Goal: Feedback & Contribution: Submit feedback/report problem

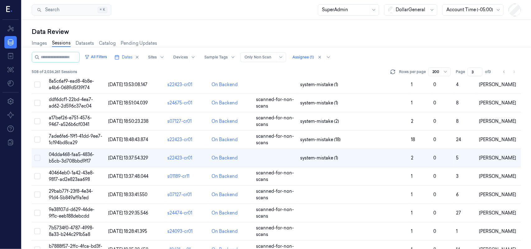
scroll to position [315, 0]
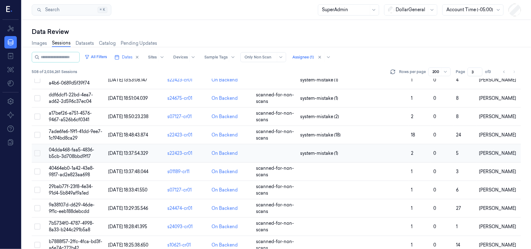
click at [74, 151] on span "04dda468-faa5-4836-b5cb-3d708bbd9f17" at bounding box center [71, 153] width 45 height 12
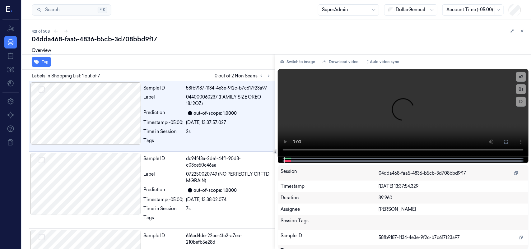
scroll to position [0, 0]
click at [270, 73] on button at bounding box center [268, 75] width 7 height 7
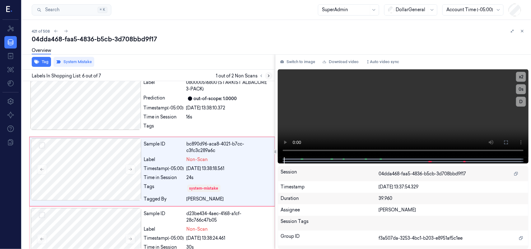
click at [270, 73] on button at bounding box center [268, 75] width 7 height 7
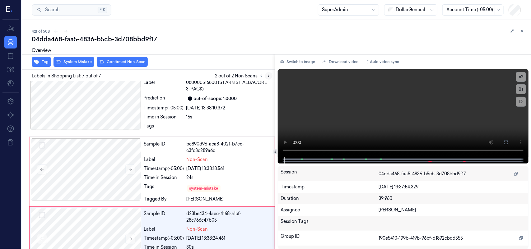
scroll to position [335, 0]
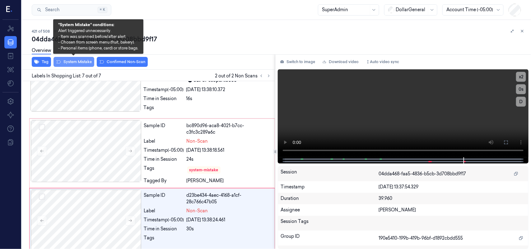
click at [70, 62] on button "System Mistake" at bounding box center [73, 62] width 41 height 10
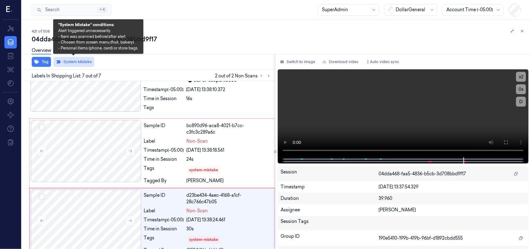
scroll to position [339, 0]
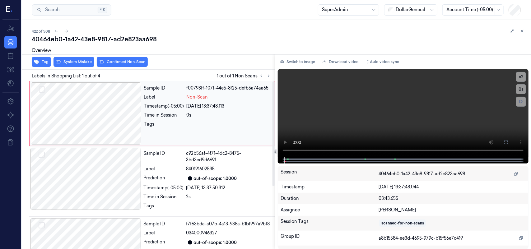
click at [193, 99] on span "Non-Scan" at bounding box center [197, 97] width 21 height 7
click at [76, 59] on div "Overview" at bounding box center [279, 52] width 494 height 16
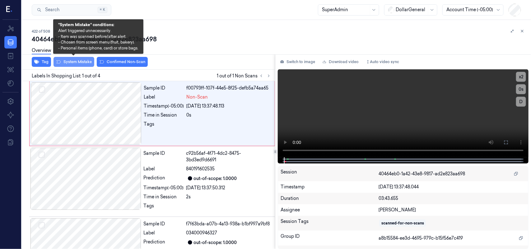
click at [77, 61] on button "System Mistake" at bounding box center [73, 62] width 41 height 10
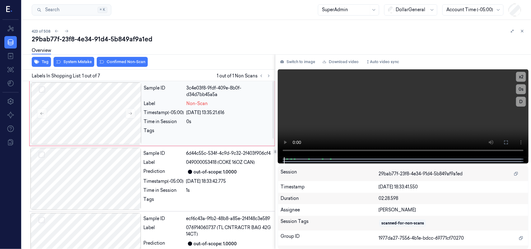
click at [201, 113] on div "[DATE] 13:35:21.616" at bounding box center [229, 112] width 84 height 7
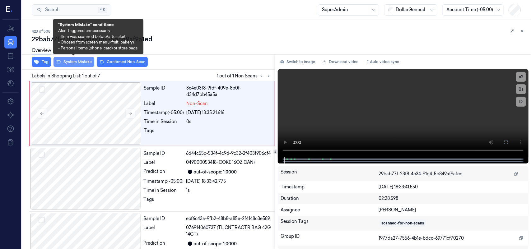
click at [72, 61] on button "System Mistake" at bounding box center [73, 62] width 41 height 10
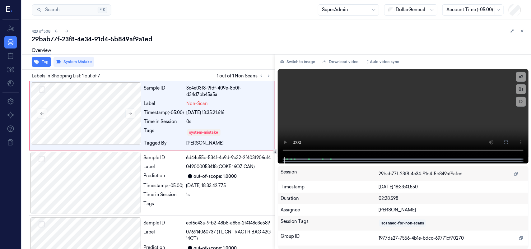
click at [178, 54] on div at bounding box center [274, 54] width 511 height 0
click at [205, 50] on div "Overview" at bounding box center [279, 52] width 494 height 16
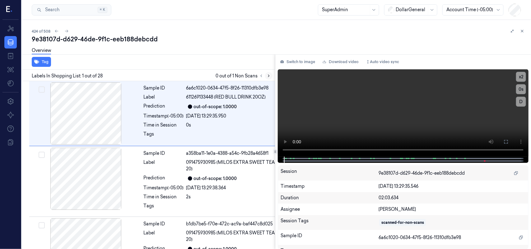
click at [268, 75] on icon at bounding box center [268, 76] width 4 height 4
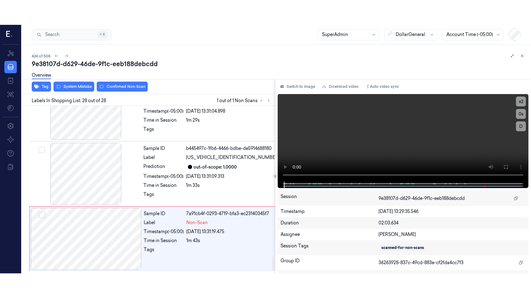
scroll to position [1786, 0]
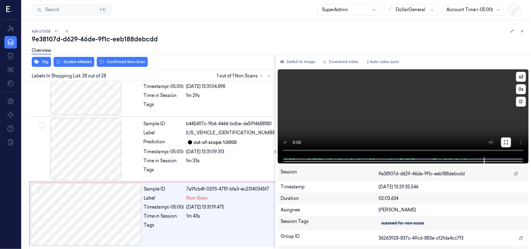
click at [505, 140] on icon at bounding box center [505, 142] width 5 height 5
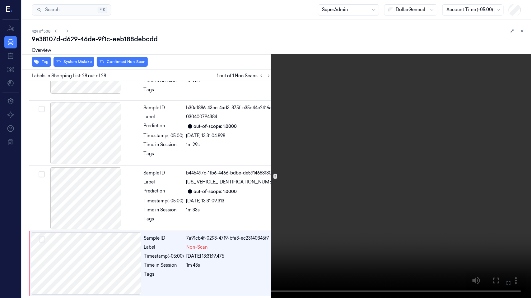
click at [333, 216] on video at bounding box center [265, 149] width 531 height 298
click at [227, 215] on video at bounding box center [265, 149] width 531 height 298
click at [242, 177] on video at bounding box center [265, 149] width 531 height 298
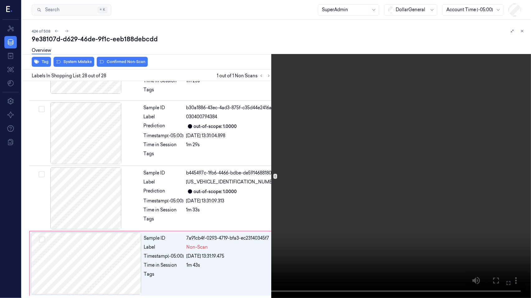
click at [277, 165] on video at bounding box center [265, 149] width 531 height 298
click at [0, 0] on icon at bounding box center [0, 0] width 0 height 0
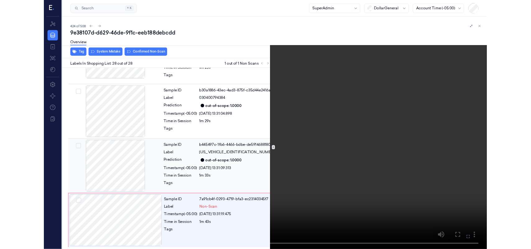
scroll to position [1786, 0]
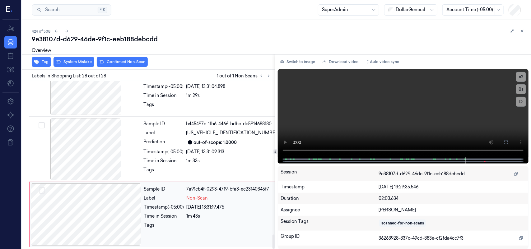
click at [212, 198] on div "Non-Scan" at bounding box center [233, 198] width 93 height 7
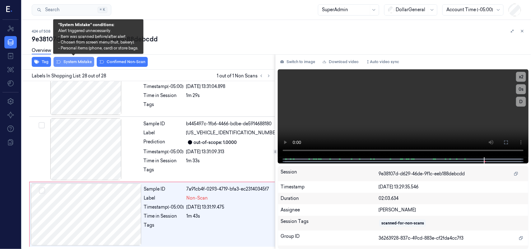
click at [75, 61] on button "System Mistake" at bounding box center [73, 62] width 41 height 10
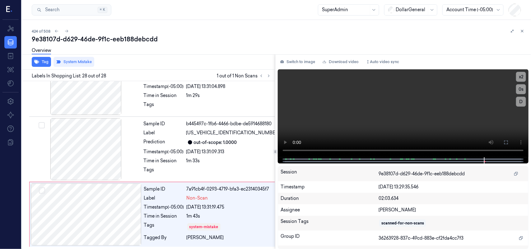
click at [186, 59] on div "Overview" at bounding box center [279, 52] width 494 height 16
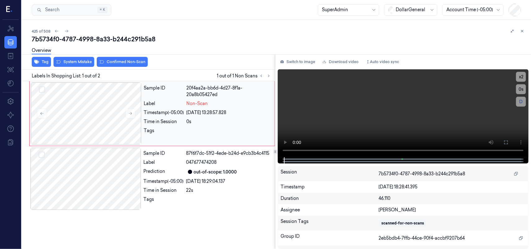
click at [242, 99] on div "Sample ID 20f4aa2a-bb6d-4d27-8f1a-20a8b05427ed Label Non-Scan Timestamp (-05:00…" at bounding box center [207, 113] width 132 height 62
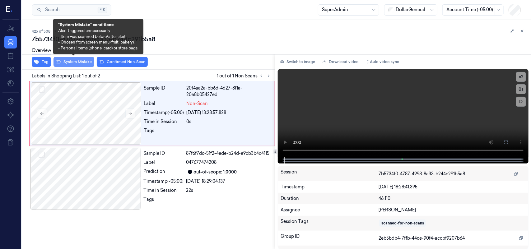
click at [73, 59] on button "System Mistake" at bounding box center [73, 62] width 41 height 10
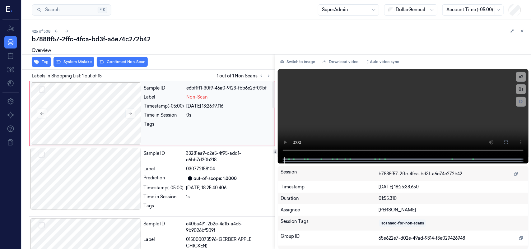
click at [204, 98] on span "Non-Scan" at bounding box center [197, 97] width 21 height 7
click at [502, 138] on button at bounding box center [506, 142] width 10 height 10
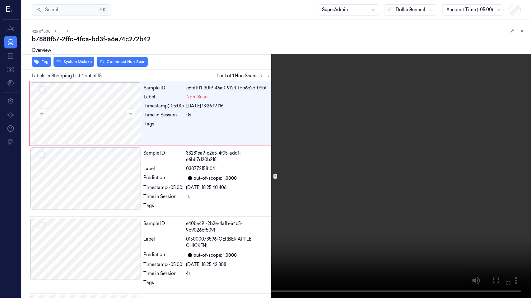
click at [302, 156] on video at bounding box center [265, 149] width 531 height 298
click at [302, 155] on video at bounding box center [265, 149] width 531 height 298
click at [0, 0] on icon at bounding box center [0, 0] width 0 height 0
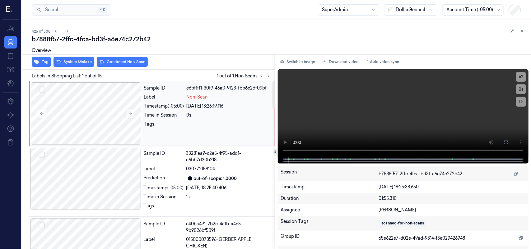
click at [187, 109] on div "[DATE] 13:26:19.116" at bounding box center [229, 106] width 84 height 7
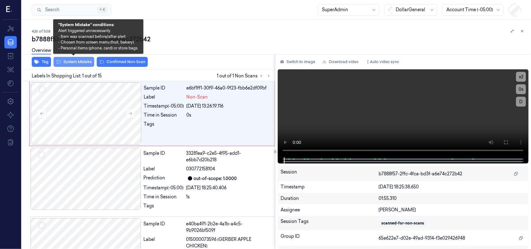
click at [72, 59] on button "System Mistake" at bounding box center [73, 62] width 41 height 10
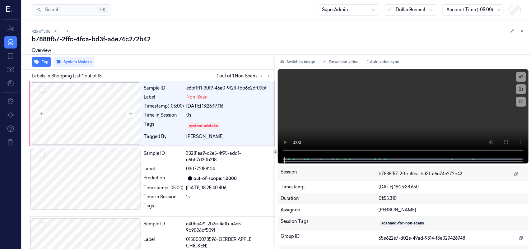
click at [171, 54] on div at bounding box center [274, 54] width 511 height 0
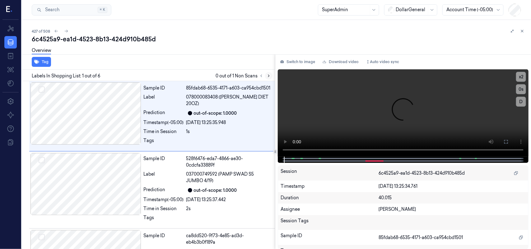
click at [268, 72] on button at bounding box center [268, 75] width 7 height 7
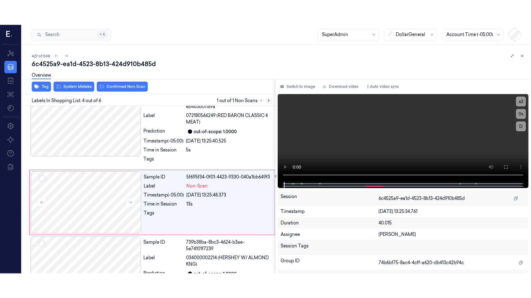
scroll to position [168, 0]
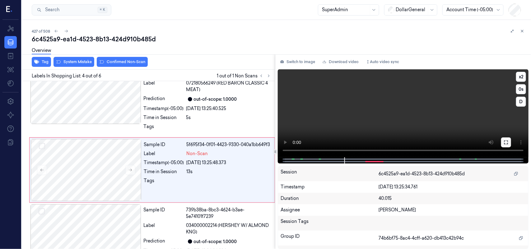
click at [504, 139] on button at bounding box center [506, 142] width 10 height 10
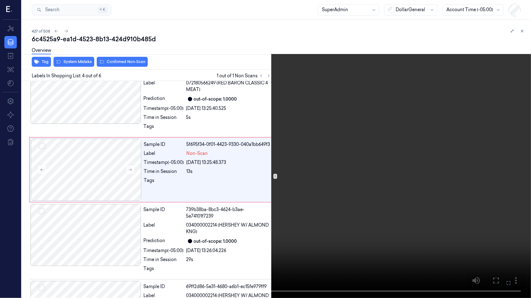
click at [384, 184] on video at bounding box center [265, 149] width 531 height 298
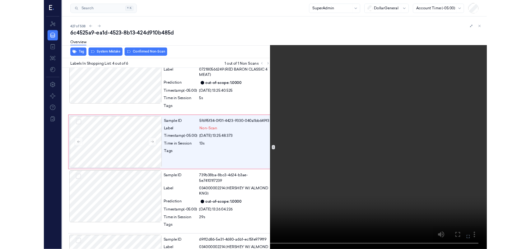
scroll to position [143, 0]
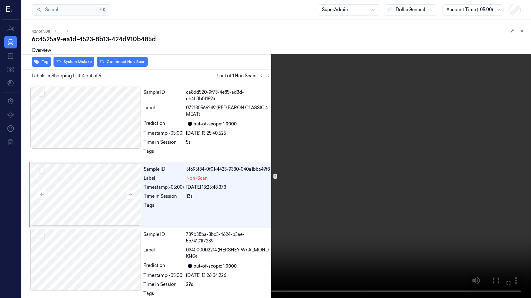
click at [394, 160] on video at bounding box center [265, 149] width 531 height 298
click at [143, 221] on video at bounding box center [265, 149] width 531 height 298
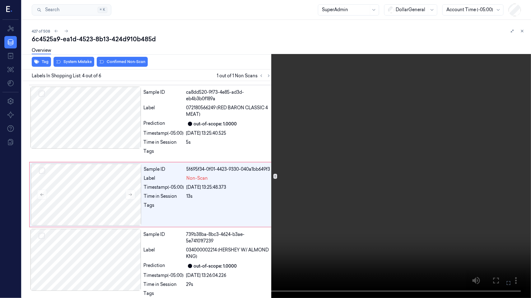
click at [143, 221] on video at bounding box center [265, 149] width 531 height 298
click at [0, 0] on icon at bounding box center [0, 0] width 0 height 0
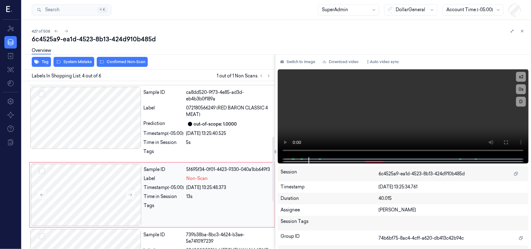
click at [245, 187] on div "Sample ID 5f695f34-0f01-4423-9330-040a1bb649f3 Label Non-Scan Timestamp (-05:00…" at bounding box center [207, 195] width 132 height 62
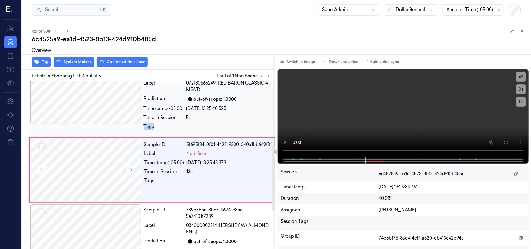
click at [255, 117] on div "Sample ID ca8dd520-9f73-4e85-ad3d-eb4b3b0f189a Label 072180566249 (RED BARON CL…" at bounding box center [207, 99] width 132 height 74
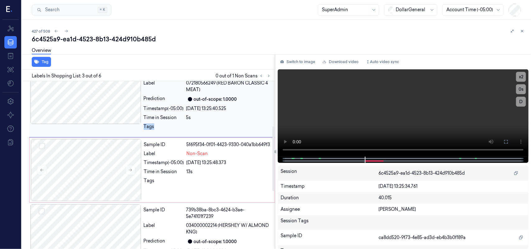
scroll to position [97, 0]
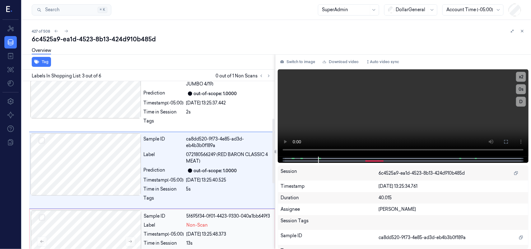
click at [238, 223] on div "Non-Scan" at bounding box center [229, 225] width 84 height 7
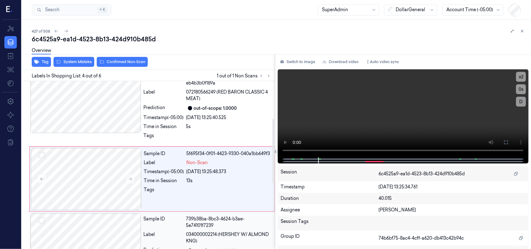
scroll to position [168, 0]
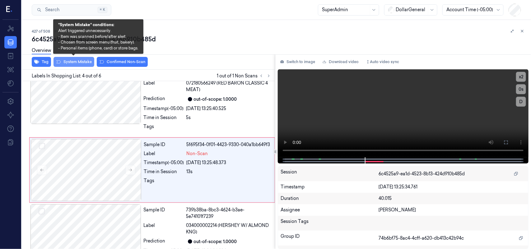
click at [75, 61] on button "System Mistake" at bounding box center [73, 62] width 41 height 10
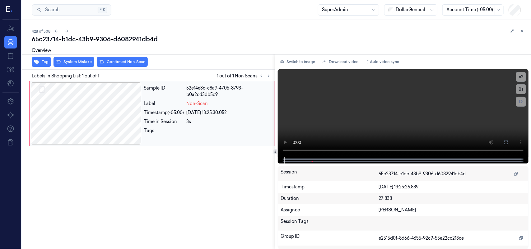
click at [239, 112] on div "[DATE] 13:25:30.052" at bounding box center [229, 112] width 84 height 7
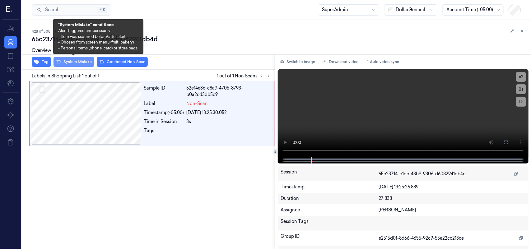
click at [81, 61] on button "System Mistake" at bounding box center [73, 62] width 41 height 10
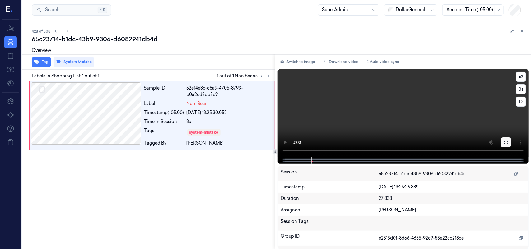
click at [504, 142] on icon at bounding box center [505, 142] width 5 height 5
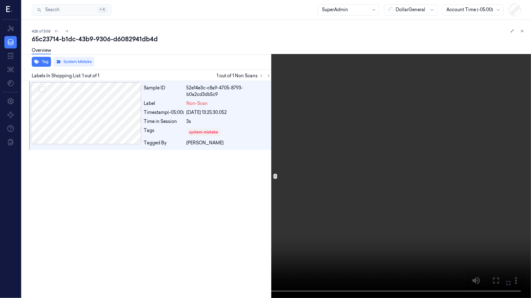
click at [0, 0] on icon at bounding box center [0, 0] width 0 height 0
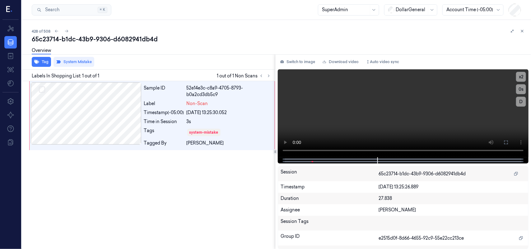
click at [196, 59] on div "Overview" at bounding box center [279, 52] width 494 height 16
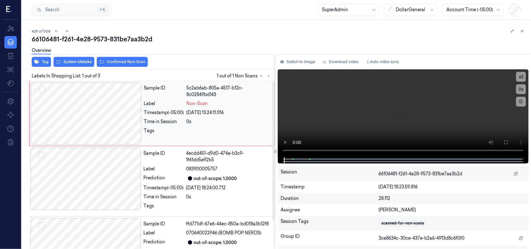
click at [252, 106] on div "Non-Scan" at bounding box center [229, 103] width 84 height 7
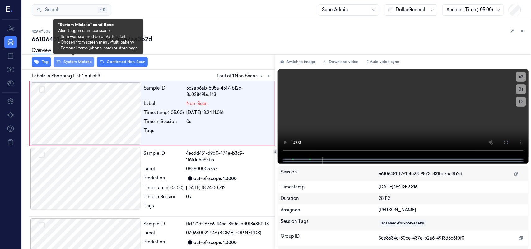
click at [78, 62] on button "System Mistake" at bounding box center [73, 62] width 41 height 10
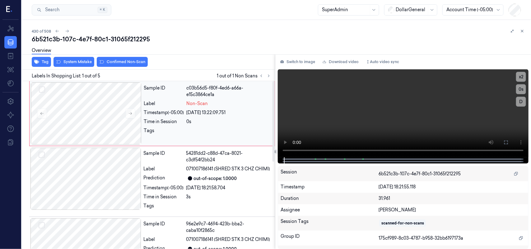
click at [214, 96] on div "c03b56d5-f80f-4ed6-a66a-e15c3864ce1a" at bounding box center [229, 91] width 84 height 13
click at [234, 99] on div "Sample ID c03b56d5-f80f-4ed6-a66a-e15c3864ce1a Label Non-Scan Timestamp (-05:00…" at bounding box center [207, 113] width 132 height 62
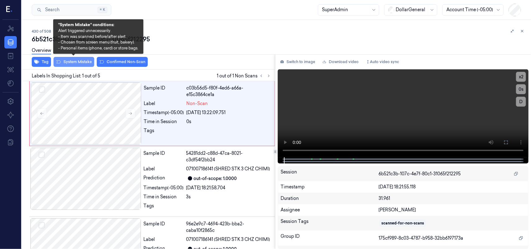
click at [79, 63] on button "System Mistake" at bounding box center [73, 62] width 41 height 10
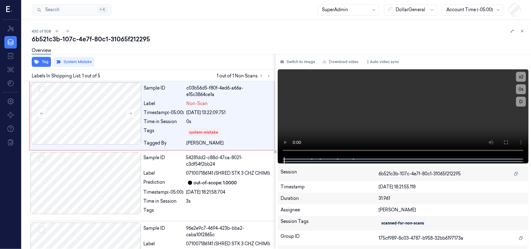
click at [242, 68] on div "Tag System Mistake" at bounding box center [147, 61] width 256 height 15
click at [243, 61] on div "Tag System Mistake" at bounding box center [147, 61] width 256 height 15
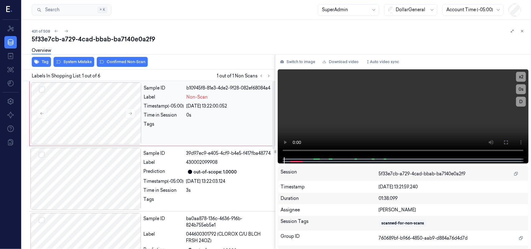
click at [245, 99] on div "Sample ID b10945f8-81e3-4de2-9f28-082ef68084a4 Label Non-Scan Timestamp (-05:00…" at bounding box center [207, 113] width 132 height 62
click at [245, 91] on div "b10945f8-81e3-4de2-9f28-082ef68084a4" at bounding box center [229, 88] width 84 height 7
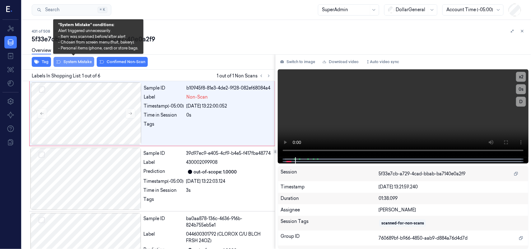
click at [69, 63] on button "System Mistake" at bounding box center [73, 62] width 41 height 10
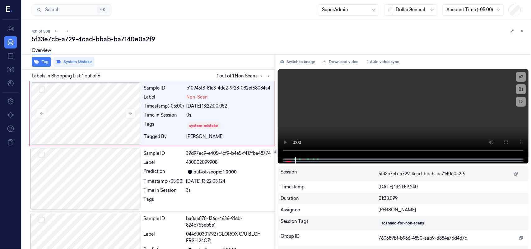
click at [242, 59] on div "Tag System Mistake" at bounding box center [147, 61] width 256 height 15
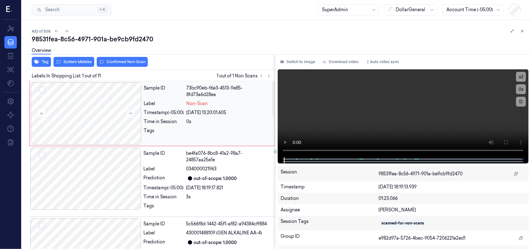
click at [246, 112] on div "[DATE] 13:20:01.605" at bounding box center [229, 112] width 84 height 7
click at [232, 117] on div "Sample ID 73bc90eb-f6e3-4513-9e85-8fd73a6d28ea Label Non-Scan Timestamp (-05:00…" at bounding box center [207, 113] width 132 height 62
click at [231, 103] on div "Non-Scan" at bounding box center [229, 103] width 84 height 7
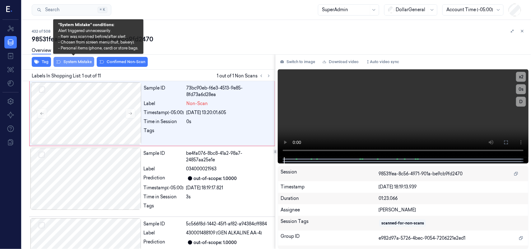
click at [70, 64] on button "System Mistake" at bounding box center [73, 62] width 41 height 10
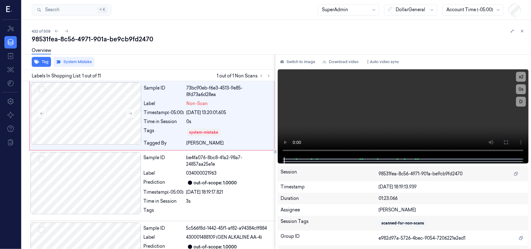
click at [199, 58] on div "Overview" at bounding box center [279, 52] width 494 height 16
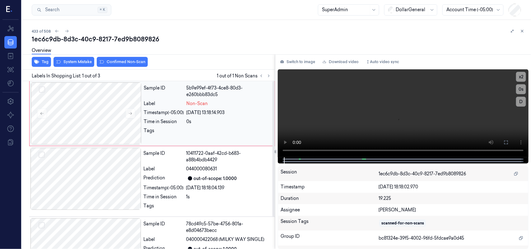
click at [223, 92] on div "5b9e99ef-4f73-4ce8-80d3-e260bbb83dc5" at bounding box center [229, 91] width 84 height 13
click at [242, 98] on div "Sample ID 5b9e99ef-4f73-4ce8-80d3-e260bbb83dc5 Label Non-Scan Timestamp (-05:00…" at bounding box center [207, 113] width 132 height 62
click at [238, 99] on div "Sample ID 5b9e99ef-4f73-4ce8-80d3-e260bbb83dc5 Label Non-Scan Timestamp (-05:00…" at bounding box center [207, 113] width 132 height 62
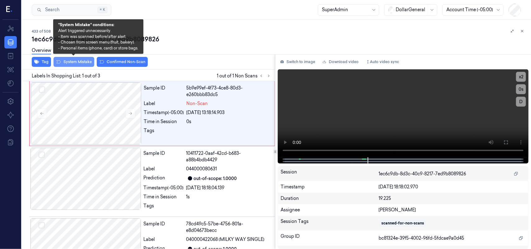
click at [79, 61] on button "System Mistake" at bounding box center [73, 62] width 41 height 10
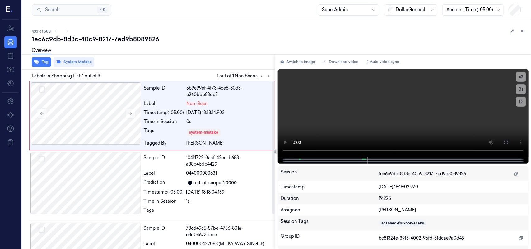
click at [235, 60] on div "Tag System Mistake" at bounding box center [147, 61] width 256 height 15
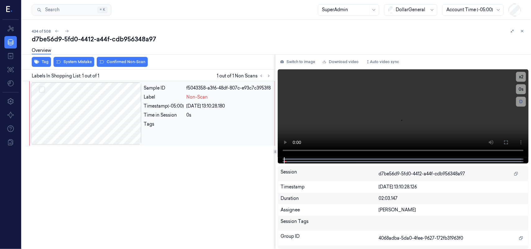
click at [136, 98] on div at bounding box center [86, 113] width 111 height 62
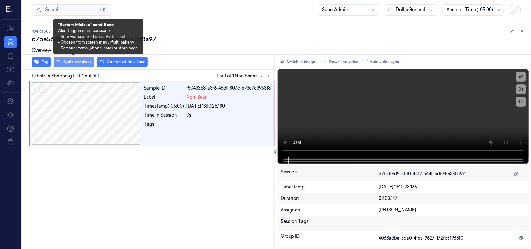
click at [70, 62] on button "System Mistake" at bounding box center [73, 62] width 41 height 10
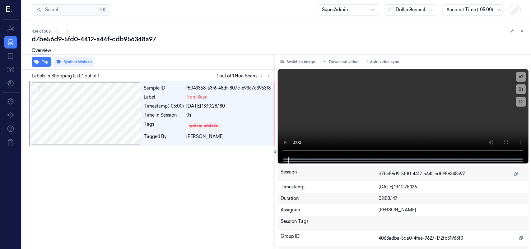
click at [142, 48] on div "Overview" at bounding box center [279, 52] width 494 height 16
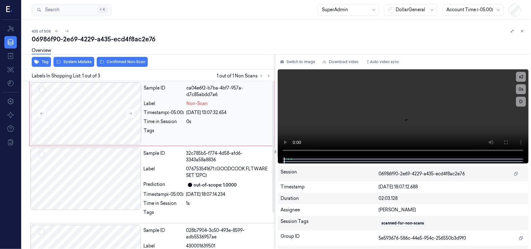
click at [163, 94] on div "Sample ID" at bounding box center [164, 91] width 40 height 13
click at [76, 58] on div "Overview" at bounding box center [279, 52] width 494 height 16
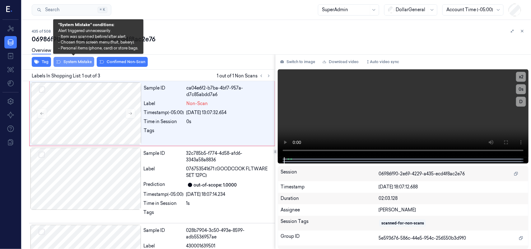
click at [79, 61] on button "System Mistake" at bounding box center [73, 62] width 41 height 10
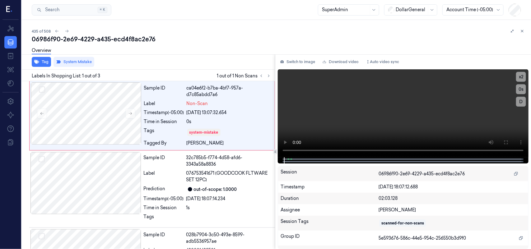
click at [198, 52] on div "Overview" at bounding box center [279, 52] width 494 height 16
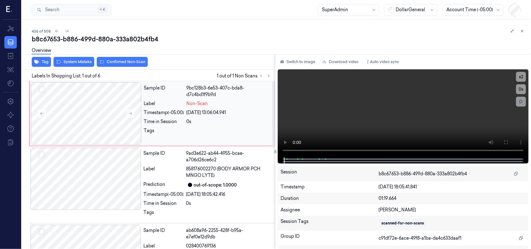
click at [222, 89] on div "9bc128b3-6e53-407c-bda8-d7c4bd1f9b9d" at bounding box center [229, 91] width 84 height 13
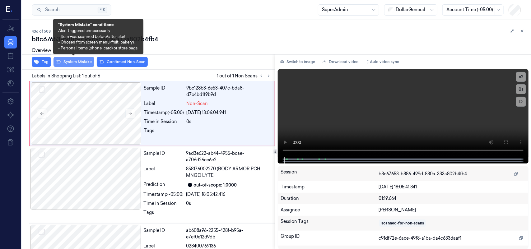
click at [66, 60] on button "System Mistake" at bounding box center [73, 62] width 41 height 10
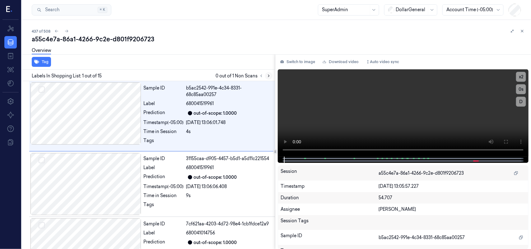
click at [268, 77] on icon at bounding box center [268, 76] width 4 height 4
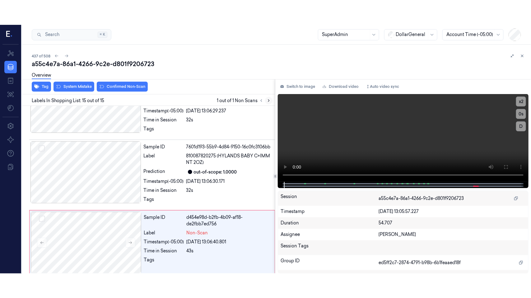
scroll to position [893, 0]
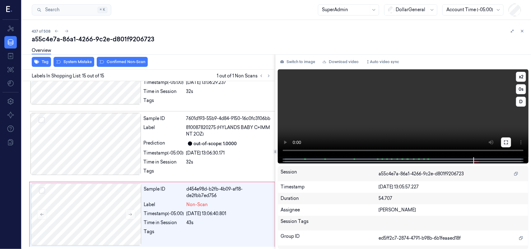
click at [506, 140] on icon at bounding box center [505, 142] width 5 height 5
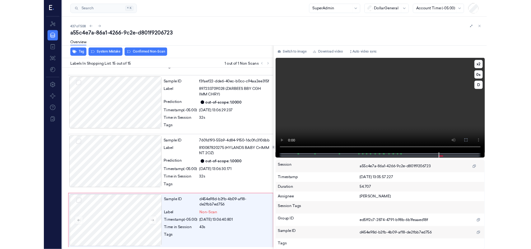
scroll to position [844, 0]
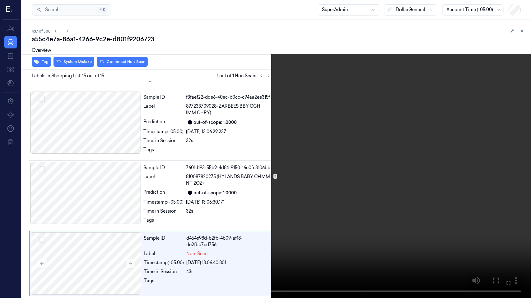
click at [314, 219] on video at bounding box center [265, 149] width 531 height 298
click at [217, 223] on video at bounding box center [265, 149] width 531 height 298
click at [367, 237] on video at bounding box center [265, 149] width 531 height 298
click at [0, 0] on button at bounding box center [0, 0] width 0 height 0
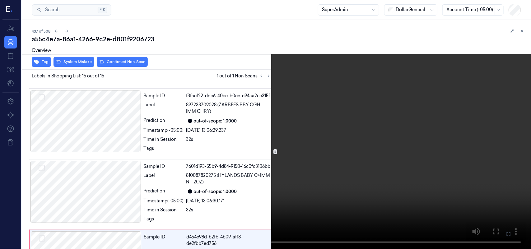
scroll to position [893, 0]
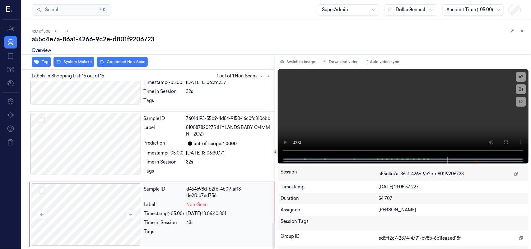
click at [239, 209] on div "Sample ID d454e98d-b2fb-4b09-af18-de2fbb7ed756 Label Non-Scan Timestamp (-05:00…" at bounding box center [207, 214] width 132 height 62
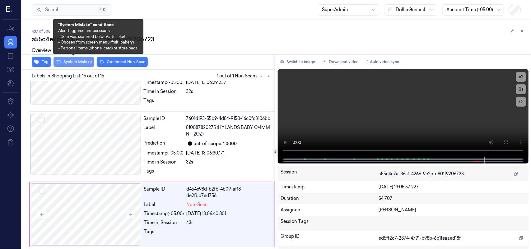
click at [72, 61] on button "System Mistake" at bounding box center [73, 62] width 41 height 10
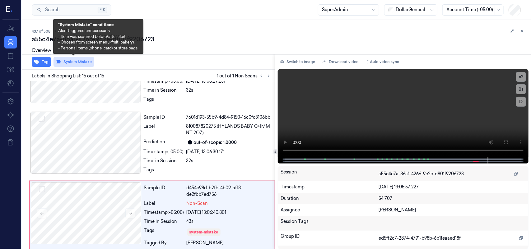
scroll to position [897, 0]
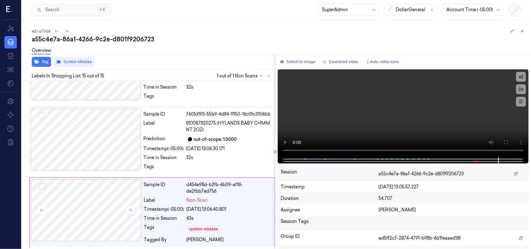
click at [194, 53] on div "Overview" at bounding box center [279, 52] width 494 height 16
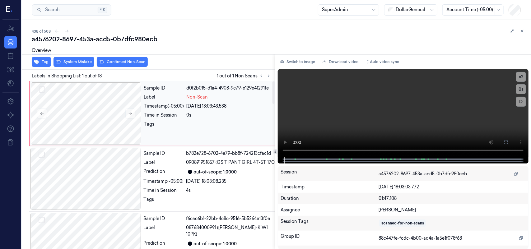
click at [228, 100] on div "Non-Scan" at bounding box center [233, 97] width 93 height 7
click at [71, 64] on button "System Mistake" at bounding box center [73, 62] width 41 height 10
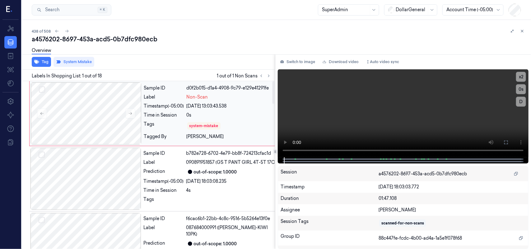
click at [219, 99] on div "Non-Scan" at bounding box center [233, 97] width 93 height 7
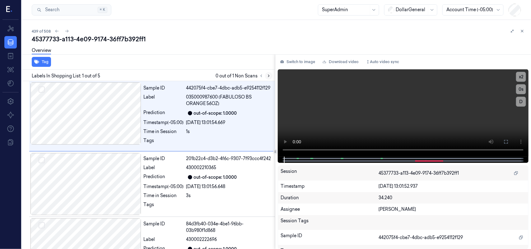
click at [266, 75] on icon at bounding box center [268, 76] width 4 height 4
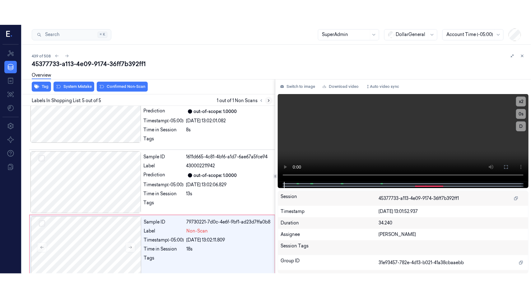
scroll to position [171, 0]
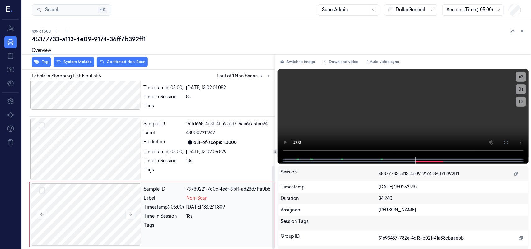
click at [254, 210] on div "[DATE] 13:02:11.809" at bounding box center [229, 207] width 84 height 7
drag, startPoint x: 505, startPoint y: 139, endPoint x: 506, endPoint y: 173, distance: 33.9
click at [506, 139] on button at bounding box center [506, 142] width 10 height 10
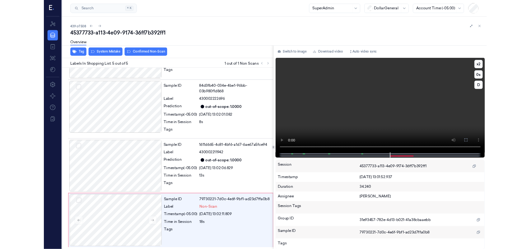
scroll to position [122, 0]
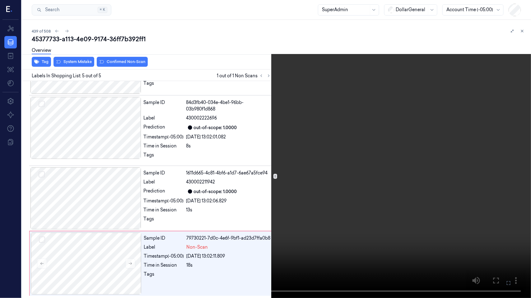
click at [246, 177] on video at bounding box center [265, 149] width 531 height 298
click at [216, 211] on video at bounding box center [265, 149] width 531 height 298
click at [0, 0] on icon at bounding box center [0, 0] width 0 height 0
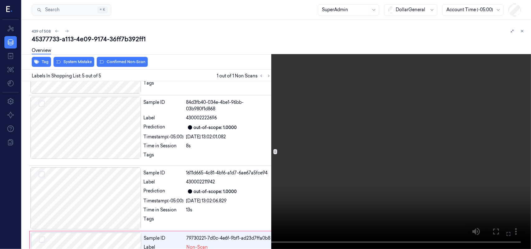
scroll to position [171, 0]
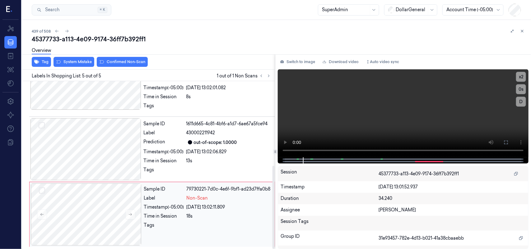
click at [232, 215] on div "18s" at bounding box center [229, 216] width 84 height 7
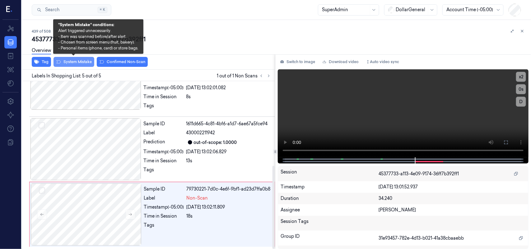
click at [72, 63] on button "System Mistake" at bounding box center [73, 62] width 41 height 10
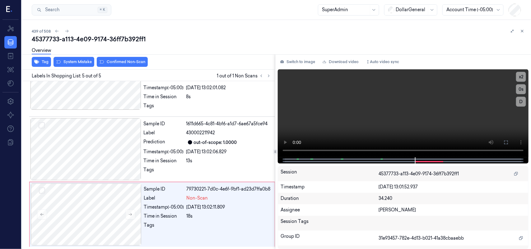
click at [186, 61] on div "Tag System Mistake Confirmed Non-Scan" at bounding box center [147, 61] width 256 height 15
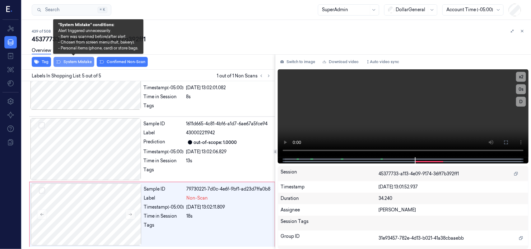
click at [78, 61] on button "System Mistake" at bounding box center [73, 62] width 41 height 10
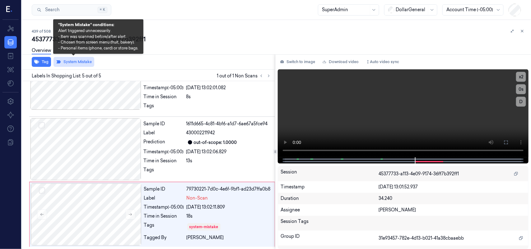
click at [78, 61] on button "System Mistake" at bounding box center [73, 62] width 41 height 10
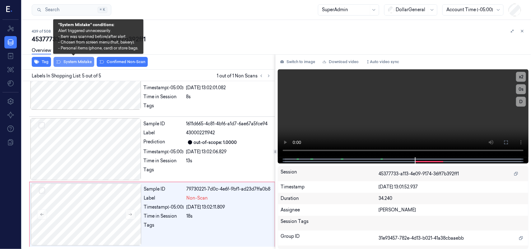
click at [78, 61] on button "System Mistake" at bounding box center [73, 62] width 41 height 10
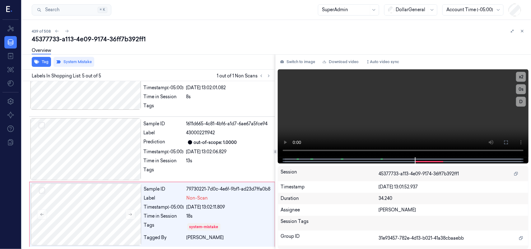
click at [191, 55] on div "Overview" at bounding box center [279, 52] width 494 height 16
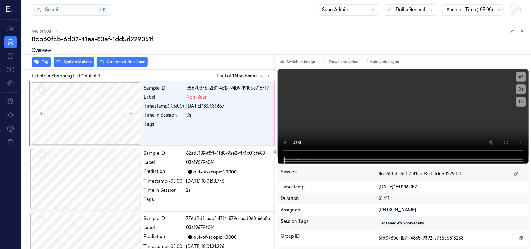
click at [524, 30] on icon at bounding box center [522, 31] width 4 height 4
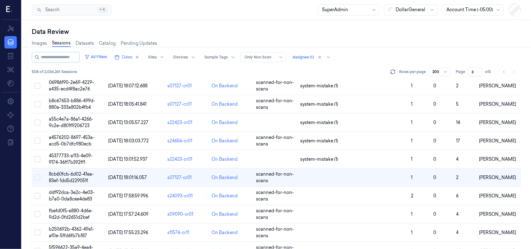
scroll to position [630, 0]
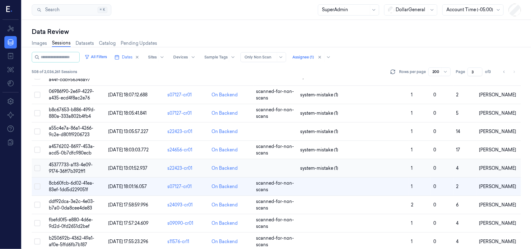
click at [69, 167] on span "45377733-a113-4e09-9174-36ff7b392ff1" at bounding box center [71, 168] width 44 height 12
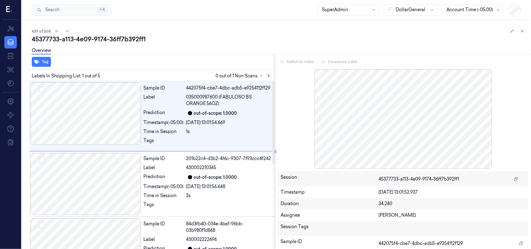
click at [270, 74] on icon at bounding box center [268, 76] width 4 height 4
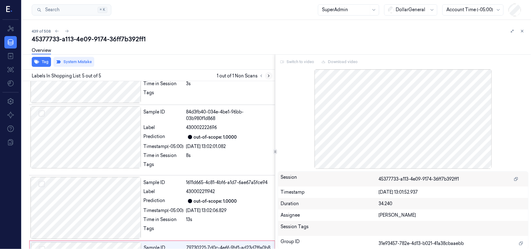
scroll to position [171, 0]
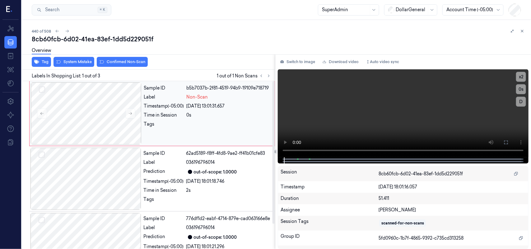
click at [232, 112] on div "0s" at bounding box center [229, 115] width 84 height 7
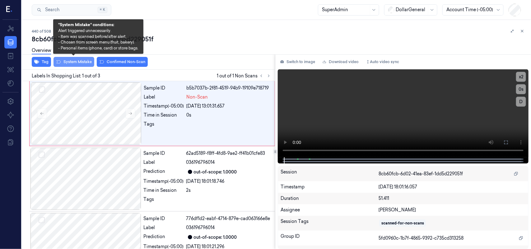
click at [77, 60] on button "System Mistake" at bounding box center [73, 62] width 41 height 10
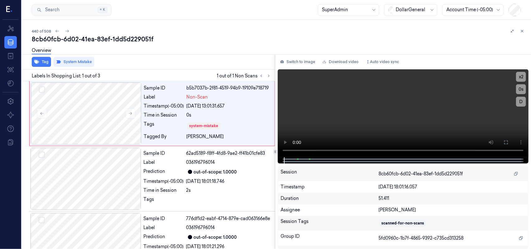
click at [233, 46] on div "Overview" at bounding box center [279, 52] width 494 height 16
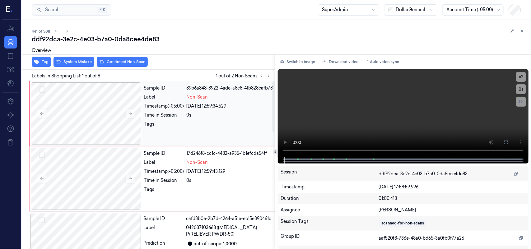
click at [237, 99] on div "Sample ID 89b6a848-8922-4ade-a8c8-4fb828cafb78 Label Non-Scan Timestamp (-05:00…" at bounding box center [211, 113] width 140 height 62
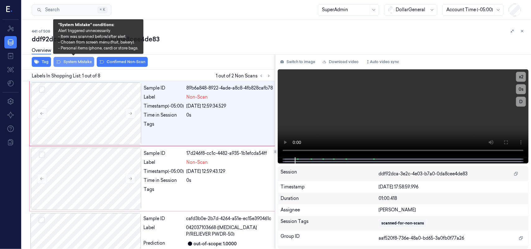
click at [73, 60] on button "System Mistake" at bounding box center [73, 62] width 41 height 10
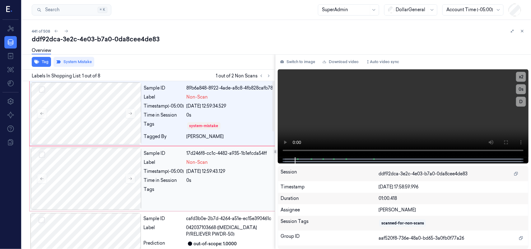
click at [207, 190] on div "Sample ID 17d246f8-cc1c-4482-a935-1b1efcda54ff Label Non-Scan Timestamp (-05:00…" at bounding box center [211, 179] width 140 height 62
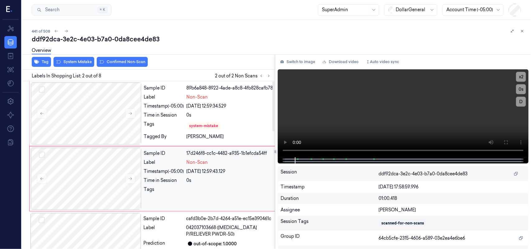
scroll to position [18, 0]
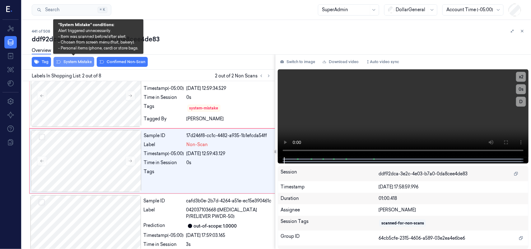
click at [73, 62] on button "System Mistake" at bounding box center [73, 62] width 41 height 10
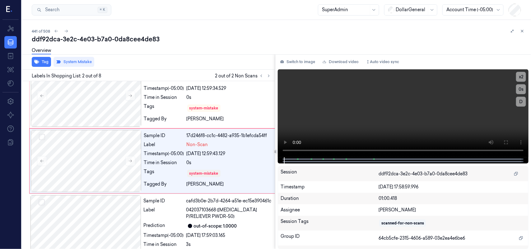
click at [186, 55] on div "Overview" at bounding box center [279, 52] width 494 height 16
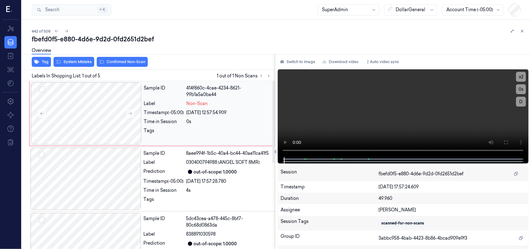
click at [170, 97] on div "Sample ID" at bounding box center [164, 91] width 40 height 13
click at [81, 63] on button "System Mistake" at bounding box center [73, 62] width 41 height 10
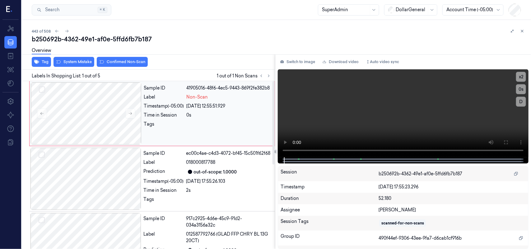
click at [197, 100] on div "Sample ID 41905016-48f6-4ec5-9443-869f2fe382b8 Label Non-Scan Timestamp (-05:00…" at bounding box center [207, 113] width 132 height 62
click at [74, 61] on button "System Mistake" at bounding box center [73, 62] width 41 height 10
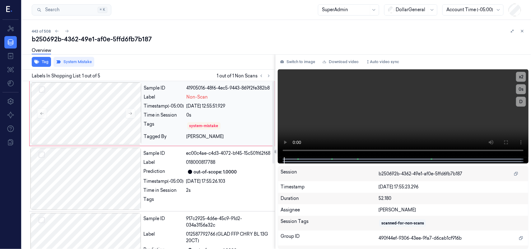
click at [184, 100] on div "Label" at bounding box center [164, 97] width 40 height 7
click at [191, 52] on div "Overview" at bounding box center [279, 52] width 494 height 16
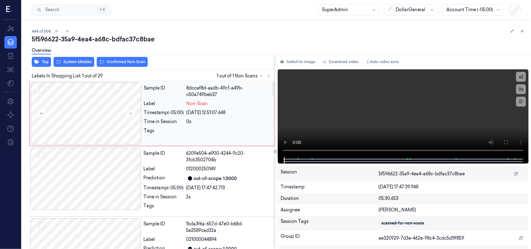
click at [211, 96] on div "8dccaf8d-aadb-49c1-a49b-c50a749beb37" at bounding box center [229, 91] width 84 height 13
click at [76, 57] on div "Overview" at bounding box center [279, 52] width 494 height 16
click at [75, 63] on button "System Mistake" at bounding box center [73, 62] width 41 height 10
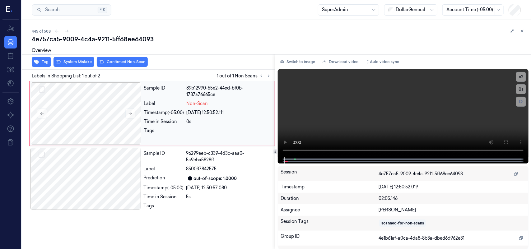
click at [210, 100] on div "Non-Scan" at bounding box center [229, 103] width 84 height 7
click at [80, 61] on button "System Mistake" at bounding box center [73, 62] width 41 height 10
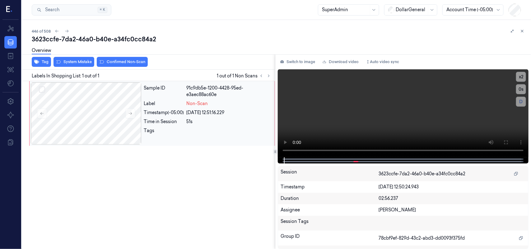
click at [161, 103] on div "Label" at bounding box center [164, 103] width 40 height 7
click at [162, 98] on div "Sample ID 91c9db5e-1200-4428-95ed-e3aec88ac60e Label Non-Scan Timestamp (-05:00…" at bounding box center [207, 113] width 132 height 62
click at [501, 144] on button at bounding box center [506, 142] width 10 height 10
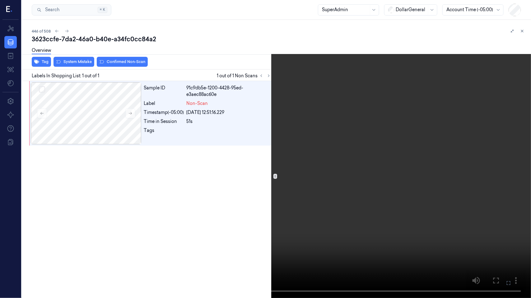
click at [192, 213] on video at bounding box center [265, 149] width 531 height 298
click at [211, 167] on video at bounding box center [265, 149] width 531 height 298
click at [0, 0] on icon at bounding box center [0, 0] width 0 height 0
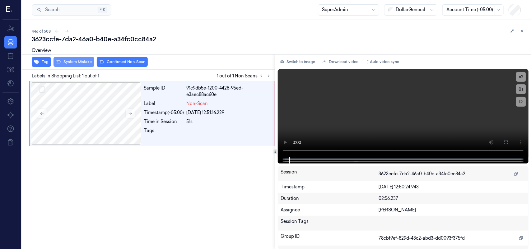
click at [67, 62] on button "System Mistake" at bounding box center [73, 62] width 41 height 10
click at [75, 62] on button "System Mistake" at bounding box center [73, 62] width 41 height 10
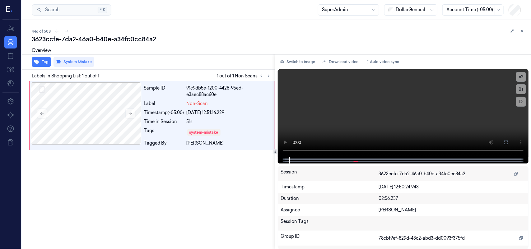
click at [208, 42] on div "3623ccfe-7da2-46a0-b40e-a34fc0cc84a2" at bounding box center [279, 39] width 494 height 9
click at [521, 30] on icon at bounding box center [522, 31] width 4 height 4
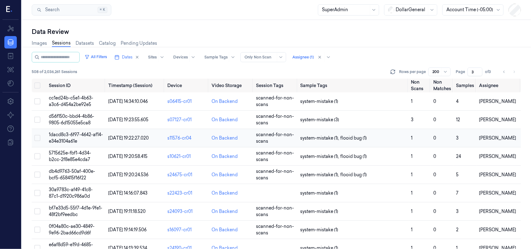
click at [63, 134] on span "1dacd8c3-6f97-4642-af14-e34e3104a61e" at bounding box center [76, 138] width 54 height 12
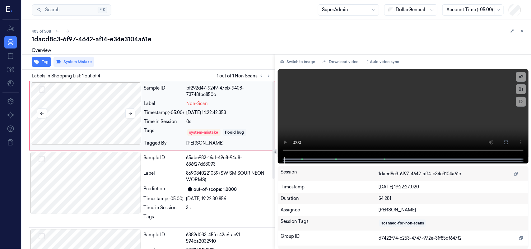
click at [121, 90] on div at bounding box center [86, 113] width 111 height 62
click at [522, 30] on icon at bounding box center [522, 31] width 4 height 4
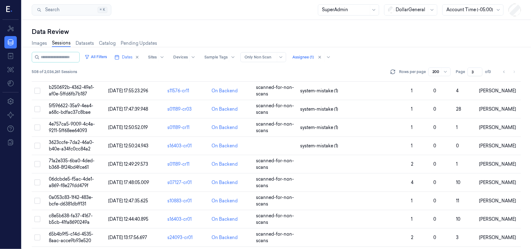
scroll to position [790, 0]
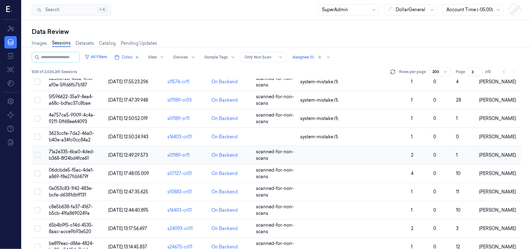
click at [72, 154] on span "71a2e335-6ba0-4ded-b368-8f24bd4fce61" at bounding box center [72, 155] width 46 height 12
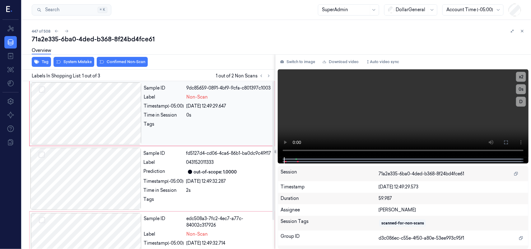
click at [119, 95] on div at bounding box center [86, 113] width 111 height 62
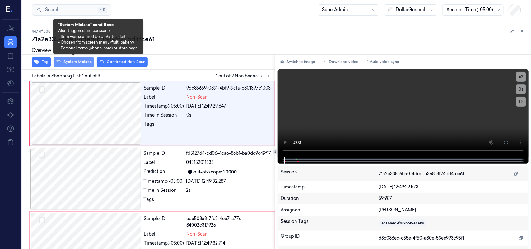
click at [75, 62] on button "System Mistake" at bounding box center [73, 62] width 41 height 10
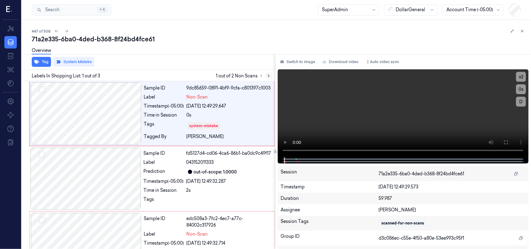
click at [266, 76] on icon at bounding box center [268, 76] width 4 height 4
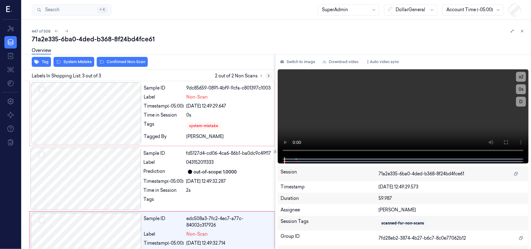
scroll to position [39, 0]
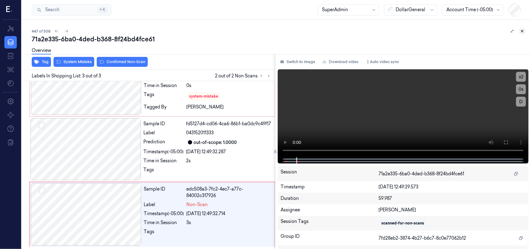
click at [521, 30] on icon at bounding box center [522, 31] width 2 height 2
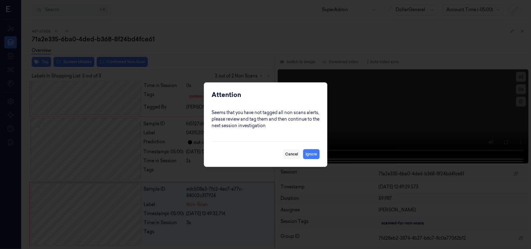
click at [290, 152] on button "Cancel" at bounding box center [292, 154] width 18 height 10
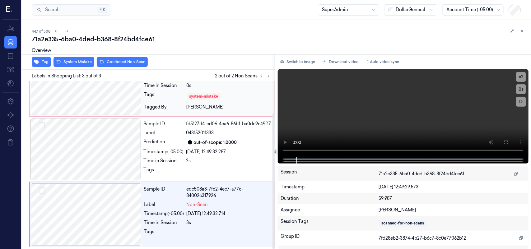
click at [238, 95] on div "system-mistake" at bounding box center [229, 96] width 84 height 10
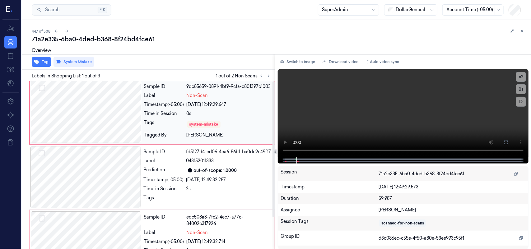
scroll to position [0, 0]
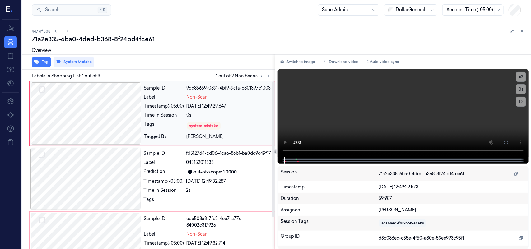
click at [217, 91] on div "9dc85659-0891-4bf9-9cfa-c801397c1003" at bounding box center [229, 88] width 84 height 7
click at [37, 60] on icon "button" at bounding box center [36, 61] width 5 height 5
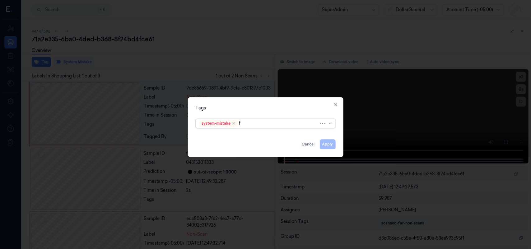
type input "fl"
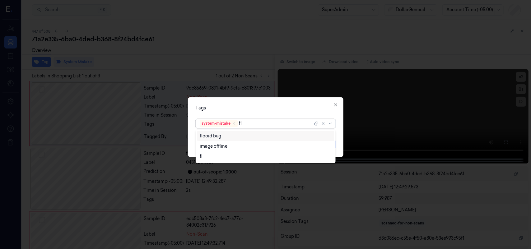
click at [226, 135] on div "flooid bug" at bounding box center [266, 136] width 132 height 7
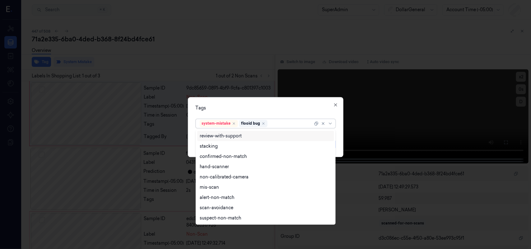
click at [291, 106] on div "Tags" at bounding box center [266, 108] width 140 height 7
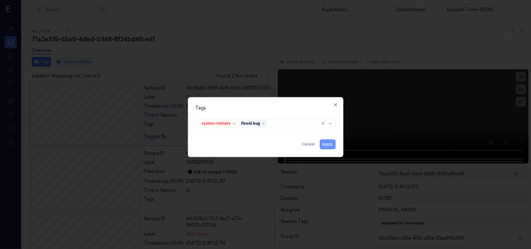
click at [325, 145] on button "Apply" at bounding box center [328, 144] width 16 height 10
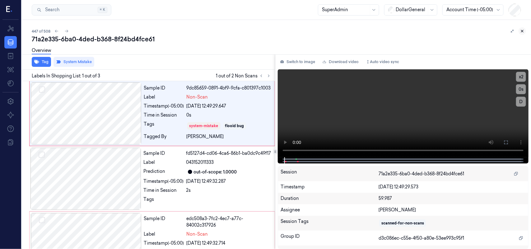
click at [521, 32] on icon at bounding box center [522, 31] width 2 height 2
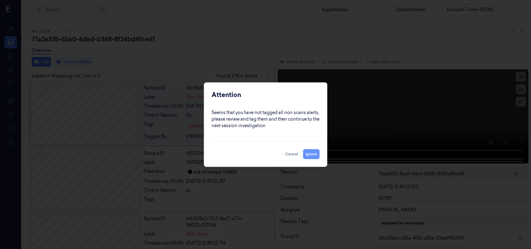
click at [309, 151] on button "Ignore" at bounding box center [311, 154] width 16 height 10
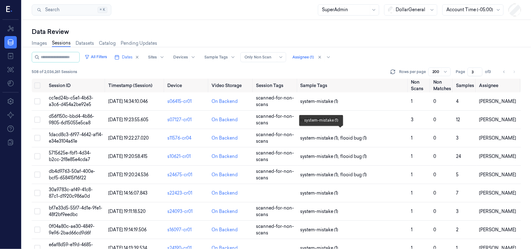
scroll to position [797, 0]
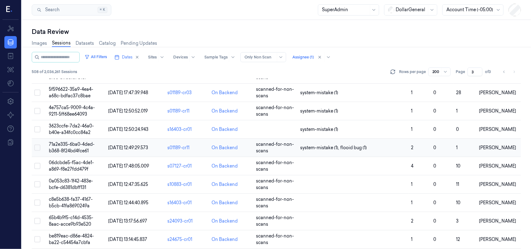
click at [518, 149] on td "[PERSON_NAME]" at bounding box center [498, 148] width 44 height 18
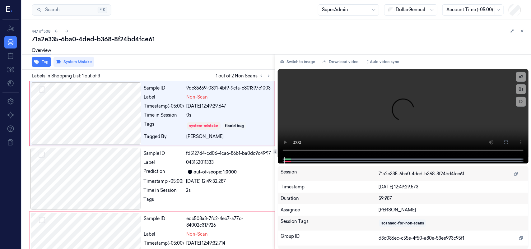
scroll to position [30, 0]
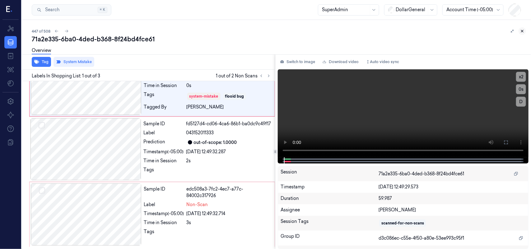
click at [522, 31] on icon at bounding box center [522, 31] width 4 height 4
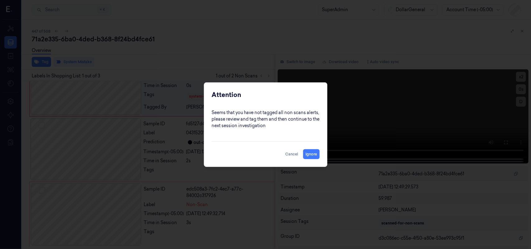
scroll to position [0, 0]
click at [313, 154] on button "Ignore" at bounding box center [311, 154] width 16 height 10
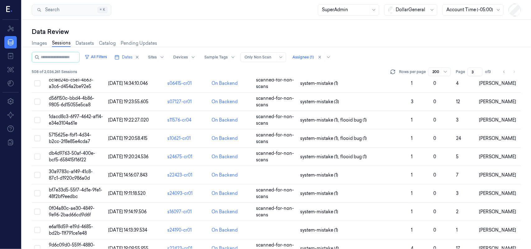
scroll to position [9, 0]
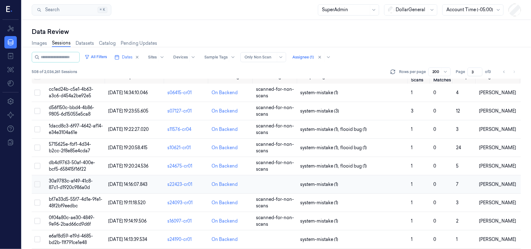
click at [75, 182] on span "30a9783c-af49-41c8-87c1-d1920c986a0d" at bounding box center [71, 184] width 44 height 12
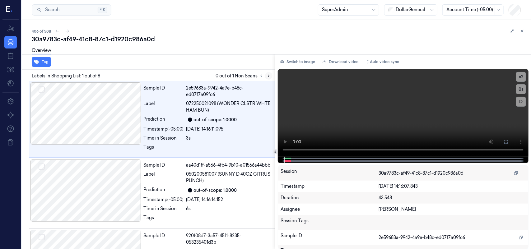
click at [268, 75] on icon at bounding box center [268, 76] width 4 height 4
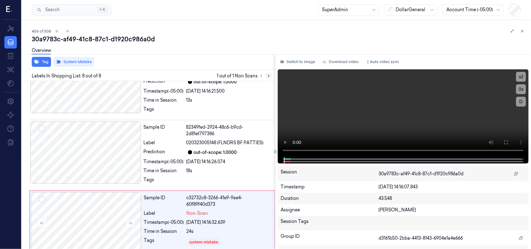
scroll to position [417, 0]
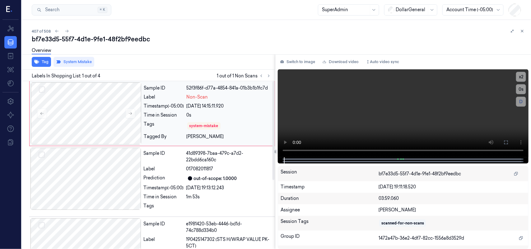
click at [236, 97] on div "Non-Scan" at bounding box center [229, 97] width 84 height 7
click at [38, 64] on button "Tag" at bounding box center [41, 62] width 19 height 10
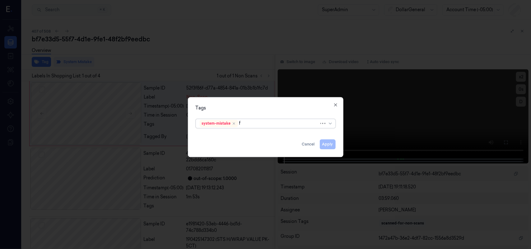
type input "fl"
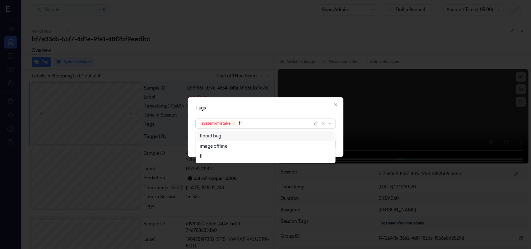
click at [228, 135] on div "flooid bug" at bounding box center [266, 136] width 132 height 7
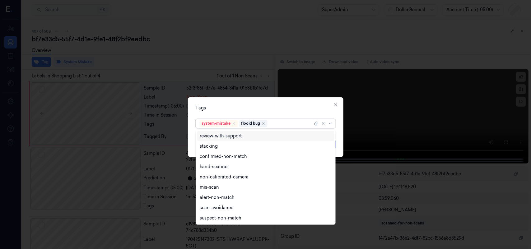
click at [284, 108] on div "Tags" at bounding box center [266, 108] width 140 height 7
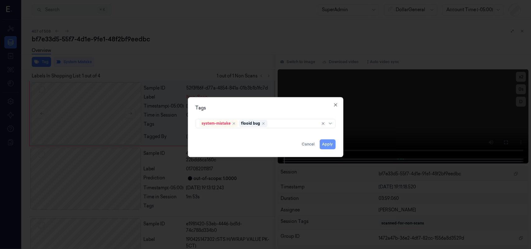
click at [325, 140] on button "Apply" at bounding box center [328, 144] width 16 height 10
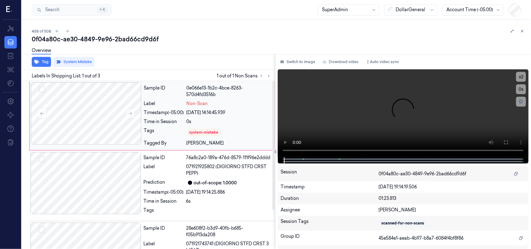
click at [238, 118] on div "0s" at bounding box center [229, 121] width 84 height 7
click at [42, 62] on button "Tag" at bounding box center [41, 62] width 19 height 10
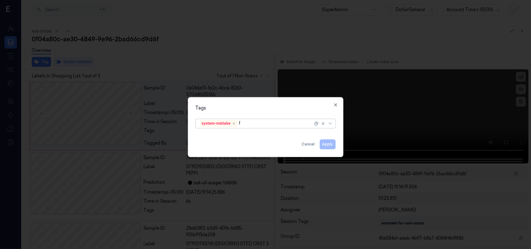
type input "fl"
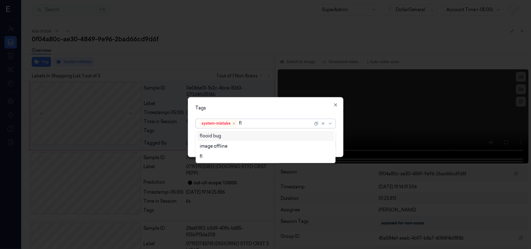
click at [246, 138] on div "flooid bug" at bounding box center [266, 136] width 132 height 7
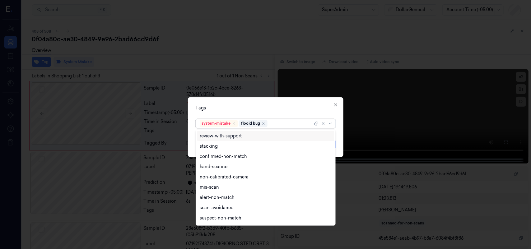
click at [292, 109] on div "Tags" at bounding box center [266, 108] width 140 height 7
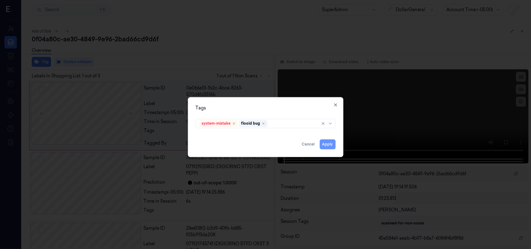
click at [332, 149] on button "Apply" at bounding box center [328, 144] width 16 height 10
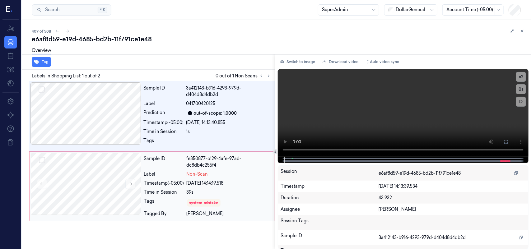
click at [224, 179] on div "Sample ID fe350877-c129-4afe-97ad-dc8db4c255f4 Label Non-Scan Timestamp (-05:00…" at bounding box center [207, 186] width 132 height 67
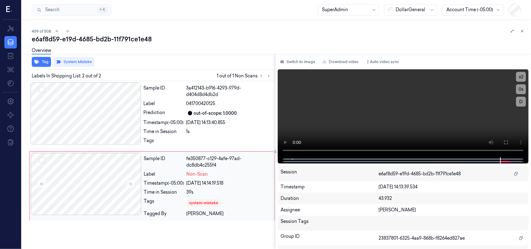
click at [224, 179] on div "Sample ID fe350877-c129-4afe-97ad-dc8db4c255f4 Label Non-Scan Timestamp (-05:00…" at bounding box center [207, 186] width 132 height 67
click at [188, 168] on div "Sample ID fe350877-c129-4afe-97ad-dc8db4c255f4 Label Non-Scan Timestamp (-05:00…" at bounding box center [207, 186] width 132 height 67
click at [40, 63] on button "Tag" at bounding box center [41, 62] width 19 height 10
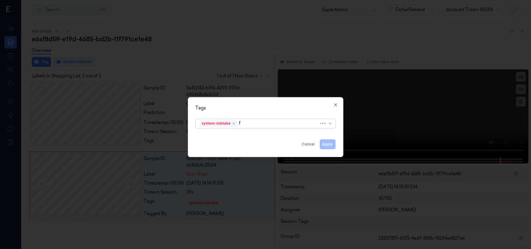
type input "fl"
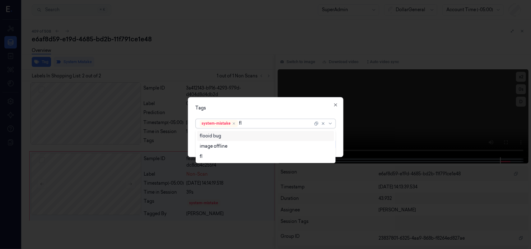
click at [217, 136] on div "flooid bug" at bounding box center [210, 136] width 21 height 7
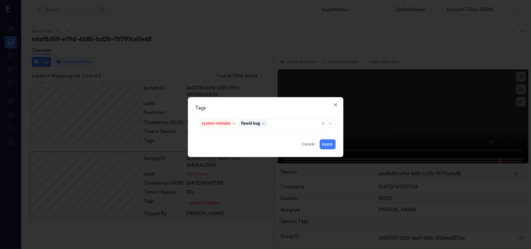
click at [280, 108] on div "Tags" at bounding box center [266, 108] width 140 height 7
click at [325, 143] on button "Apply" at bounding box center [328, 144] width 16 height 10
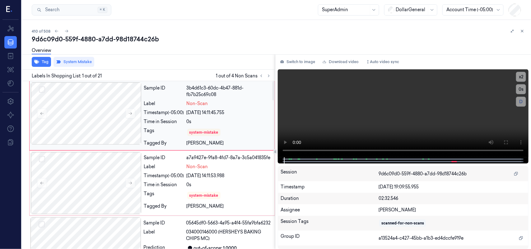
click at [243, 107] on div "Sample ID 3b4d61c3-60dc-4b47-881d-fb7b25c69c08 Label Non-Scan Timestamp (-05:00…" at bounding box center [207, 115] width 132 height 67
click at [40, 60] on button "Tag" at bounding box center [41, 62] width 19 height 10
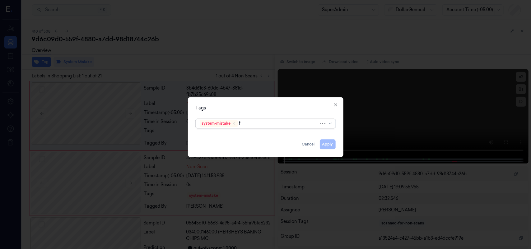
type input "fl"
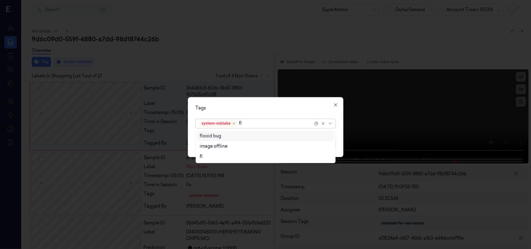
click at [254, 133] on div "flooid bug" at bounding box center [266, 136] width 132 height 7
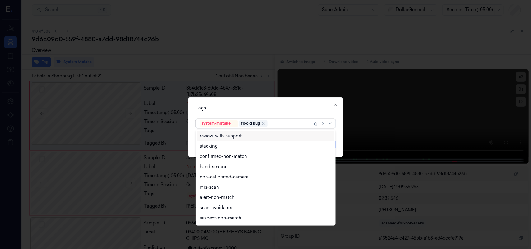
click at [274, 107] on div "Tags" at bounding box center [266, 108] width 140 height 7
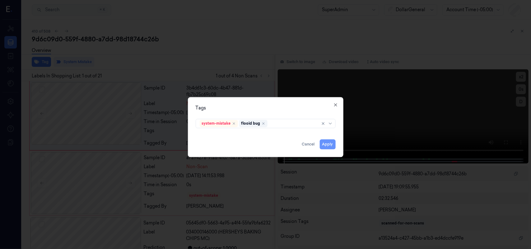
click at [327, 144] on button "Apply" at bounding box center [328, 144] width 16 height 10
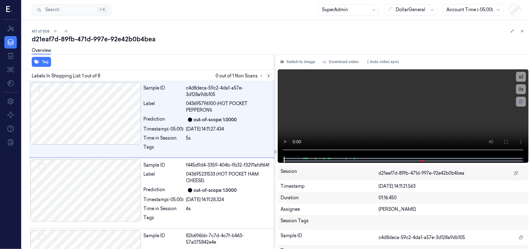
click at [268, 74] on icon at bounding box center [268, 76] width 4 height 4
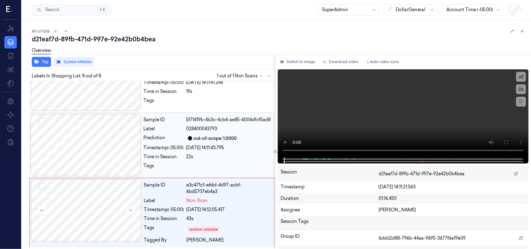
scroll to position [400, 0]
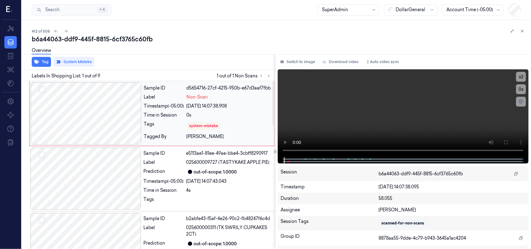
click at [228, 125] on div "system-mistake" at bounding box center [229, 126] width 84 height 10
click at [39, 62] on button "Tag" at bounding box center [41, 62] width 19 height 10
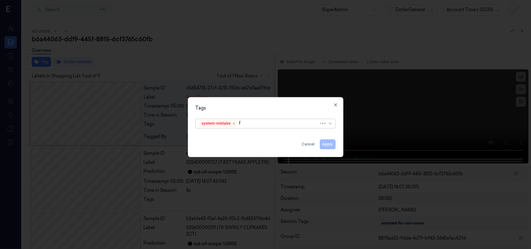
type input "fl"
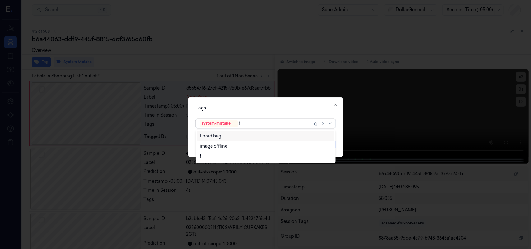
click at [237, 136] on div "flooid bug" at bounding box center [266, 136] width 132 height 7
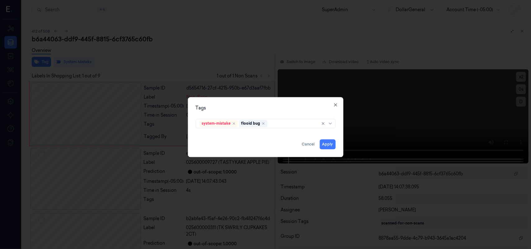
click at [279, 109] on div "Tags" at bounding box center [266, 108] width 140 height 7
click at [326, 145] on button "Apply" at bounding box center [328, 144] width 16 height 10
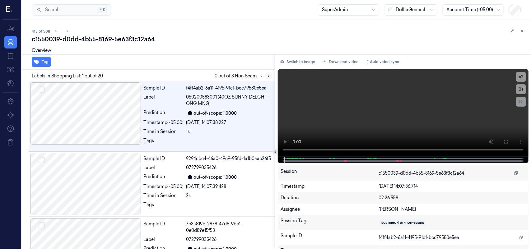
click at [269, 74] on icon at bounding box center [268, 76] width 4 height 4
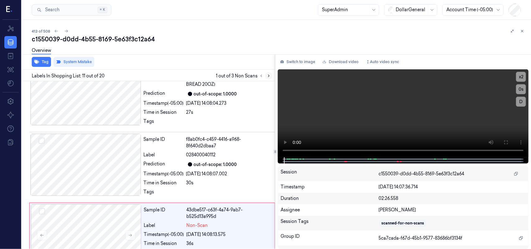
scroll to position [652, 0]
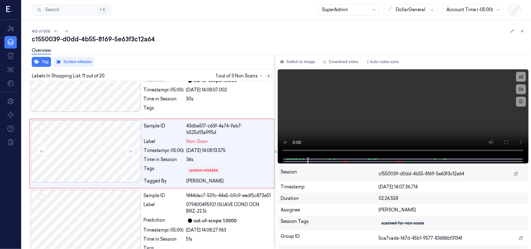
click at [268, 74] on icon at bounding box center [268, 76] width 4 height 4
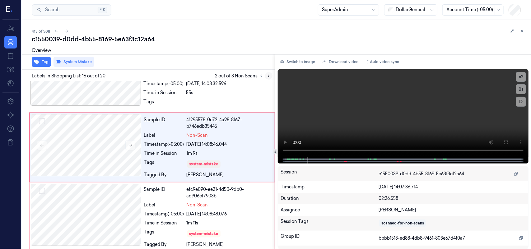
scroll to position [1006, 0]
click at [268, 74] on icon at bounding box center [268, 76] width 4 height 4
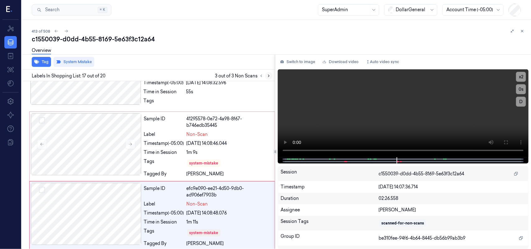
scroll to position [1075, 0]
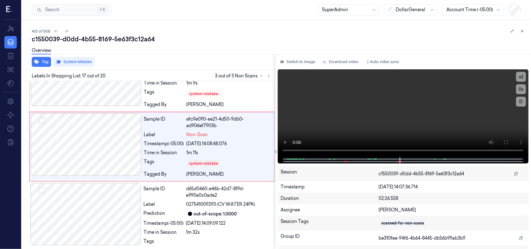
click at [217, 44] on div "Overview" at bounding box center [279, 52] width 494 height 16
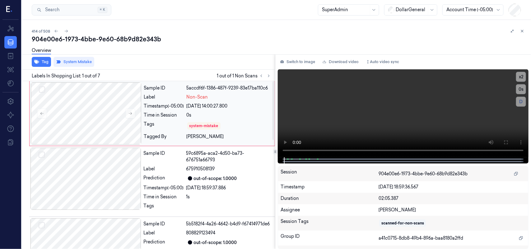
click at [236, 105] on div "[DATE] 14:00:27.800" at bounding box center [229, 106] width 84 height 7
click at [40, 60] on button "Tag" at bounding box center [41, 62] width 19 height 10
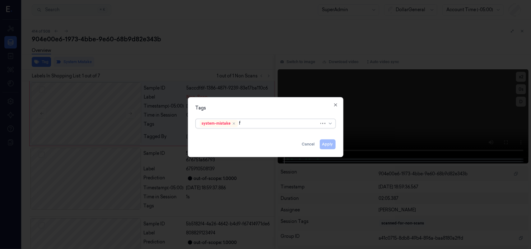
type input "fl"
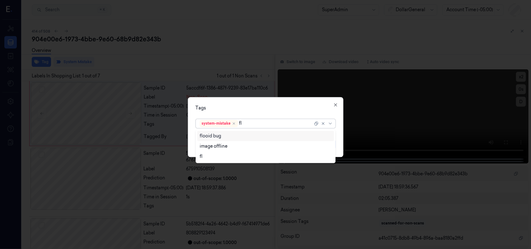
click at [232, 134] on div "flooid bug" at bounding box center [266, 136] width 132 height 7
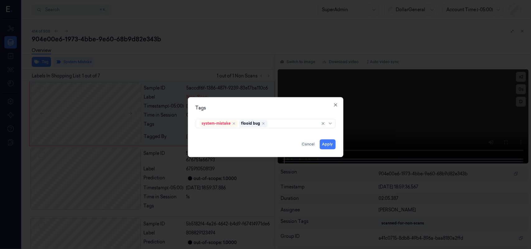
click at [300, 106] on div "Tags" at bounding box center [266, 108] width 140 height 7
click at [326, 143] on button "Apply" at bounding box center [328, 144] width 16 height 10
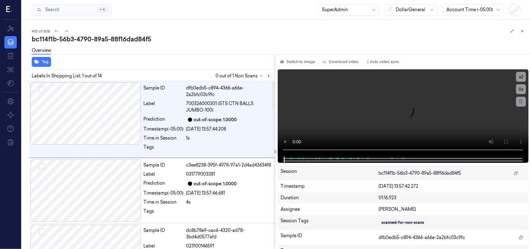
click at [269, 74] on icon at bounding box center [268, 76] width 4 height 4
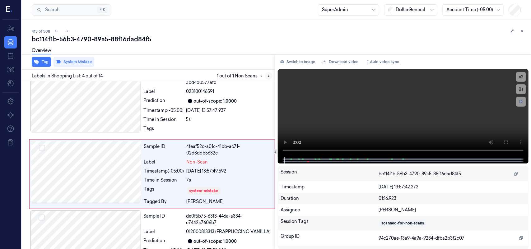
scroll to position [162, 0]
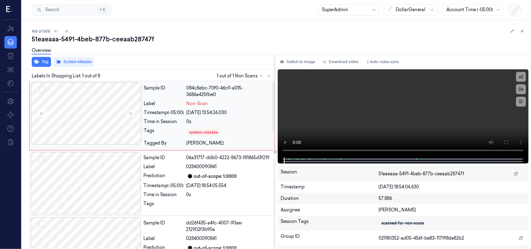
click at [256, 123] on div "0s" at bounding box center [229, 121] width 84 height 7
click at [82, 59] on div "51eaeaaa-5491-4beb-877b-ceeaab28747f Overview Tag System Mistake Labels In Shop…" at bounding box center [279, 142] width 494 height 214
drag, startPoint x: 130, startPoint y: 58, endPoint x: 137, endPoint y: 53, distance: 9.2
click at [137, 53] on div "51eaeaaa-5491-4beb-877b-ceeaab28747f Overview Tag System Mistake Labels In Shop…" at bounding box center [279, 142] width 494 height 214
click at [36, 64] on icon "button" at bounding box center [36, 61] width 5 height 5
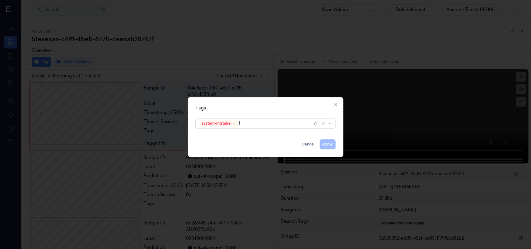
type input "fl"
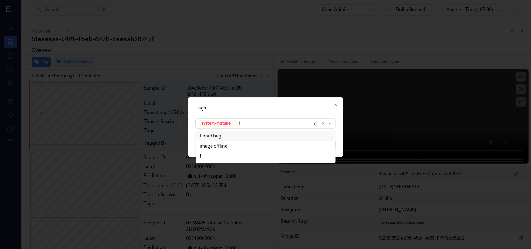
click at [251, 136] on div "flooid bug" at bounding box center [266, 136] width 132 height 7
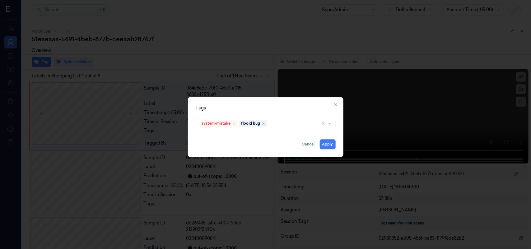
drag, startPoint x: 277, startPoint y: 102, endPoint x: 288, endPoint y: 104, distance: 11.3
click at [278, 101] on div "Tags system-mistake flooid bug Apply Cancel Close" at bounding box center [265, 127] width 155 height 60
click at [327, 145] on button "Apply" at bounding box center [328, 144] width 16 height 10
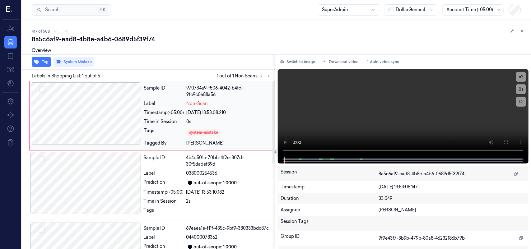
click at [244, 103] on div "Non-Scan" at bounding box center [229, 103] width 84 height 7
click at [40, 64] on button "Tag" at bounding box center [41, 62] width 19 height 10
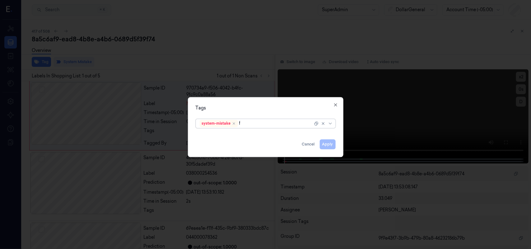
type input "fl"
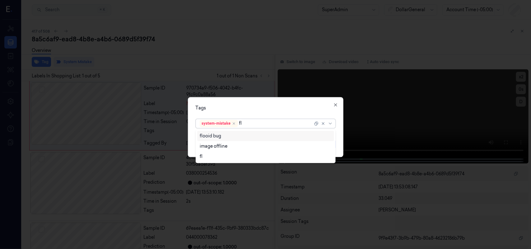
click at [232, 135] on div "flooid bug" at bounding box center [266, 136] width 132 height 7
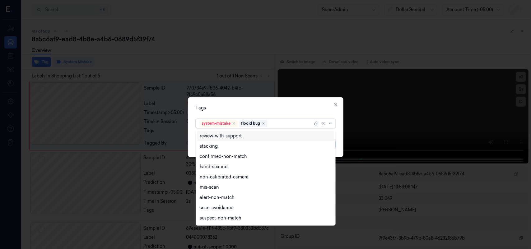
click at [295, 107] on div "Tags" at bounding box center [266, 108] width 140 height 7
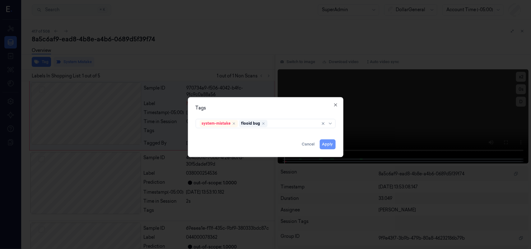
click at [326, 143] on button "Apply" at bounding box center [328, 144] width 16 height 10
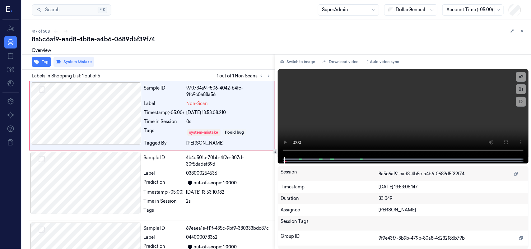
click at [250, 53] on div "Overview" at bounding box center [279, 52] width 494 height 16
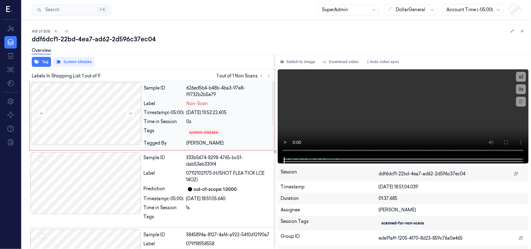
click at [235, 117] on div "Sample ID 626ed5b4-b48b-4ba3-97e8-f9732b2b5e79 Label Non-Scan Timestamp (-05:00…" at bounding box center [207, 115] width 132 height 67
click at [39, 60] on button "Tag" at bounding box center [41, 62] width 19 height 10
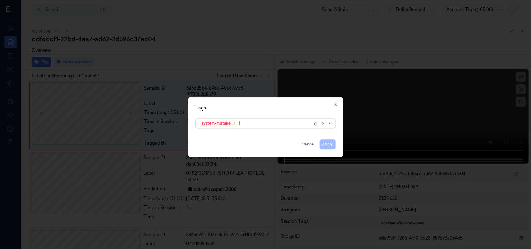
type input "fl"
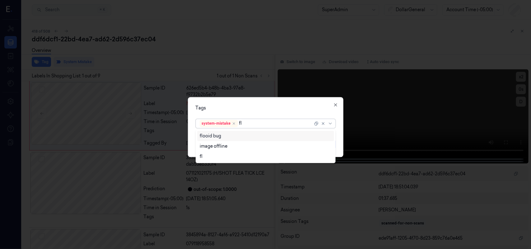
click at [244, 134] on div "flooid bug" at bounding box center [266, 136] width 132 height 7
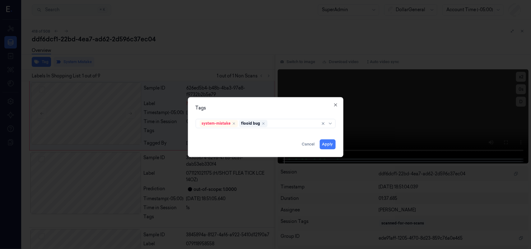
click at [291, 108] on div "Tags" at bounding box center [266, 108] width 140 height 7
click at [323, 142] on button "Apply" at bounding box center [328, 144] width 16 height 10
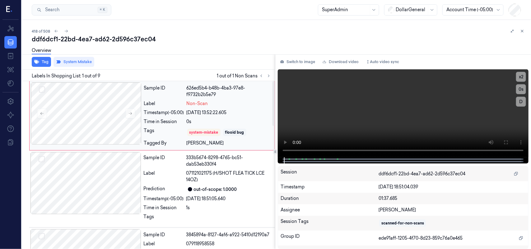
click at [242, 104] on div "Non-Scan" at bounding box center [229, 103] width 84 height 7
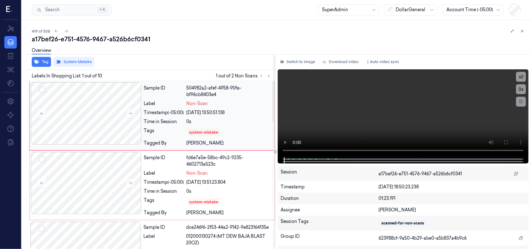
click at [251, 126] on div "Sample ID 504982a2-afef-4958-90fa-bf96cb8403e4 Label Non-Scan Timestamp (-05:00…" at bounding box center [207, 115] width 132 height 67
click at [37, 60] on icon "button" at bounding box center [36, 62] width 5 height 4
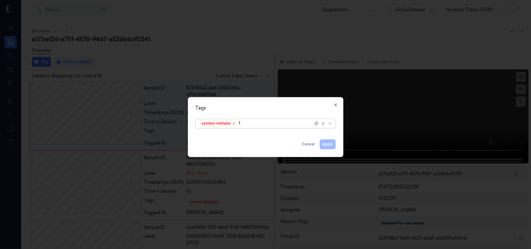
type input "fl"
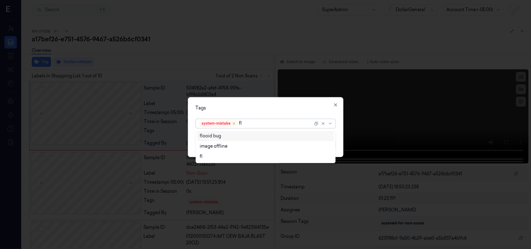
click at [246, 135] on div "flooid bug" at bounding box center [266, 136] width 132 height 7
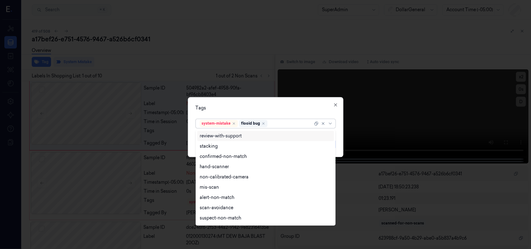
click at [279, 104] on div "Tags option flooid bug , selected. 18 results available. Use Up and Down to cho…" at bounding box center [265, 127] width 155 height 60
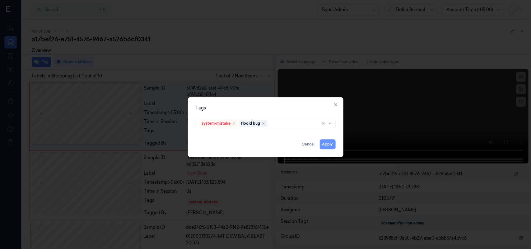
click at [329, 142] on button "Apply" at bounding box center [328, 144] width 16 height 10
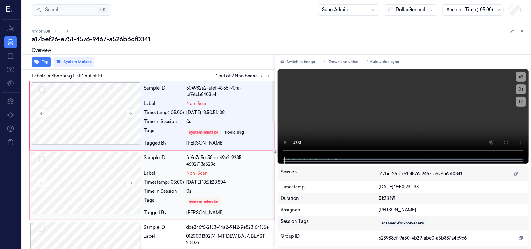
click at [252, 195] on div "Sample ID fd6e7a5e-58bc-49c2-9235-4602713a523c Label Non-Scan Timestamp (-05:00…" at bounding box center [207, 185] width 132 height 67
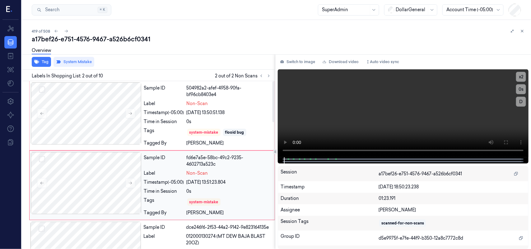
scroll to position [20, 0]
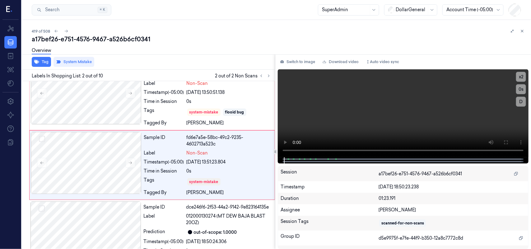
click at [39, 59] on div "Overview" at bounding box center [41, 52] width 19 height 16
click at [41, 60] on button "Tag" at bounding box center [41, 62] width 19 height 10
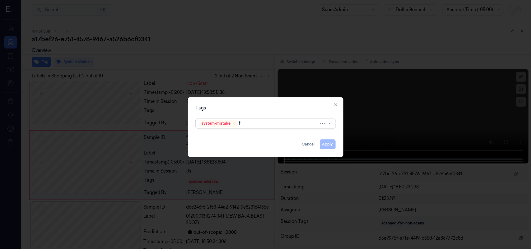
type input "fl"
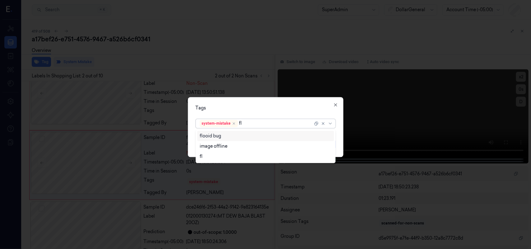
click at [226, 134] on div "flooid bug" at bounding box center [266, 136] width 132 height 7
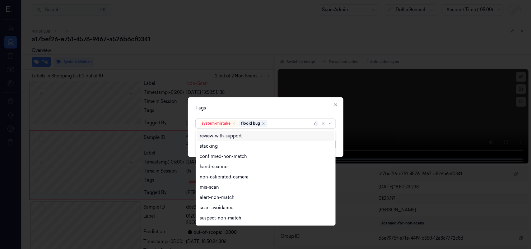
click at [287, 103] on div "Tags option flooid bug , selected. 18 results available. Use Up and Down to cho…" at bounding box center [265, 127] width 155 height 60
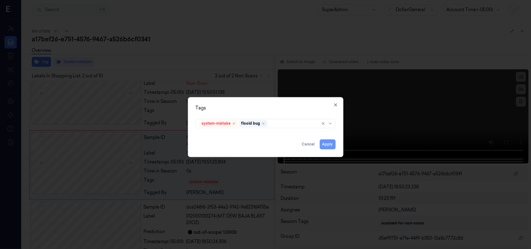
click at [328, 145] on button "Apply" at bounding box center [328, 144] width 16 height 10
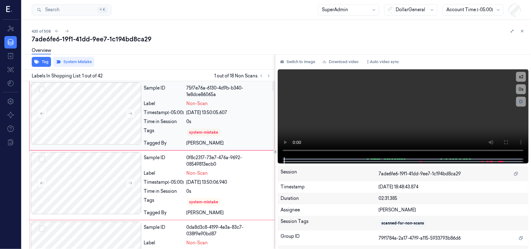
click at [248, 112] on div "[DATE] 13:50:05.607" at bounding box center [229, 112] width 84 height 7
click at [44, 60] on button "Tag" at bounding box center [41, 62] width 19 height 10
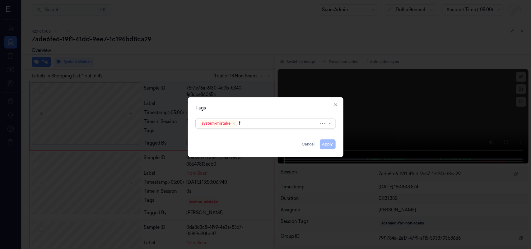
type input "fl"
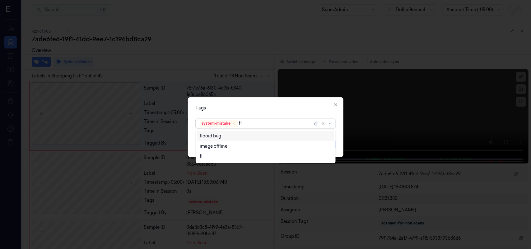
click at [222, 136] on div "flooid bug" at bounding box center [266, 136] width 132 height 7
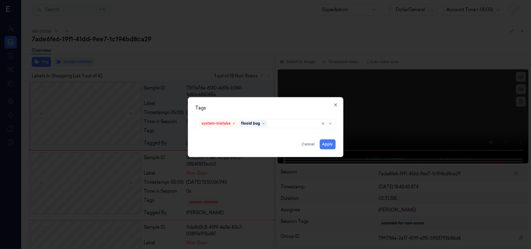
click at [293, 106] on div "Tags system-mistake flooid bug Apply Cancel Close" at bounding box center [265, 127] width 155 height 60
click at [328, 144] on button "Apply" at bounding box center [328, 144] width 16 height 10
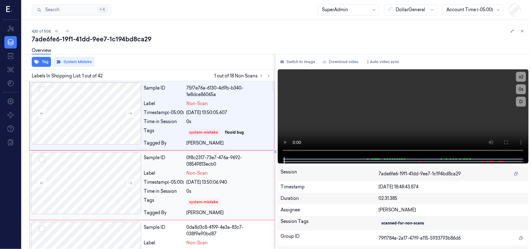
click at [246, 179] on div "[DATE] 13:50:06.940" at bounding box center [229, 182] width 84 height 7
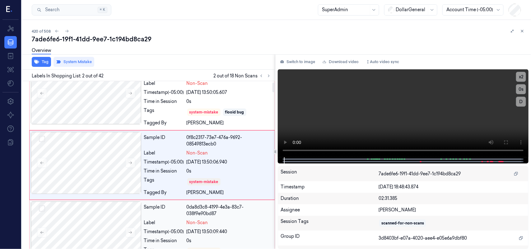
click at [235, 216] on div "0da8d3c8-4199-4e3a-83c7-038f9e90bd87" at bounding box center [229, 210] width 84 height 13
click at [238, 111] on div "system-mistake" at bounding box center [229, 113] width 84 height 10
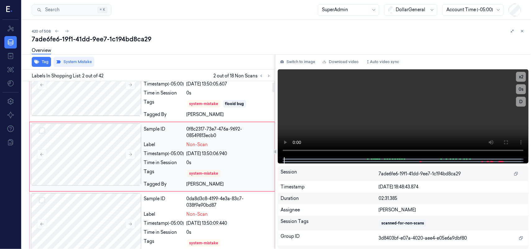
scroll to position [20, 0]
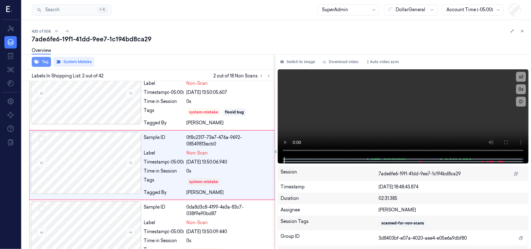
click at [44, 63] on button "Tag" at bounding box center [41, 62] width 19 height 10
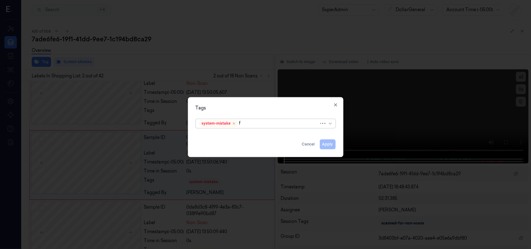
type input "fl"
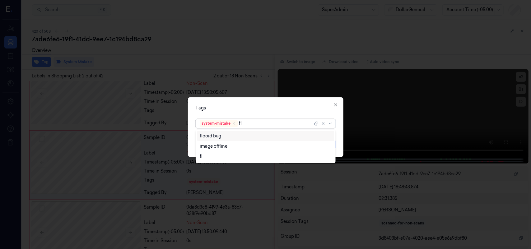
click at [288, 135] on div "flooid bug" at bounding box center [266, 136] width 132 height 7
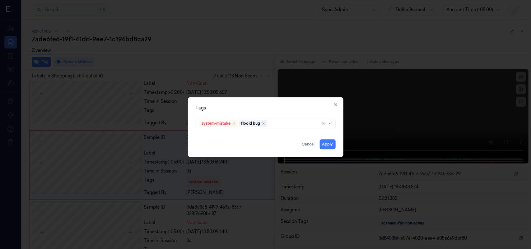
click at [306, 106] on div "Tags" at bounding box center [266, 108] width 140 height 7
click at [327, 144] on button "Apply" at bounding box center [328, 144] width 16 height 10
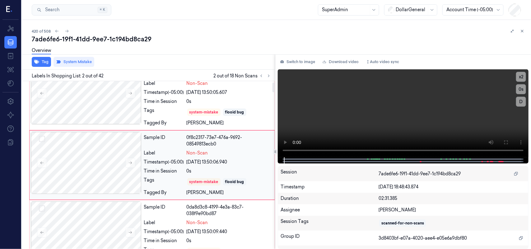
click at [255, 145] on div "0f8c2317-73e7-476a-9692-08549813ecb0" at bounding box center [229, 140] width 84 height 13
click at [269, 76] on icon at bounding box center [268, 76] width 1 height 2
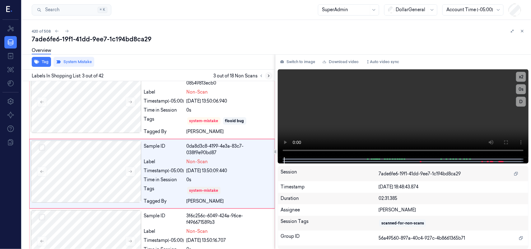
scroll to position [90, 0]
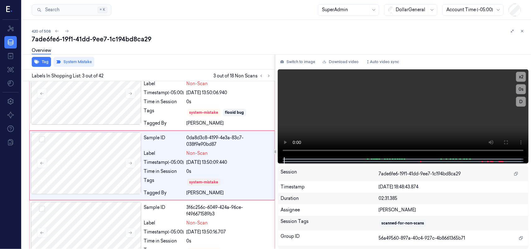
click at [41, 59] on div "Overview" at bounding box center [41, 52] width 19 height 16
click at [44, 61] on button "Tag" at bounding box center [41, 62] width 19 height 10
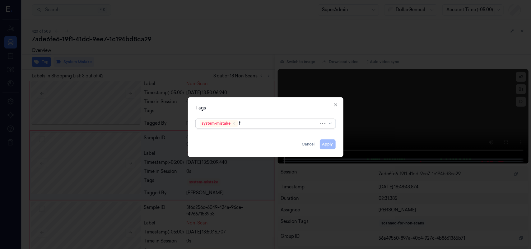
type input "fl"
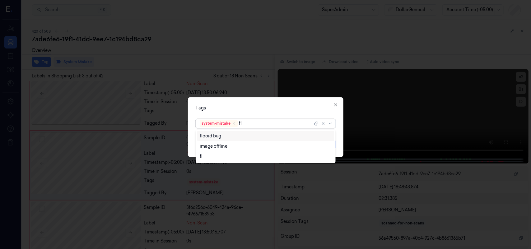
click at [229, 137] on div "flooid bug" at bounding box center [266, 136] width 132 height 7
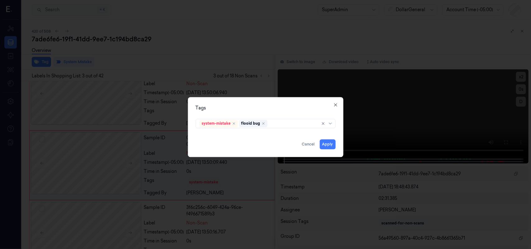
click at [307, 102] on div "Tags system-mistake flooid bug Apply Cancel Close" at bounding box center [265, 127] width 155 height 60
click at [329, 144] on button "Apply" at bounding box center [328, 144] width 16 height 10
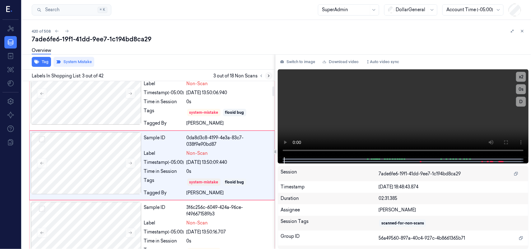
click at [268, 75] on icon at bounding box center [268, 76] width 4 height 4
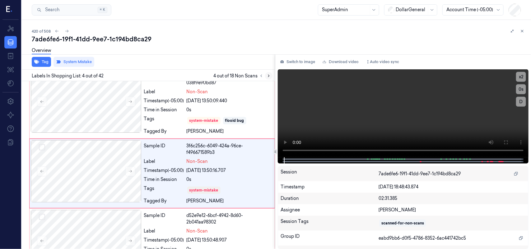
scroll to position [159, 0]
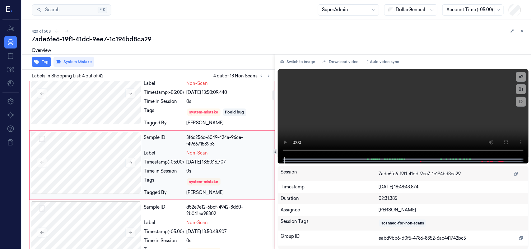
click at [249, 177] on div "system-mistake" at bounding box center [229, 182] width 84 height 10
click at [39, 61] on button "Tag" at bounding box center [41, 62] width 19 height 10
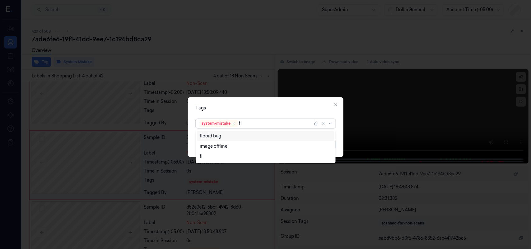
type input "fl"
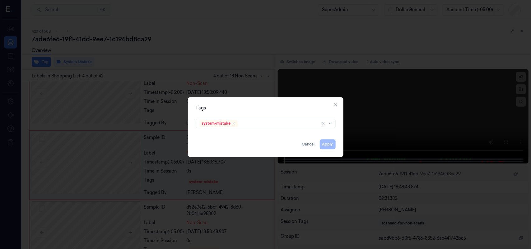
click at [234, 129] on div "system-mistake" at bounding box center [266, 122] width 150 height 13
click at [268, 125] on div at bounding box center [278, 123] width 78 height 7
type input "fl"
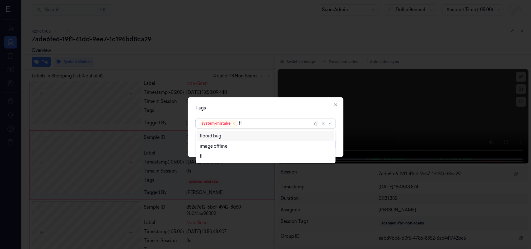
click at [266, 137] on div "flooid bug" at bounding box center [266, 136] width 132 height 7
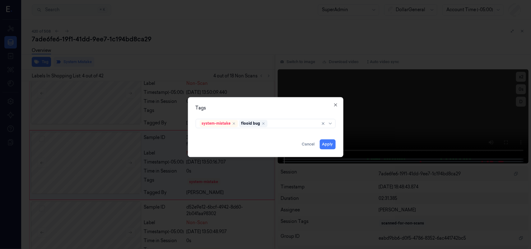
click at [296, 99] on div "Tags system-mistake flooid bug Apply Cancel Close" at bounding box center [265, 127] width 155 height 60
click at [329, 148] on button "Apply" at bounding box center [328, 144] width 16 height 10
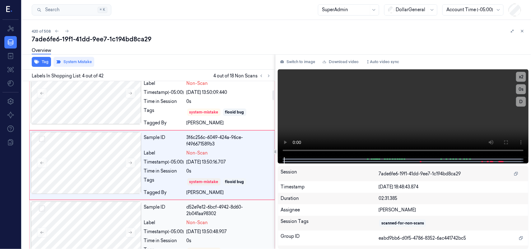
click at [235, 217] on div "Sample ID d52e9e12-6bcf-4942-8d60-2b041aa98302 Label Non-Scan Timestamp (-05:00…" at bounding box center [207, 234] width 132 height 67
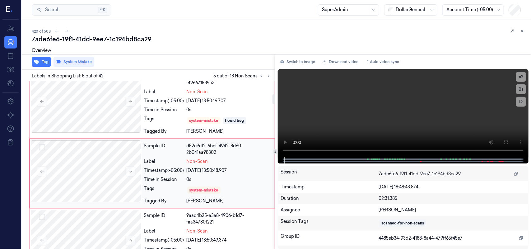
scroll to position [229, 0]
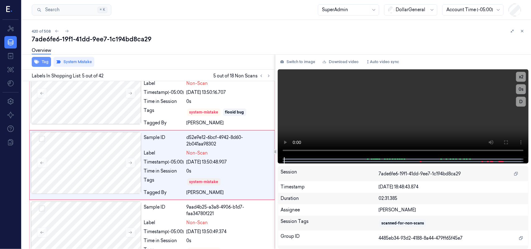
click at [41, 62] on button "Tag" at bounding box center [41, 62] width 19 height 10
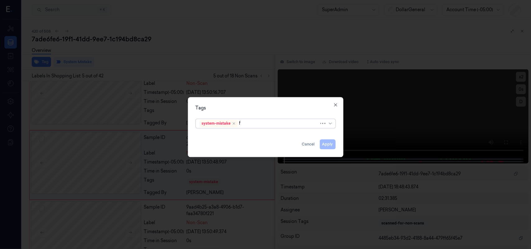
type input "fl"
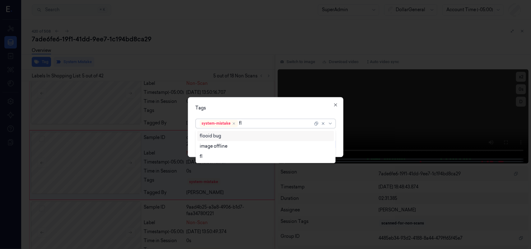
click at [212, 134] on div "flooid bug" at bounding box center [210, 136] width 21 height 7
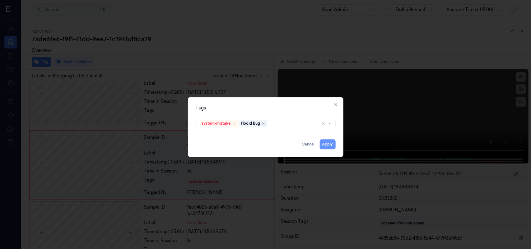
drag, startPoint x: 298, startPoint y: 108, endPoint x: 332, endPoint y: 145, distance: 49.9
click at [324, 128] on div "Tags system-mistake flooid bug Apply Cancel Close" at bounding box center [265, 127] width 155 height 60
click at [330, 146] on button "Apply" at bounding box center [328, 144] width 16 height 10
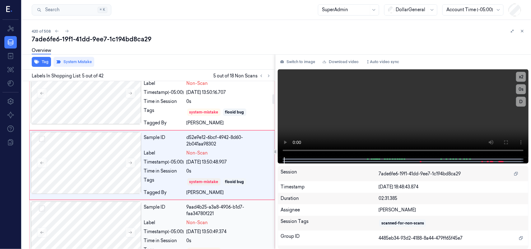
click at [252, 217] on div "9aad4b25-a3a8-4906-b1d7-faa34780f221" at bounding box center [229, 210] width 84 height 13
click at [37, 65] on button "Tag" at bounding box center [41, 62] width 19 height 10
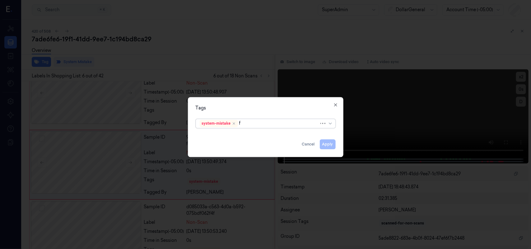
type input "fl"
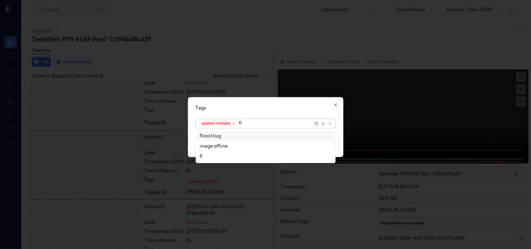
click at [217, 137] on div "flooid bug" at bounding box center [210, 136] width 21 height 7
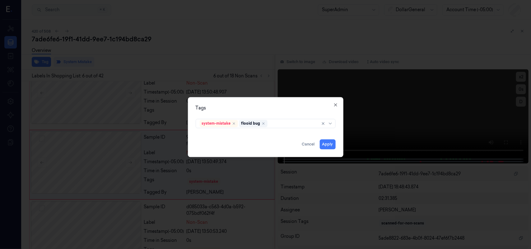
click at [292, 107] on div "Tags" at bounding box center [266, 108] width 140 height 7
click at [332, 146] on button "Apply" at bounding box center [328, 144] width 16 height 10
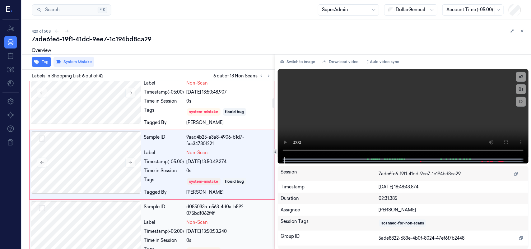
click at [257, 215] on div "d085033a-c563-4d0a-b592-075bdf062f4f" at bounding box center [229, 210] width 84 height 13
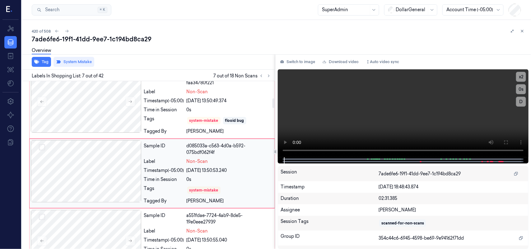
scroll to position [369, 0]
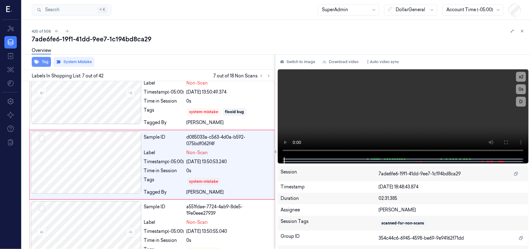
click at [40, 62] on button "Tag" at bounding box center [41, 62] width 19 height 10
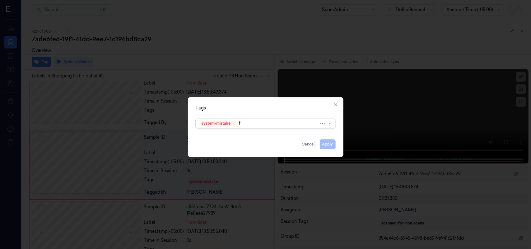
type input "fl"
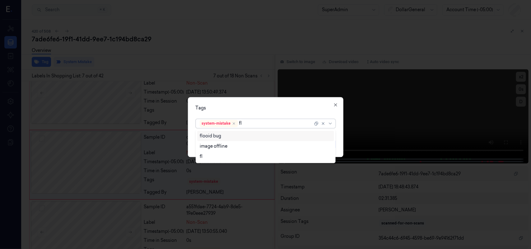
click at [238, 134] on div "flooid bug" at bounding box center [266, 136] width 132 height 7
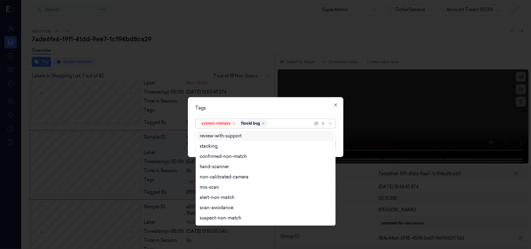
click at [274, 106] on div "Tags" at bounding box center [266, 108] width 140 height 7
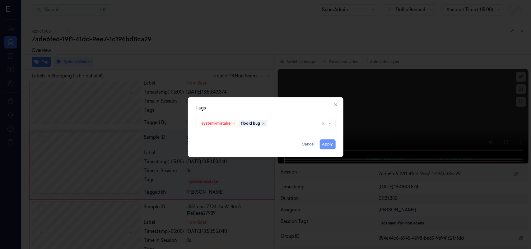
click at [327, 148] on button "Apply" at bounding box center [328, 144] width 16 height 10
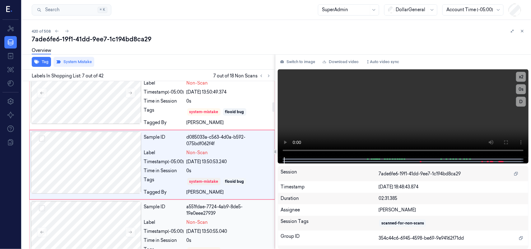
click at [252, 212] on div "a551fdae-7724-4ab9-8de5-19e0eee27939" at bounding box center [229, 210] width 84 height 13
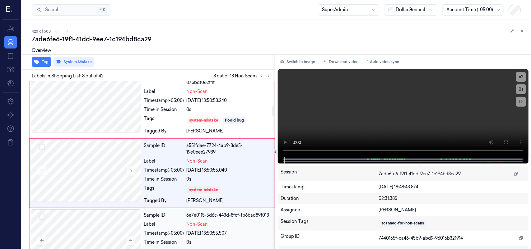
scroll to position [439, 0]
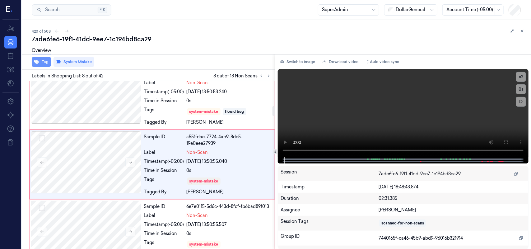
click at [37, 64] on button "Tag" at bounding box center [41, 62] width 19 height 10
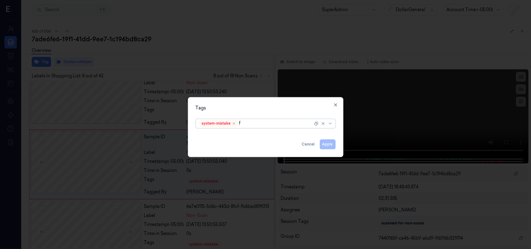
type input "fl"
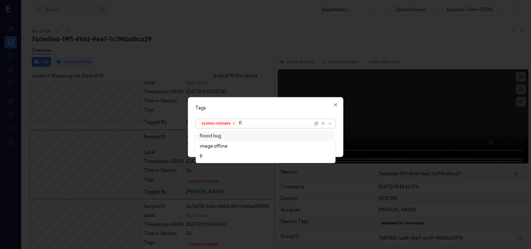
click at [216, 136] on div "flooid bug" at bounding box center [210, 136] width 21 height 7
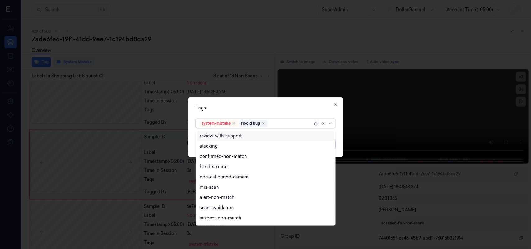
drag, startPoint x: 286, startPoint y: 106, endPoint x: 295, endPoint y: 113, distance: 10.9
click at [286, 107] on div "Tags" at bounding box center [266, 108] width 140 height 7
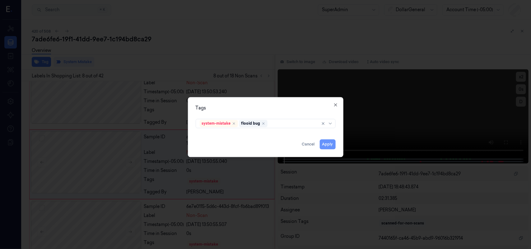
click at [327, 145] on button "Apply" at bounding box center [328, 144] width 16 height 10
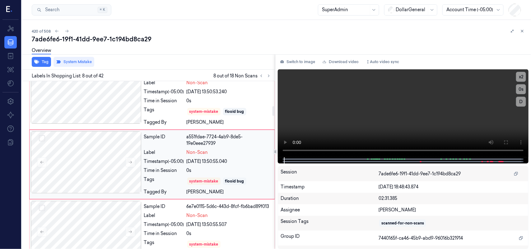
click at [249, 151] on div "Non-Scan" at bounding box center [229, 152] width 84 height 7
click at [269, 74] on icon at bounding box center [268, 76] width 4 height 4
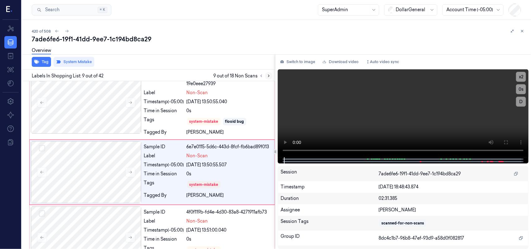
scroll to position [506, 0]
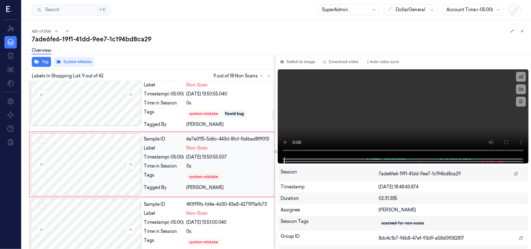
click at [253, 171] on div "Sample ID 6e7e0115-5d6c-443d-8fcf-fb6bad89f013 Label Non-Scan Timestamp (-05:00…" at bounding box center [207, 164] width 132 height 62
click at [37, 59] on div "Overview" at bounding box center [41, 52] width 19 height 16
click at [39, 61] on button "Tag" at bounding box center [41, 62] width 19 height 10
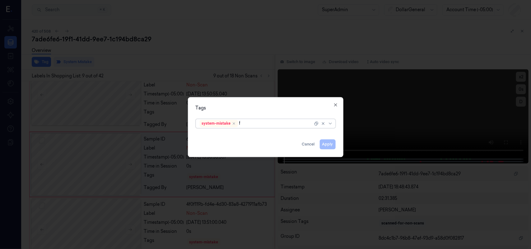
type input "fl"
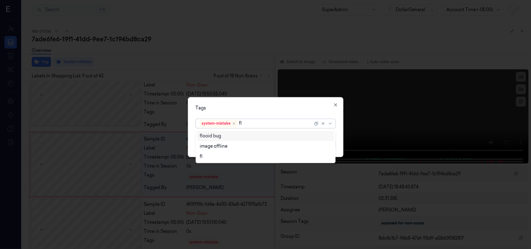
click at [215, 133] on div "flooid bug" at bounding box center [210, 136] width 21 height 7
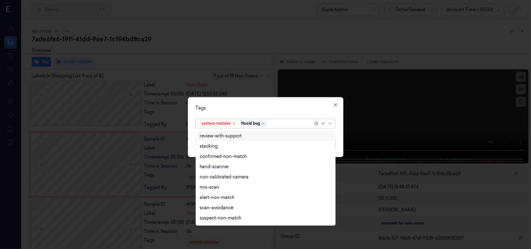
click at [304, 109] on div "Tags" at bounding box center [266, 108] width 140 height 7
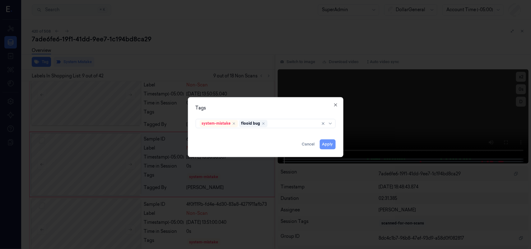
click at [330, 146] on button "Apply" at bounding box center [328, 144] width 16 height 10
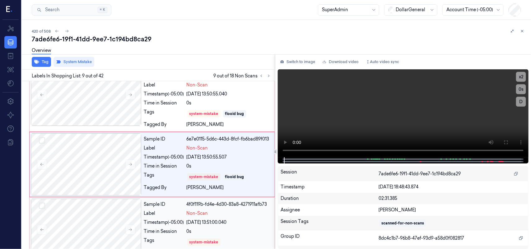
click at [256, 220] on div "[DATE] 13:51:00.040" at bounding box center [229, 222] width 84 height 7
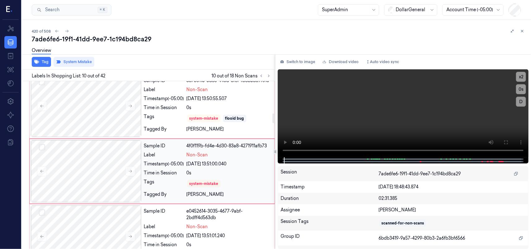
scroll to position [571, 0]
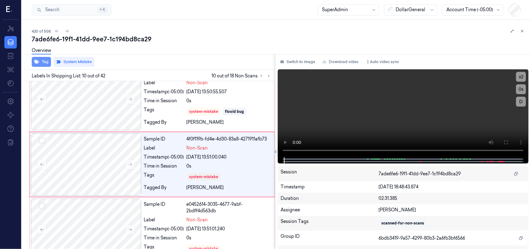
click at [38, 62] on icon "button" at bounding box center [36, 62] width 5 height 4
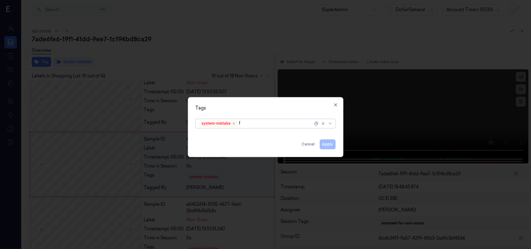
type input "fl"
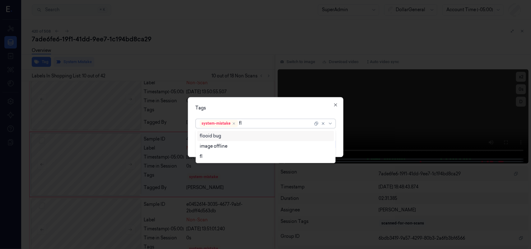
click at [219, 136] on div "flooid bug" at bounding box center [210, 136] width 21 height 7
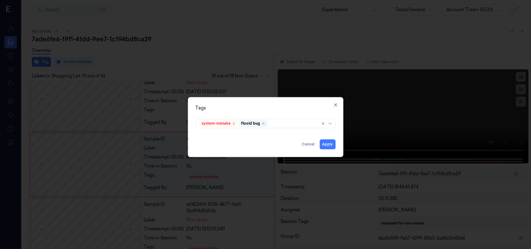
click at [291, 109] on div "Tags" at bounding box center [266, 108] width 140 height 7
click at [331, 145] on button "Apply" at bounding box center [328, 144] width 16 height 10
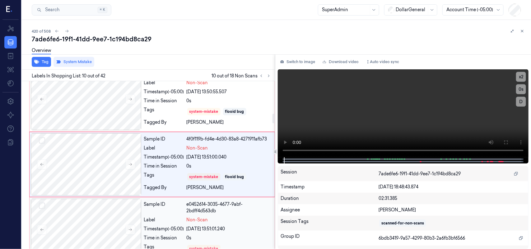
click at [249, 209] on div "e0452614-3035-4677-9abf-2bdff4d563db" at bounding box center [229, 207] width 84 height 13
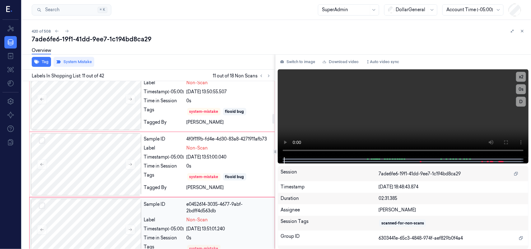
scroll to position [639, 0]
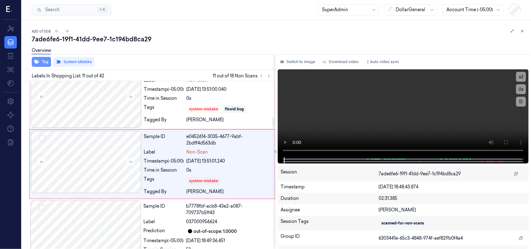
click at [42, 64] on button "Tag" at bounding box center [41, 62] width 19 height 10
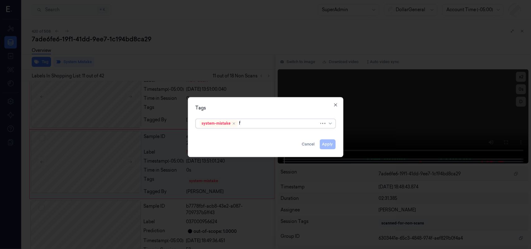
type input "fl"
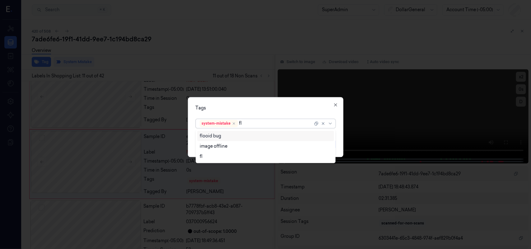
click at [243, 134] on div "flooid bug" at bounding box center [266, 136] width 132 height 7
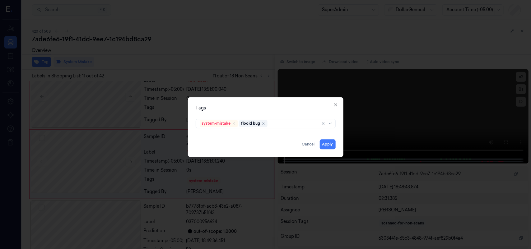
drag, startPoint x: 284, startPoint y: 109, endPoint x: 299, endPoint y: 123, distance: 20.9
click at [284, 108] on div "Tags" at bounding box center [266, 108] width 140 height 7
click at [325, 144] on button "Apply" at bounding box center [328, 144] width 16 height 10
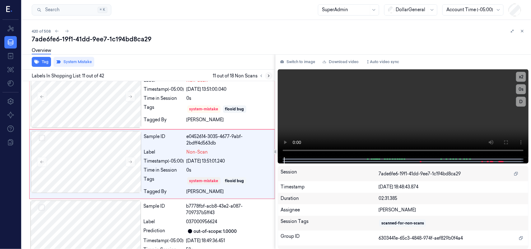
click at [268, 75] on icon at bounding box center [268, 76] width 4 height 4
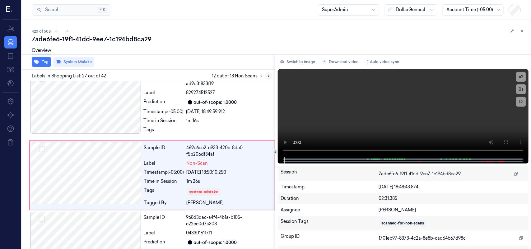
scroll to position [1786, 0]
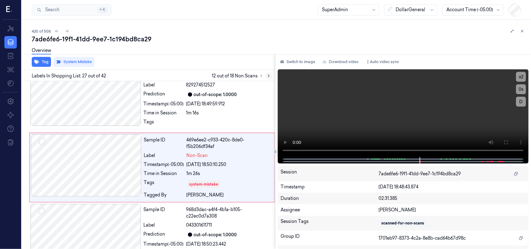
click at [268, 75] on icon at bounding box center [268, 76] width 4 height 4
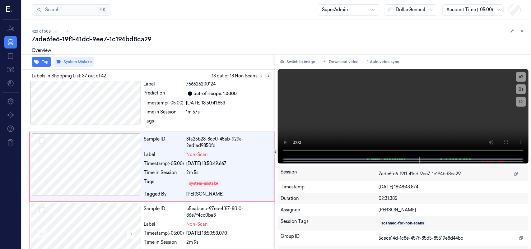
click at [268, 75] on icon at bounding box center [268, 76] width 4 height 4
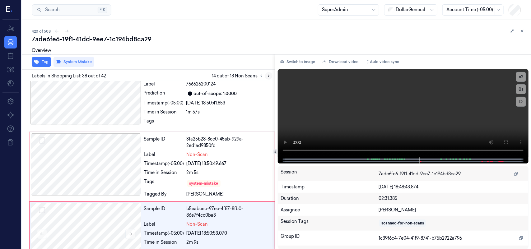
scroll to position [2569, 0]
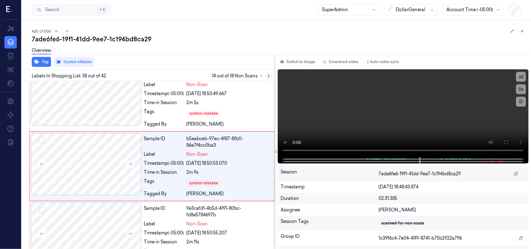
click at [268, 75] on icon at bounding box center [268, 76] width 4 height 4
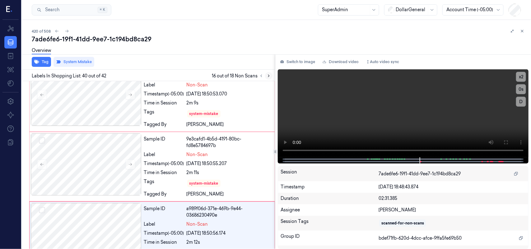
scroll to position [2708, 0]
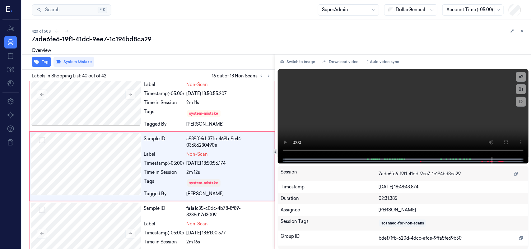
click at [389, 38] on div "7ade6fe6-19f1-41dd-9ee7-1c194bd8ca29" at bounding box center [279, 39] width 494 height 9
click at [257, 40] on div "7ade6fe6-19f1-41dd-9ee7-1c194bd8ca29" at bounding box center [279, 39] width 494 height 9
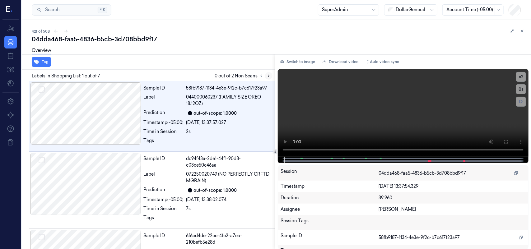
click at [269, 76] on icon at bounding box center [268, 76] width 1 height 2
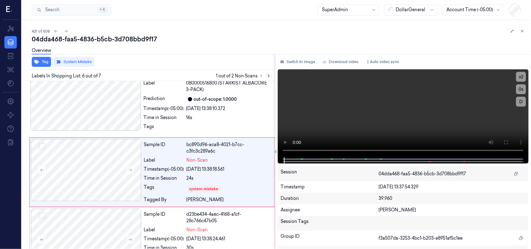
scroll to position [316, 0]
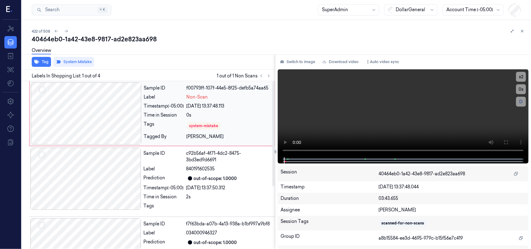
click at [233, 121] on div "system-mistake" at bounding box center [229, 126] width 84 height 10
click at [38, 62] on icon "button" at bounding box center [36, 61] width 5 height 5
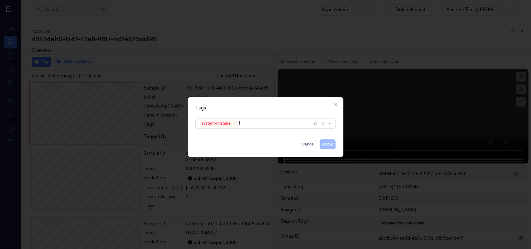
type input "fl"
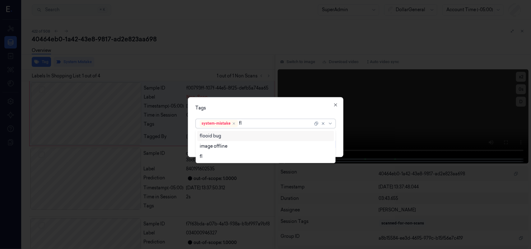
click at [225, 136] on div "flooid bug" at bounding box center [266, 136] width 132 height 7
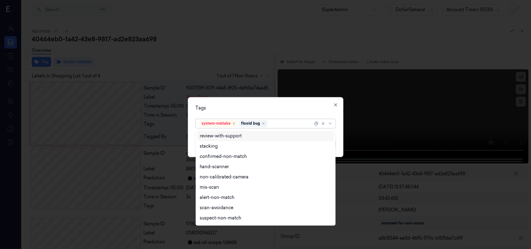
click at [287, 110] on div "Tags option flooid bug , selected. 18 results available. Use Up and Down to cho…" at bounding box center [265, 127] width 155 height 60
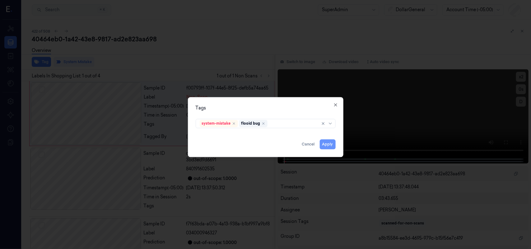
click at [327, 143] on button "Apply" at bounding box center [328, 144] width 16 height 10
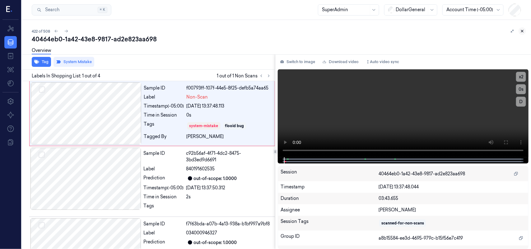
click at [524, 33] on icon at bounding box center [522, 31] width 4 height 4
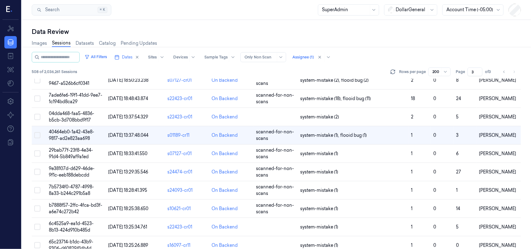
scroll to position [338, 0]
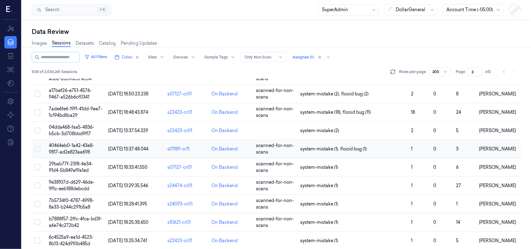
click at [79, 150] on td "40464eb0-1a42-43e8-9817-ad2e823aa698" at bounding box center [76, 149] width 59 height 18
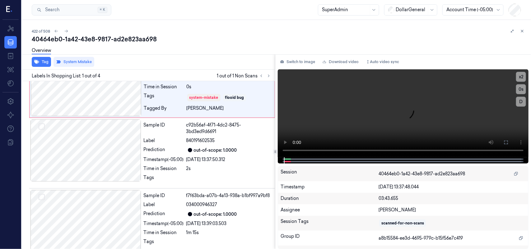
scroll to position [30, 0]
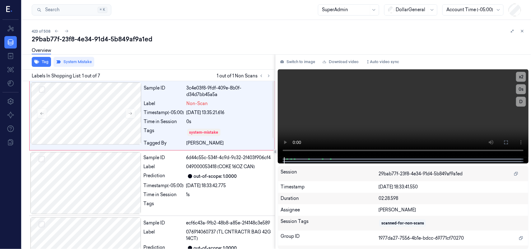
click at [242, 123] on div "0s" at bounding box center [229, 121] width 84 height 7
click at [41, 61] on button "Tag" at bounding box center [41, 62] width 19 height 10
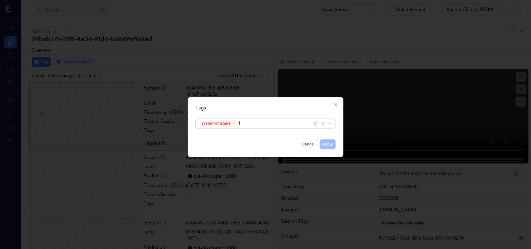
type input "fl"
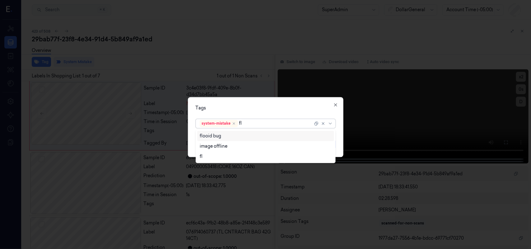
click at [230, 135] on div "flooid bug" at bounding box center [266, 136] width 132 height 7
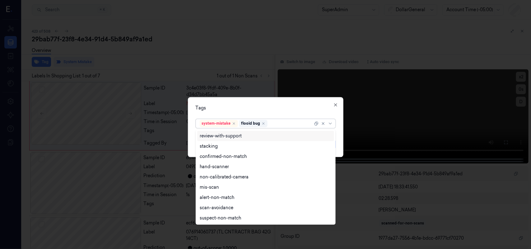
click at [249, 101] on div "Tags option flooid bug , selected. 9 results available. Use Up and Down to choo…" at bounding box center [265, 127] width 155 height 60
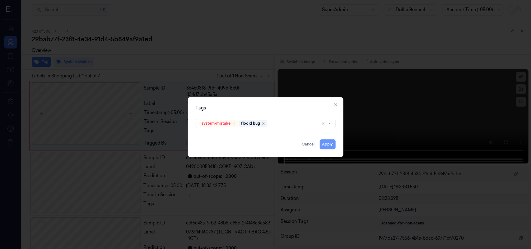
click at [326, 142] on button "Apply" at bounding box center [328, 144] width 16 height 10
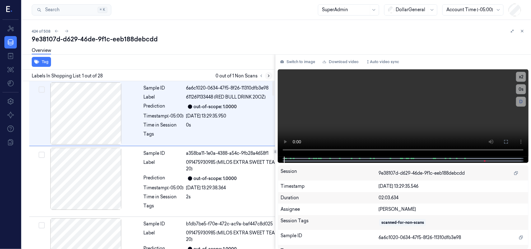
click at [269, 75] on icon at bounding box center [268, 76] width 4 height 4
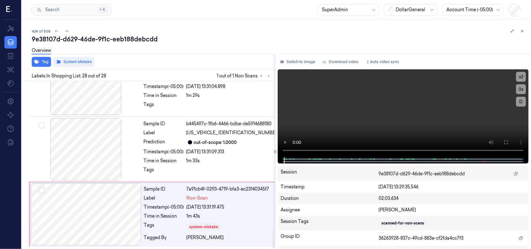
scroll to position [1786, 0]
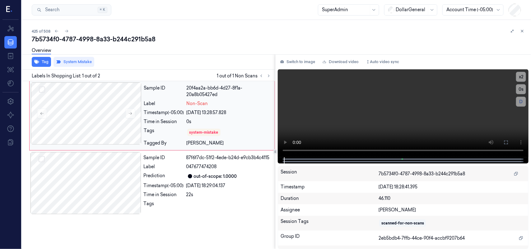
click at [259, 116] on div "Sample ID 20f4aa2a-bb6d-4d27-8f1a-20a8b05427ed Label Non-Scan Timestamp (-05:00…" at bounding box center [207, 115] width 132 height 67
click at [44, 60] on button "Tag" at bounding box center [41, 62] width 19 height 10
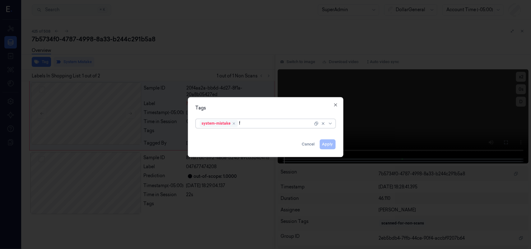
type input "fl"
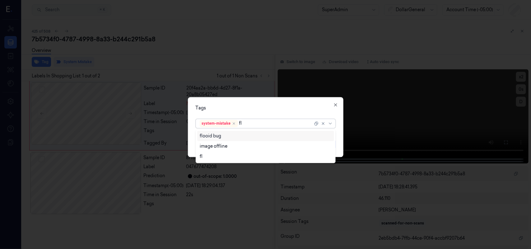
click at [232, 136] on div "flooid bug" at bounding box center [266, 136] width 132 height 7
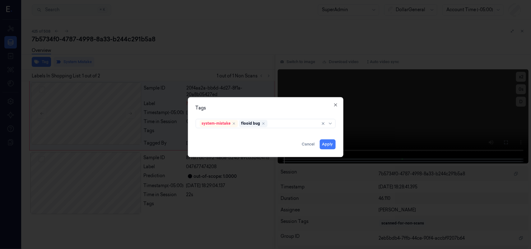
drag, startPoint x: 264, startPoint y: 106, endPoint x: 300, endPoint y: 117, distance: 37.7
click at [265, 106] on div "Tags" at bounding box center [266, 108] width 140 height 7
click at [325, 142] on button "Apply" at bounding box center [328, 144] width 16 height 10
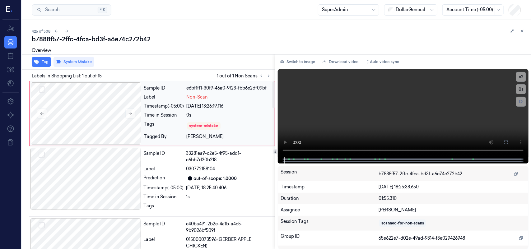
click at [250, 122] on div "system-mistake" at bounding box center [229, 126] width 84 height 10
click at [39, 63] on icon "button" at bounding box center [36, 61] width 5 height 5
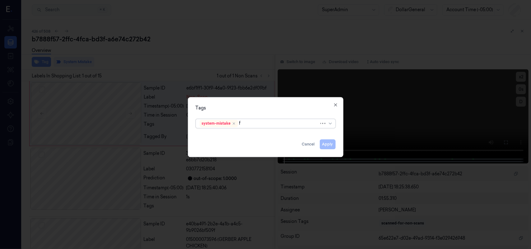
type input "fl"
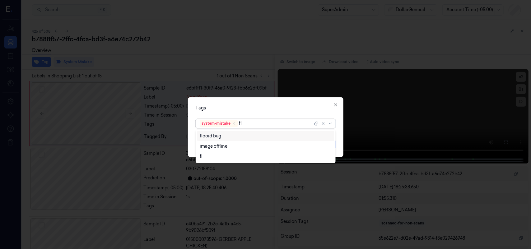
click at [210, 136] on div "flooid bug" at bounding box center [210, 136] width 21 height 7
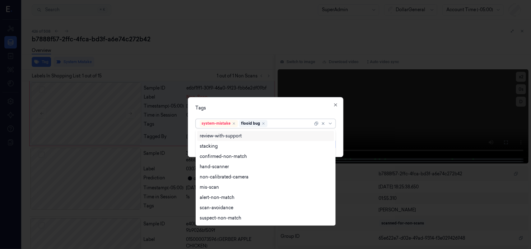
click at [242, 99] on div "Tags option flooid bug , selected. 18 results available. Use Up and Down to cho…" at bounding box center [265, 127] width 155 height 60
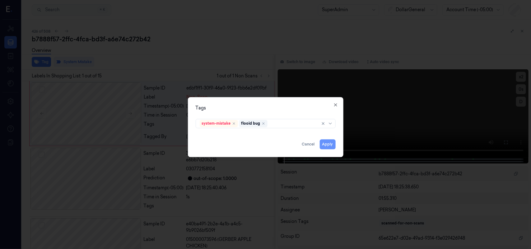
click at [330, 143] on button "Apply" at bounding box center [328, 144] width 16 height 10
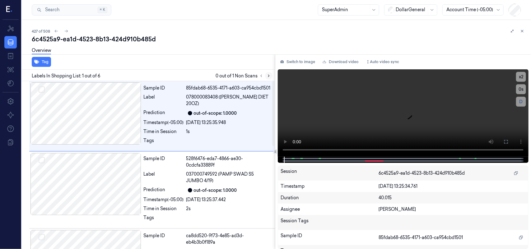
click at [268, 74] on icon at bounding box center [268, 76] width 4 height 4
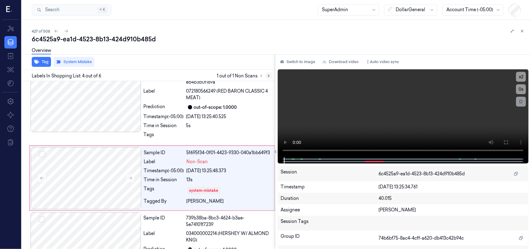
scroll to position [168, 0]
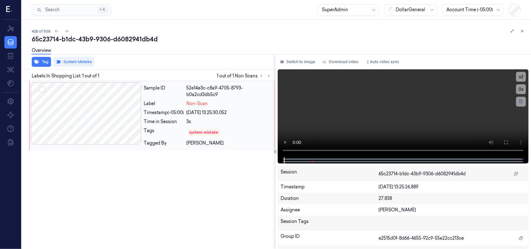
click at [240, 124] on div "Sample ID 52e14e3c-c8a9-4705-8793-b0a2cd3db5c9 Label Non-Scan Timestamp (-05:00…" at bounding box center [207, 115] width 132 height 67
click at [44, 63] on button "Tag" at bounding box center [41, 62] width 19 height 10
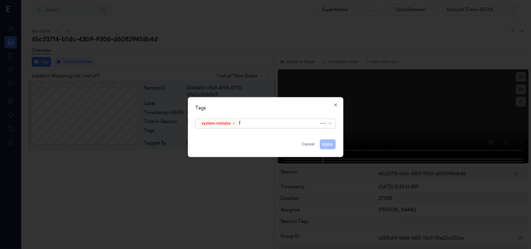
type input "fl"
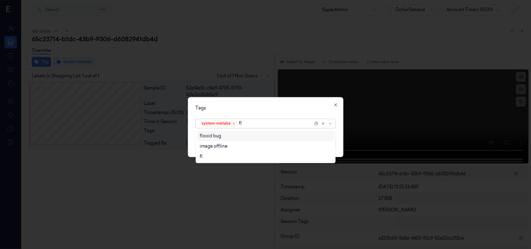
click at [235, 134] on div "flooid bug" at bounding box center [266, 136] width 132 height 7
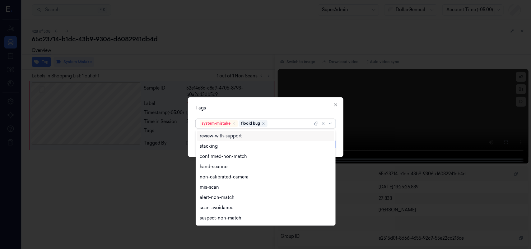
drag, startPoint x: 294, startPoint y: 107, endPoint x: 299, endPoint y: 110, distance: 6.1
click at [295, 106] on div "Tags" at bounding box center [266, 108] width 140 height 7
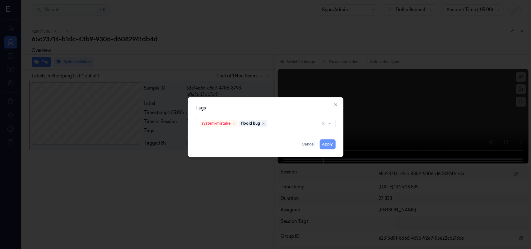
click at [332, 145] on button "Apply" at bounding box center [328, 144] width 16 height 10
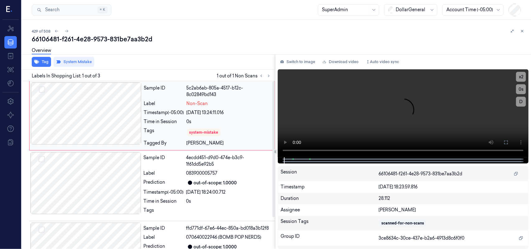
click at [266, 108] on div "Sample ID 5c2ab6ab-805a-4517-b12c-8c02849bd143 Label Non-Scan Timestamp (-05:00…" at bounding box center [207, 115] width 132 height 67
click at [39, 61] on button "Tag" at bounding box center [41, 62] width 19 height 10
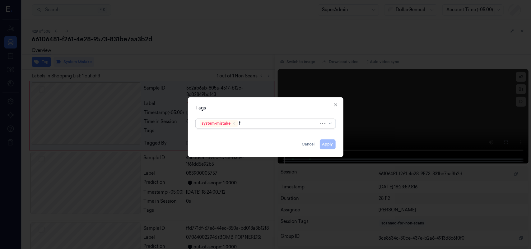
type input "fl"
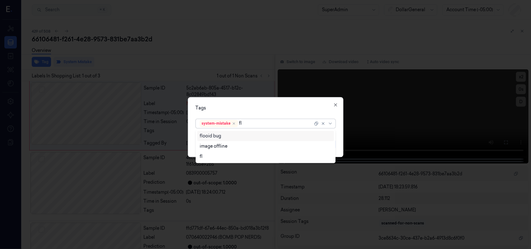
click at [221, 136] on div "flooid bug" at bounding box center [266, 136] width 132 height 7
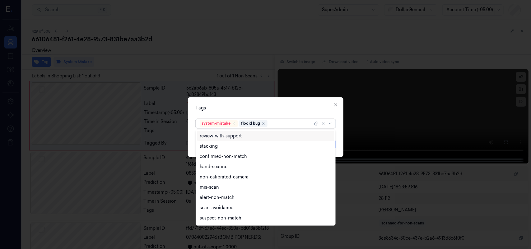
click at [298, 113] on div "Tags option flooid bug , selected. 18 results available. Use Up and Down to cho…" at bounding box center [265, 127] width 155 height 60
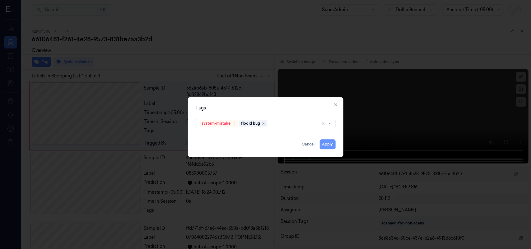
click at [327, 144] on button "Apply" at bounding box center [328, 144] width 16 height 10
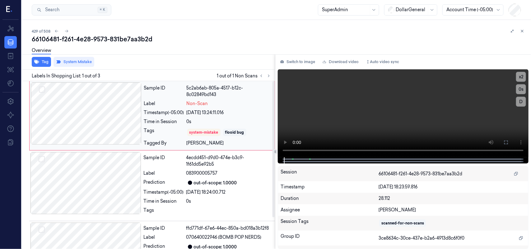
click at [241, 105] on div "Non-Scan" at bounding box center [229, 103] width 84 height 7
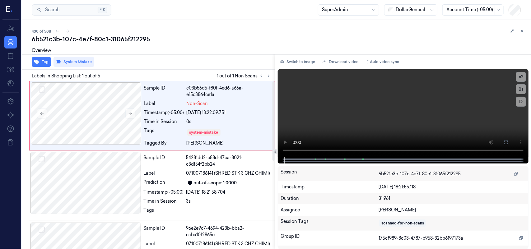
click at [241, 105] on div "Non-Scan" at bounding box center [229, 103] width 84 height 7
click at [43, 58] on div "Overview" at bounding box center [41, 52] width 19 height 16
click at [43, 64] on button "Tag" at bounding box center [41, 62] width 19 height 10
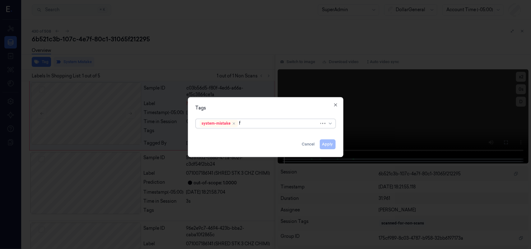
type input "fl"
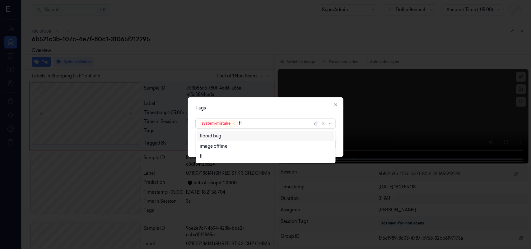
click at [218, 133] on div "flooid bug" at bounding box center [210, 136] width 21 height 7
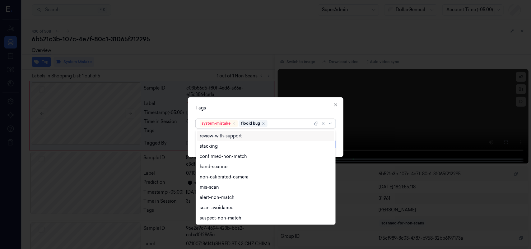
click at [241, 102] on div "Tags option flooid bug , selected. 9 results available. Use Up and Down to choo…" at bounding box center [265, 127] width 155 height 60
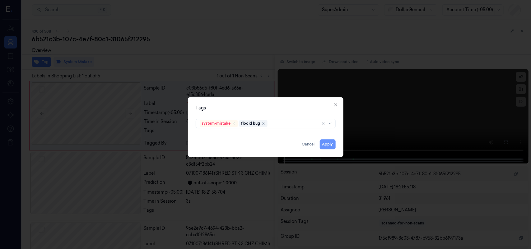
click at [326, 144] on button "Apply" at bounding box center [328, 144] width 16 height 10
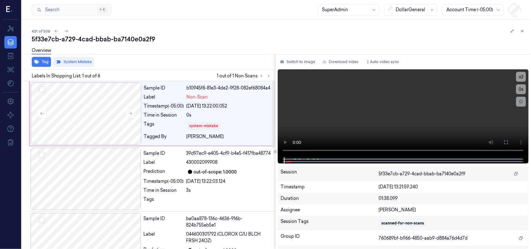
click at [235, 131] on div "system-mistake" at bounding box center [229, 126] width 84 height 10
click at [36, 62] on icon "button" at bounding box center [36, 62] width 5 height 4
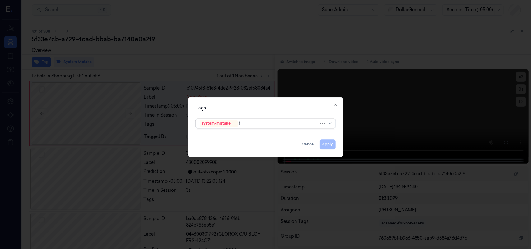
type input "fl"
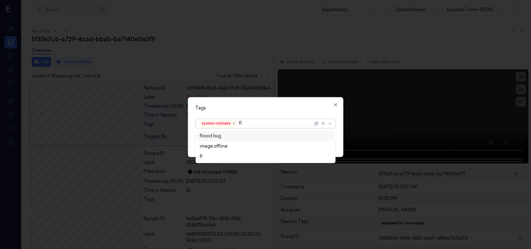
click at [289, 135] on div "flooid bug" at bounding box center [266, 136] width 132 height 7
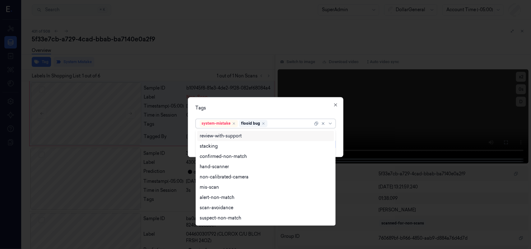
click at [280, 103] on div "Tags option flooid bug , selected. 18 results available. Use Up and Down to cho…" at bounding box center [265, 127] width 155 height 60
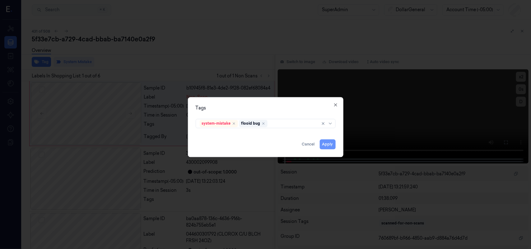
click at [329, 144] on button "Apply" at bounding box center [328, 144] width 16 height 10
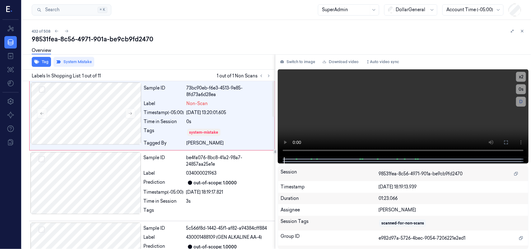
click at [240, 129] on div "system-mistake" at bounding box center [229, 132] width 84 height 10
click at [42, 61] on button "Tag" at bounding box center [41, 62] width 19 height 10
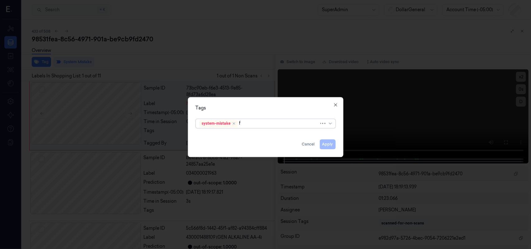
type input "fl"
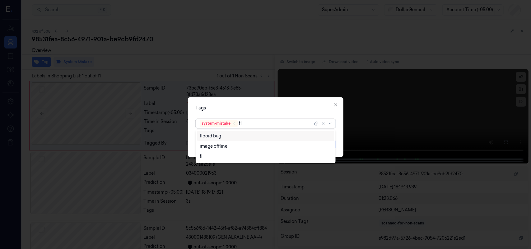
click at [228, 137] on div "flooid bug" at bounding box center [266, 136] width 132 height 7
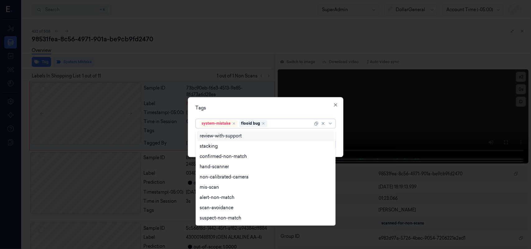
click at [267, 111] on div "Tags option flooid bug , selected. 18 results available. Use Up and Down to cho…" at bounding box center [265, 127] width 155 height 60
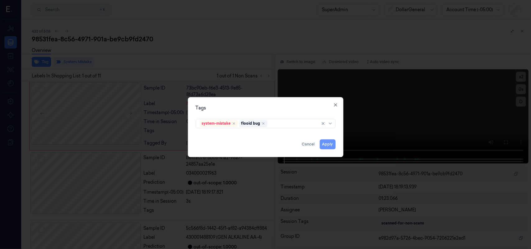
click at [330, 144] on button "Apply" at bounding box center [328, 144] width 16 height 10
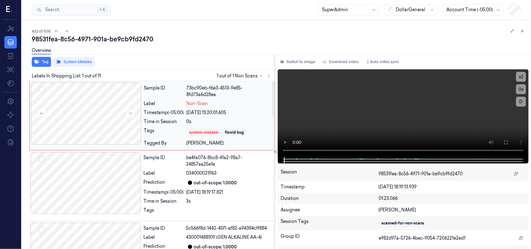
click at [256, 118] on div "0s" at bounding box center [229, 121] width 84 height 7
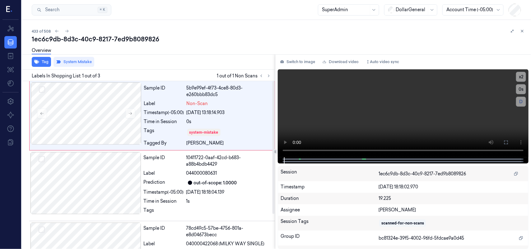
click at [256, 118] on div "0s" at bounding box center [229, 121] width 84 height 7
click at [41, 61] on button "Tag" at bounding box center [41, 62] width 19 height 10
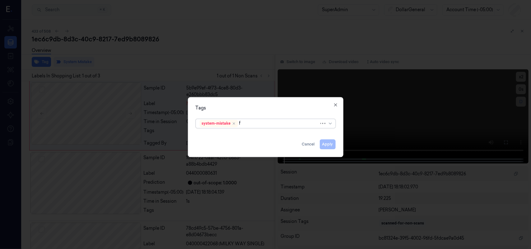
type input "fl"
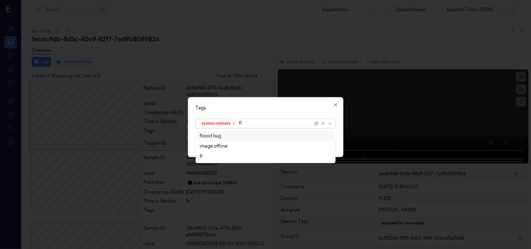
click at [268, 137] on div "flooid bug" at bounding box center [266, 136] width 132 height 7
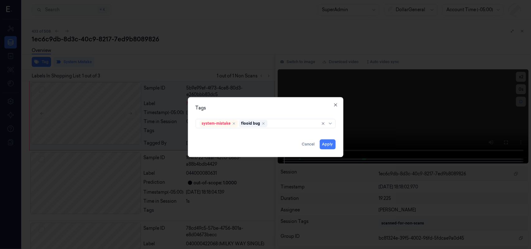
click at [289, 97] on div "Tags system-mistake flooid bug Apply Cancel Close" at bounding box center [265, 127] width 155 height 60
click at [327, 144] on button "Apply" at bounding box center [328, 144] width 16 height 10
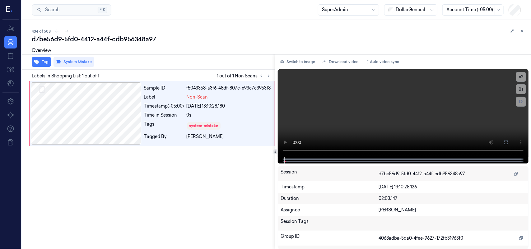
click at [249, 108] on div "[DATE] 13:10:28.180" at bounding box center [229, 106] width 84 height 7
click at [40, 61] on button "Tag" at bounding box center [41, 62] width 19 height 10
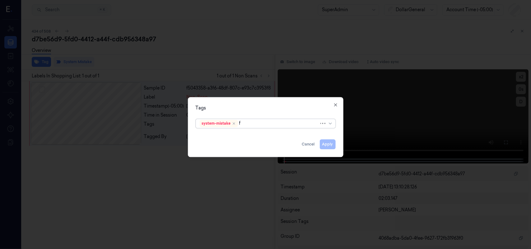
type input "fl"
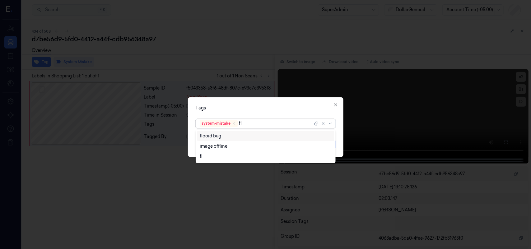
click at [230, 135] on div "flooid bug" at bounding box center [266, 136] width 132 height 7
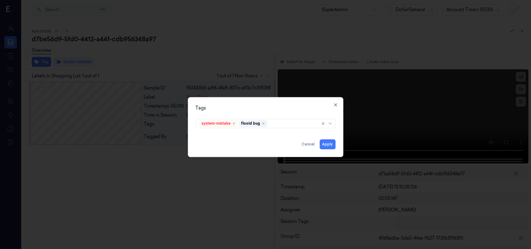
click at [288, 110] on div "Tags" at bounding box center [266, 108] width 140 height 7
click at [325, 146] on button "Apply" at bounding box center [328, 144] width 16 height 10
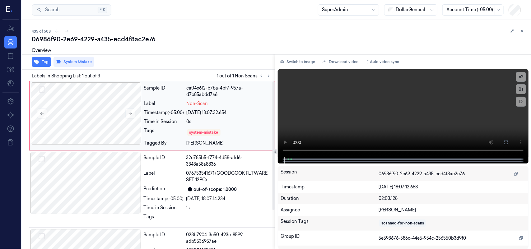
click at [237, 113] on div "[DATE] 13:07:32.654" at bounding box center [229, 112] width 84 height 7
click at [44, 64] on button "Tag" at bounding box center [41, 62] width 19 height 10
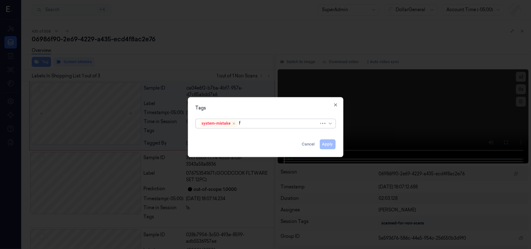
type input "fl"
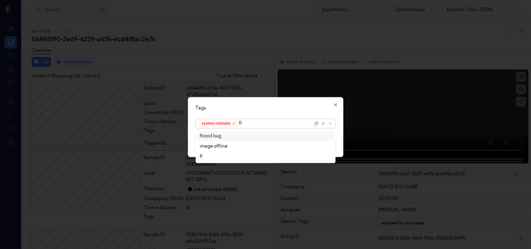
click at [240, 136] on div "flooid bug" at bounding box center [266, 136] width 132 height 7
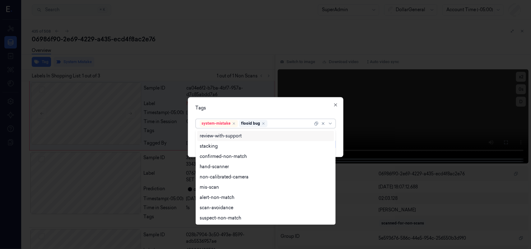
click at [260, 104] on div "Tags option flooid bug , selected. 9 results available. Use Up and Down to choo…" at bounding box center [265, 127] width 155 height 60
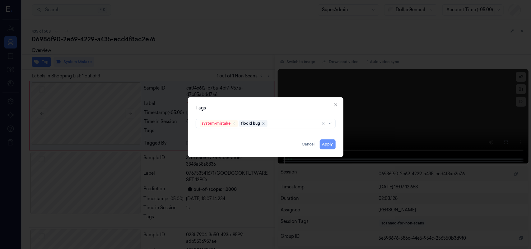
click at [330, 140] on button "Apply" at bounding box center [328, 144] width 16 height 10
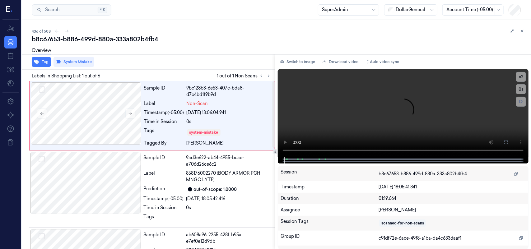
click at [232, 97] on div "9bc128b3-6e53-407c-bda8-d7c4bd1f9b9d" at bounding box center [229, 91] width 84 height 13
click at [40, 61] on button "Tag" at bounding box center [41, 62] width 19 height 10
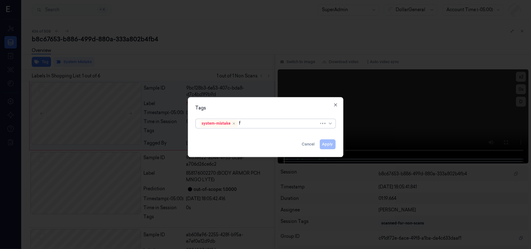
type input "fl"
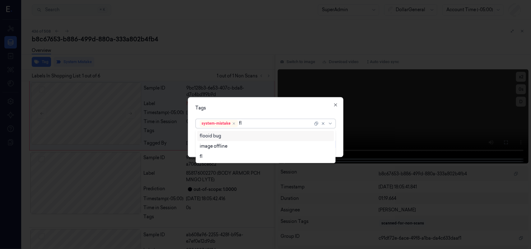
click at [232, 134] on div "flooid bug" at bounding box center [266, 136] width 132 height 7
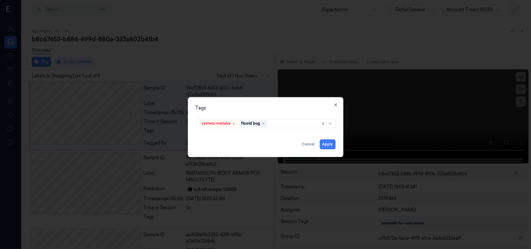
click at [266, 109] on div "Tags" at bounding box center [266, 108] width 140 height 7
click at [327, 142] on button "Apply" at bounding box center [328, 144] width 16 height 10
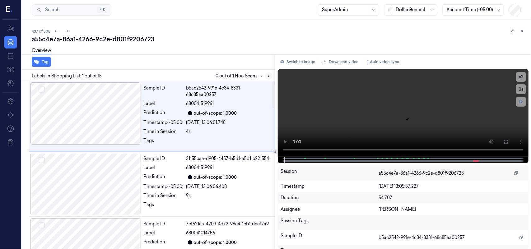
click at [269, 75] on icon at bounding box center [268, 76] width 4 height 4
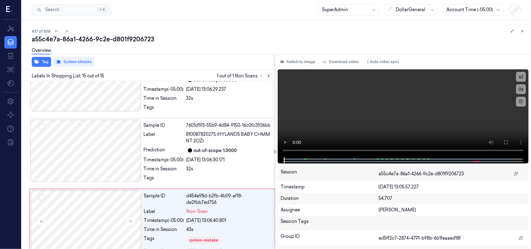
scroll to position [897, 0]
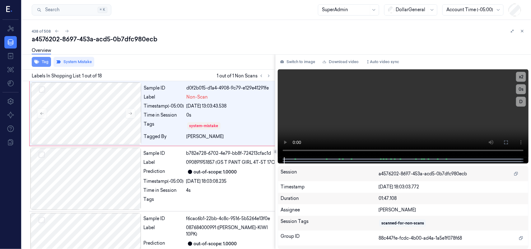
click at [37, 62] on icon "button" at bounding box center [36, 62] width 5 height 4
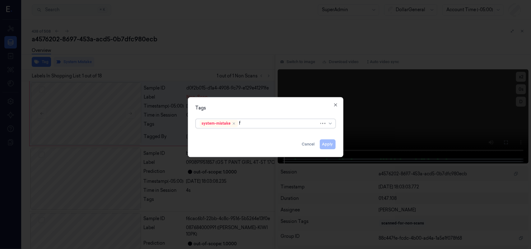
type input "fl"
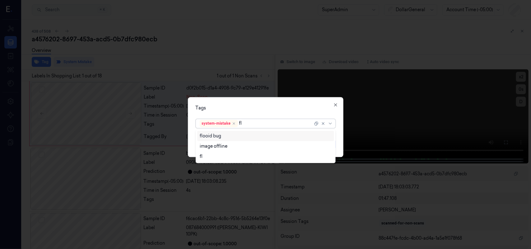
click at [217, 135] on div "flooid bug" at bounding box center [210, 136] width 21 height 7
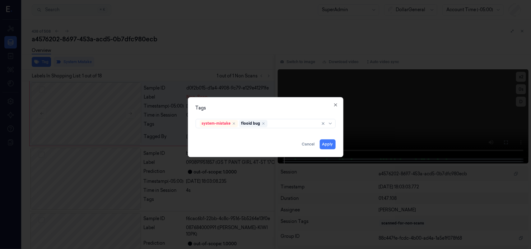
click at [250, 101] on div "Tags system-mistake flooid bug Apply Cancel Close" at bounding box center [265, 127] width 155 height 60
click at [329, 143] on button "Apply" at bounding box center [328, 144] width 16 height 10
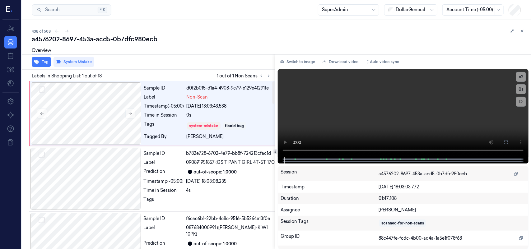
click at [237, 58] on div "Overview" at bounding box center [279, 52] width 494 height 16
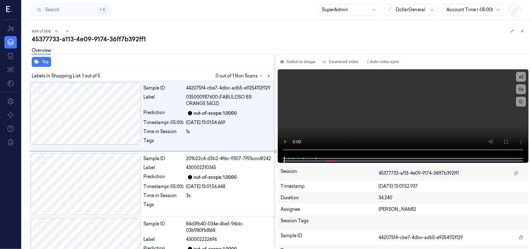
click at [270, 75] on icon at bounding box center [268, 76] width 4 height 4
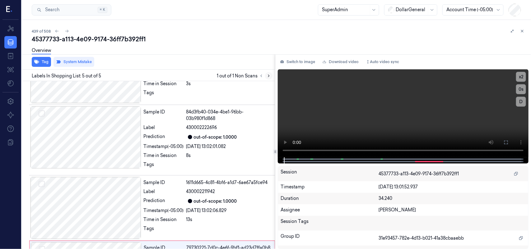
scroll to position [171, 0]
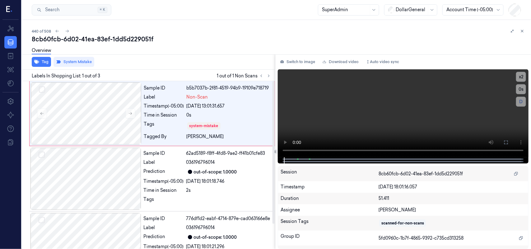
click at [246, 121] on div "system-mistake" at bounding box center [229, 126] width 84 height 10
click at [38, 61] on icon "button" at bounding box center [36, 61] width 5 height 5
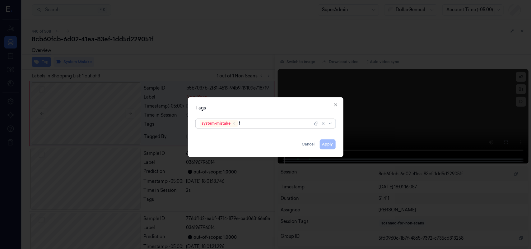
type input "fl"
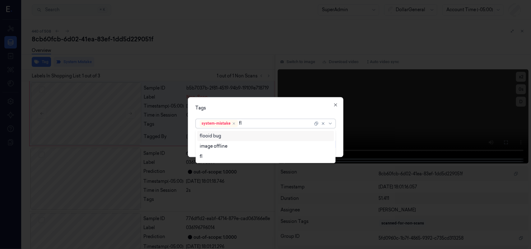
click at [242, 134] on div "flooid bug" at bounding box center [266, 136] width 132 height 7
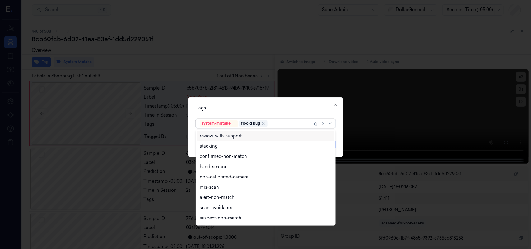
drag, startPoint x: 279, startPoint y: 107, endPoint x: 286, endPoint y: 110, distance: 8.1
click at [280, 107] on div "Tags" at bounding box center [266, 108] width 140 height 7
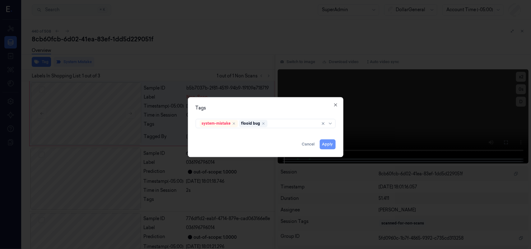
click at [322, 145] on button "Apply" at bounding box center [328, 144] width 16 height 10
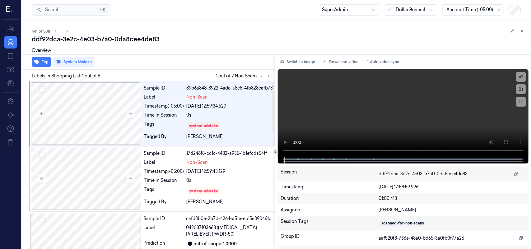
click at [254, 109] on div "[DATE] 12:59:34.529" at bounding box center [233, 106] width 93 height 7
click at [41, 62] on button "Tag" at bounding box center [41, 62] width 19 height 10
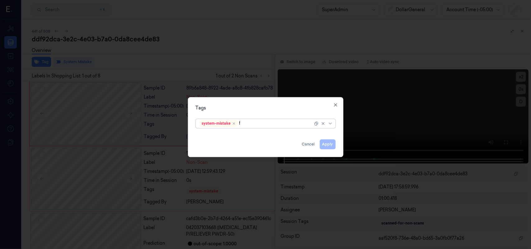
type input "fl"
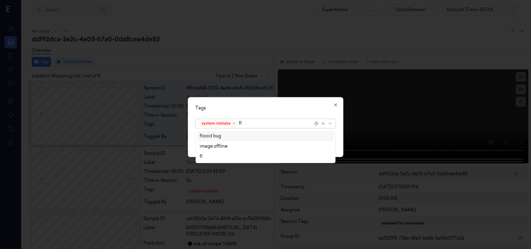
click at [236, 136] on div "flooid bug" at bounding box center [266, 136] width 132 height 7
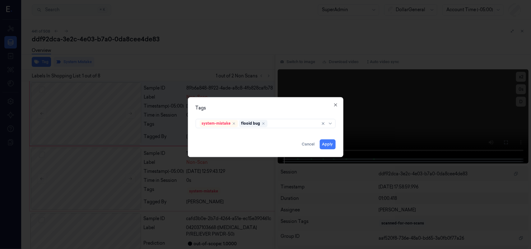
drag, startPoint x: 307, startPoint y: 105, endPoint x: 326, endPoint y: 123, distance: 26.8
click at [308, 104] on div "Tags system-mistake flooid bug Apply Cancel Close" at bounding box center [265, 127] width 155 height 60
click at [330, 144] on button "Apply" at bounding box center [328, 144] width 16 height 10
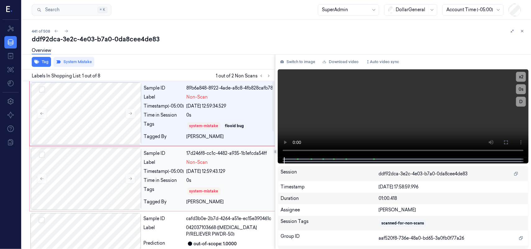
click at [245, 175] on div "[DATE] 12:59:43.129" at bounding box center [233, 171] width 93 height 7
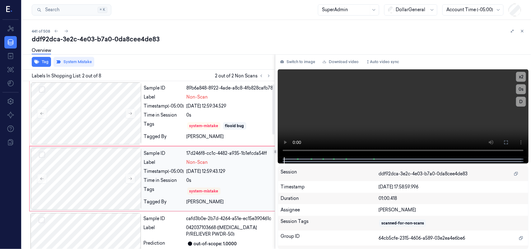
scroll to position [18, 0]
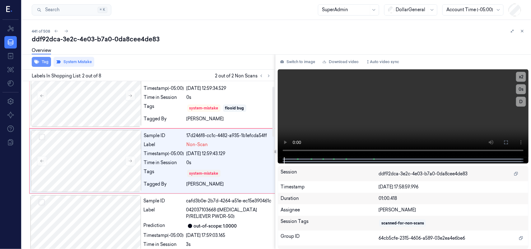
click at [39, 60] on button "Tag" at bounding box center [41, 62] width 19 height 10
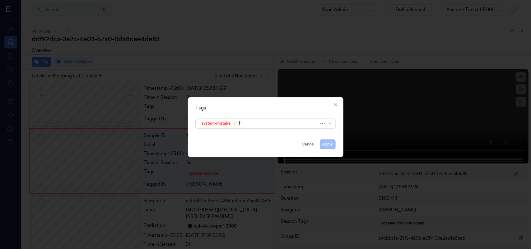
type input "fl"
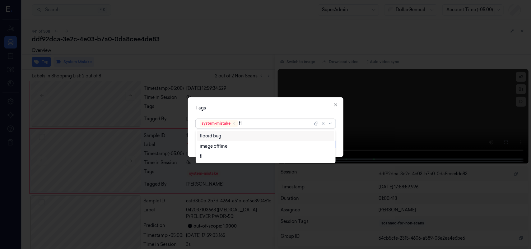
click at [229, 136] on div "flooid bug" at bounding box center [266, 136] width 132 height 7
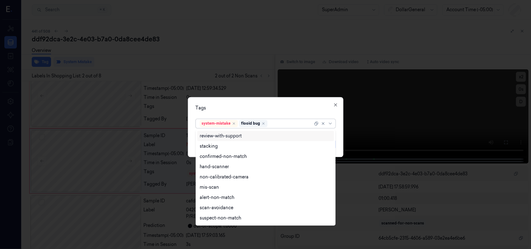
click at [246, 110] on div "Tags" at bounding box center [266, 108] width 140 height 7
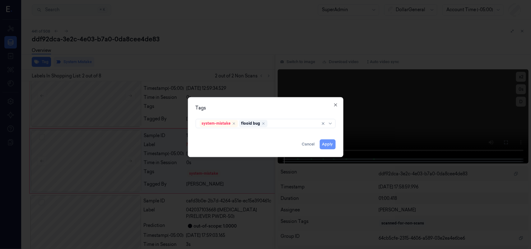
click at [329, 145] on button "Apply" at bounding box center [328, 144] width 16 height 10
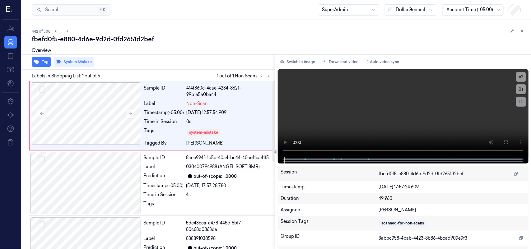
click at [207, 114] on div "[DATE] 12:57:54.909" at bounding box center [229, 112] width 84 height 7
click at [44, 61] on button "Tag" at bounding box center [41, 62] width 19 height 10
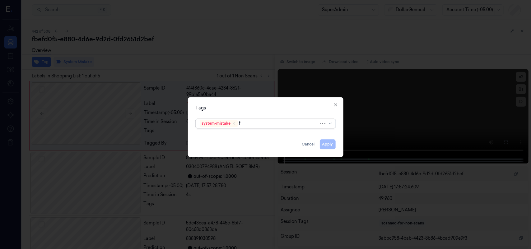
type input "fl"
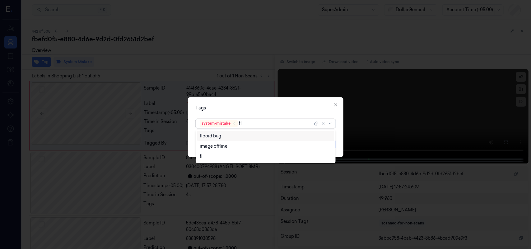
click at [218, 134] on div "flooid bug" at bounding box center [210, 136] width 21 height 7
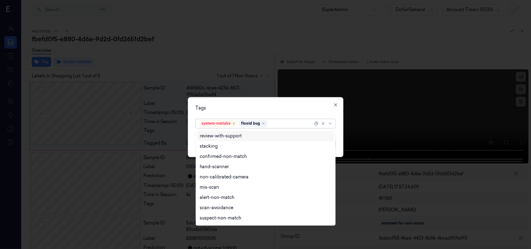
click at [282, 105] on div "Tags" at bounding box center [266, 108] width 140 height 7
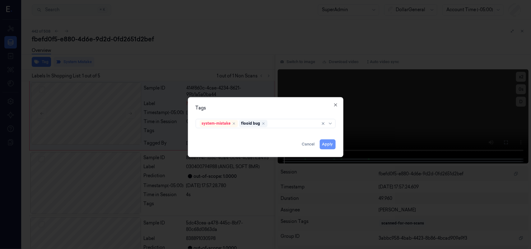
click at [329, 146] on button "Apply" at bounding box center [328, 144] width 16 height 10
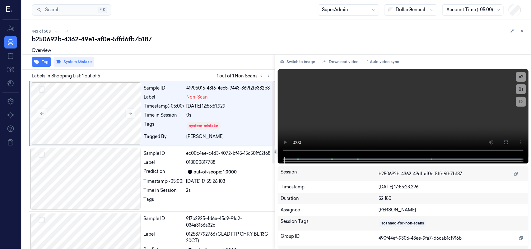
click at [233, 125] on div "Sample ID 41905016-48f6-4ec5-9443-869f2fe382b8 Label Non-Scan Timestamp (-05:00…" at bounding box center [207, 113] width 132 height 62
click at [40, 63] on button "Tag" at bounding box center [41, 62] width 19 height 10
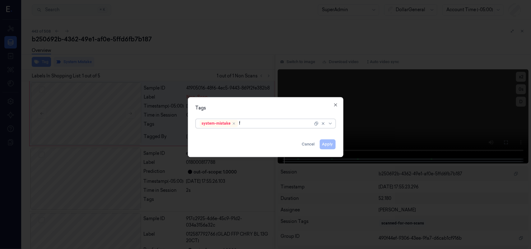
type input "fl"
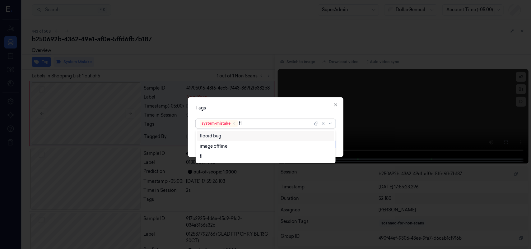
click at [238, 137] on div "flooid bug" at bounding box center [266, 136] width 132 height 7
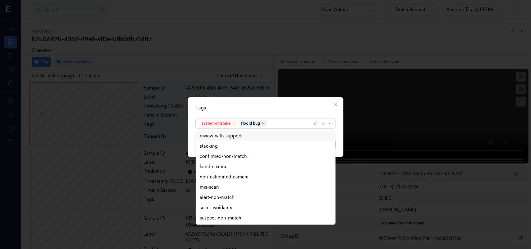
click at [237, 108] on div "Tags" at bounding box center [266, 108] width 140 height 7
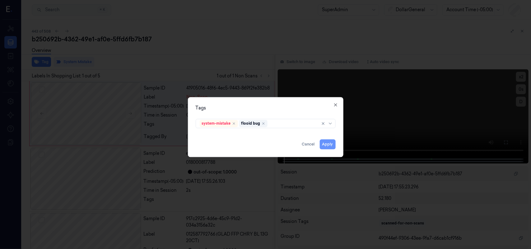
click at [330, 145] on button "Apply" at bounding box center [328, 144] width 16 height 10
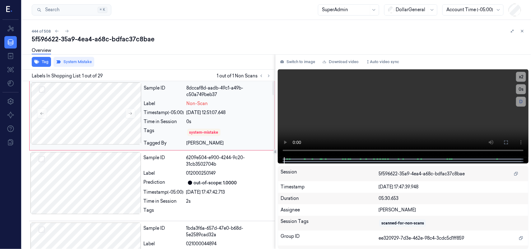
click at [246, 119] on div "0s" at bounding box center [229, 121] width 84 height 7
click at [41, 62] on button "Tag" at bounding box center [41, 62] width 19 height 10
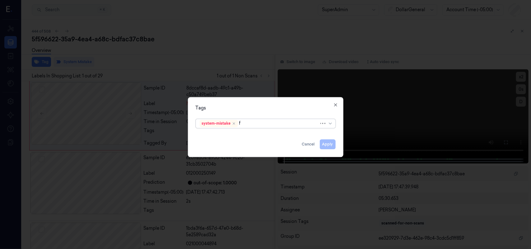
type input "fl"
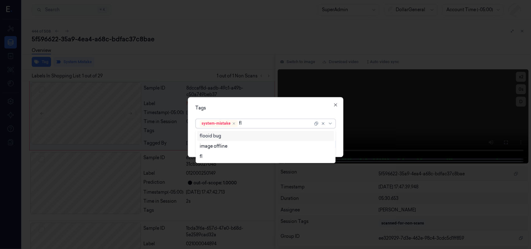
click at [220, 137] on div "flooid bug" at bounding box center [210, 136] width 21 height 7
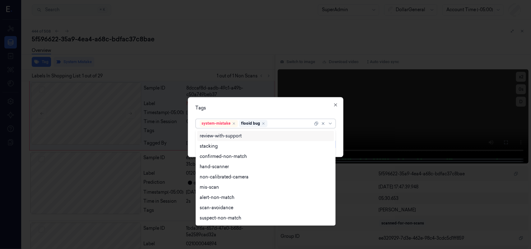
click at [307, 109] on div "Tags" at bounding box center [266, 108] width 140 height 7
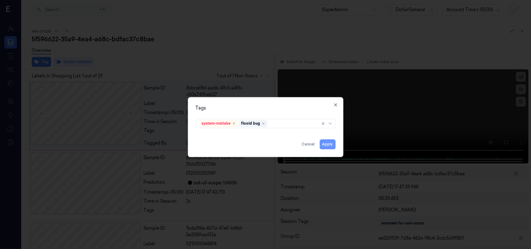
click at [328, 141] on button "Apply" at bounding box center [328, 144] width 16 height 10
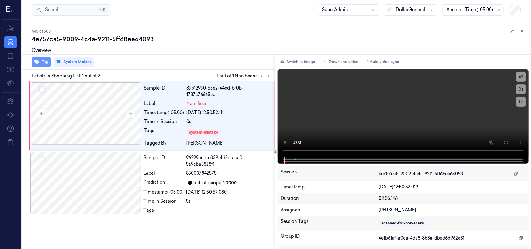
click at [42, 60] on button "Tag" at bounding box center [41, 62] width 19 height 10
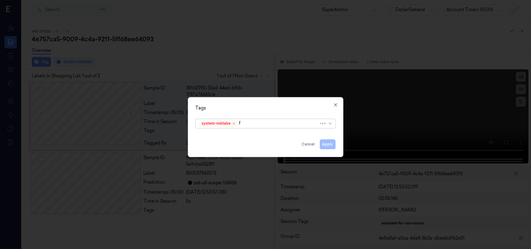
type input "fl"
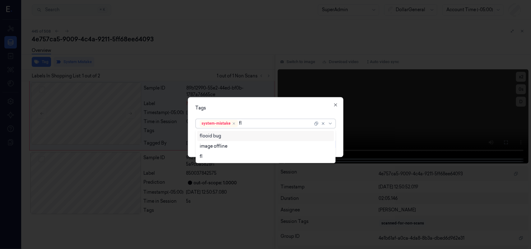
click at [212, 135] on div "flooid bug" at bounding box center [210, 136] width 21 height 7
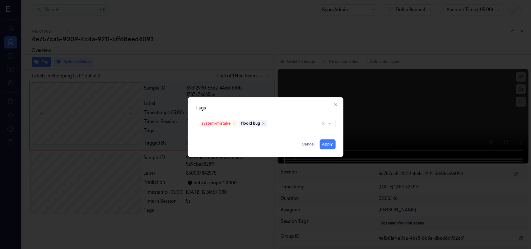
drag, startPoint x: 237, startPoint y: 104, endPoint x: 251, endPoint y: 111, distance: 15.8
click at [238, 104] on div "Tags system-mistake flooid bug Apply Cancel Close" at bounding box center [265, 127] width 155 height 60
click at [329, 142] on button "Apply" at bounding box center [328, 144] width 16 height 10
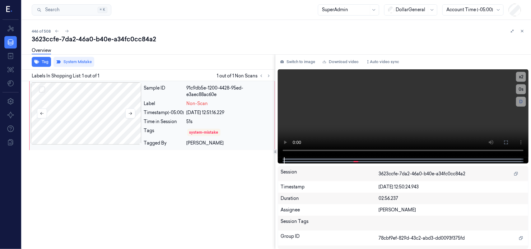
click at [125, 128] on div at bounding box center [86, 113] width 111 height 62
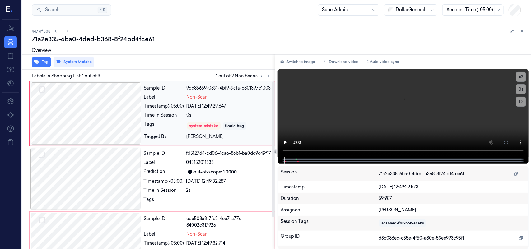
click at [248, 99] on div "Sample ID 9dc85659-0891-4bf9-9cfa-c801397c1003 Label Non-Scan Timestamp (-05:00…" at bounding box center [207, 113] width 132 height 62
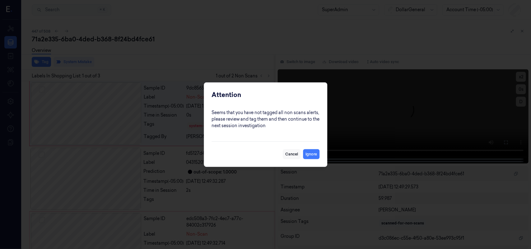
click at [290, 157] on button "Cancel" at bounding box center [292, 154] width 18 height 10
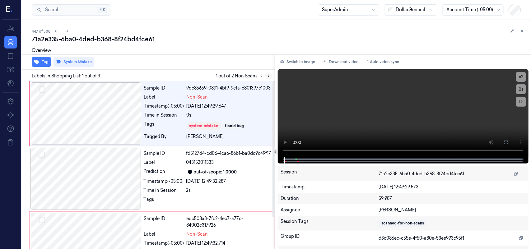
click at [269, 74] on icon at bounding box center [268, 76] width 4 height 4
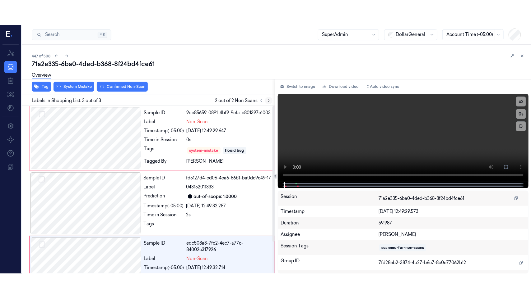
scroll to position [39, 0]
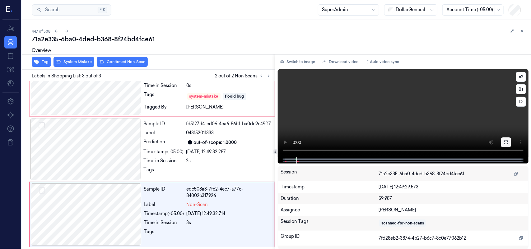
click at [505, 140] on icon at bounding box center [506, 142] width 4 height 4
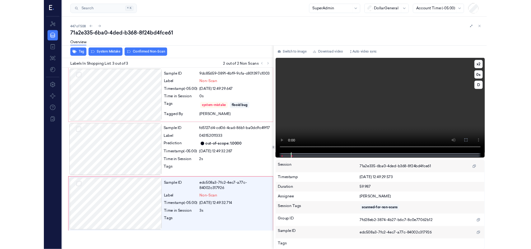
scroll to position [0, 0]
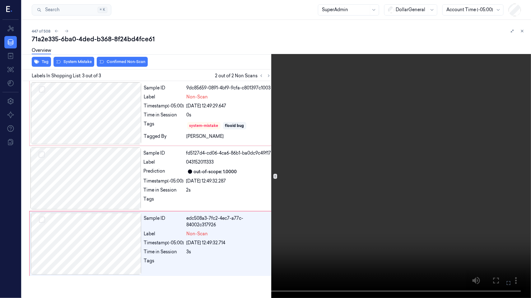
click at [0, 0] on icon at bounding box center [0, 0] width 0 height 0
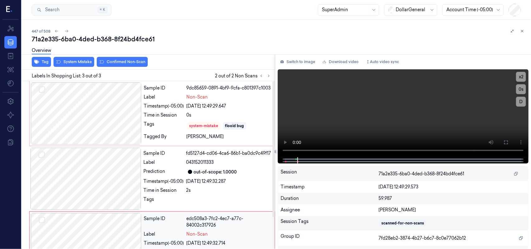
click at [170, 228] on div "Sample ID" at bounding box center [164, 221] width 40 height 13
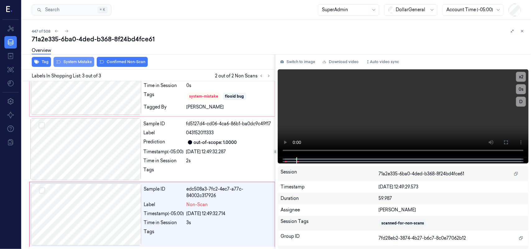
click at [68, 62] on button "System Mistake" at bounding box center [73, 62] width 41 height 10
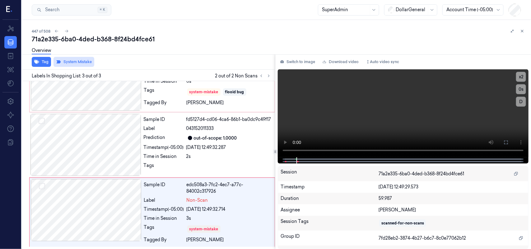
scroll to position [44, 0]
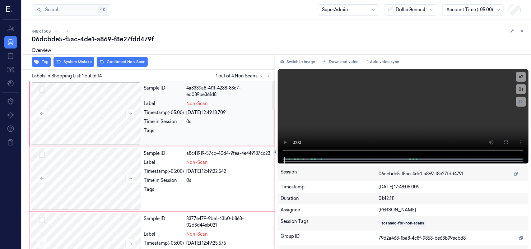
click at [247, 100] on div "Non-Scan" at bounding box center [229, 103] width 84 height 7
click at [66, 63] on button "System Mistake" at bounding box center [73, 62] width 41 height 10
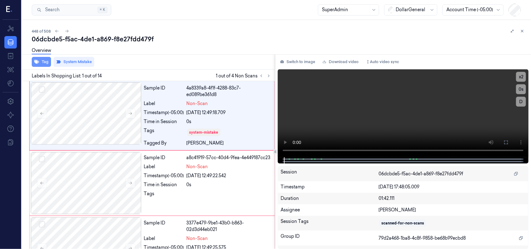
click at [49, 61] on button "Tag" at bounding box center [41, 62] width 19 height 10
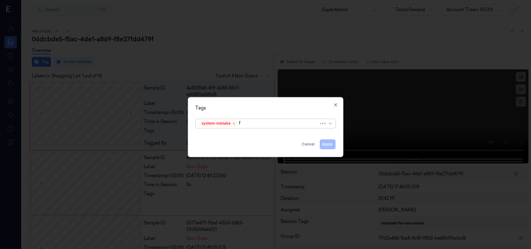
type input "fl"
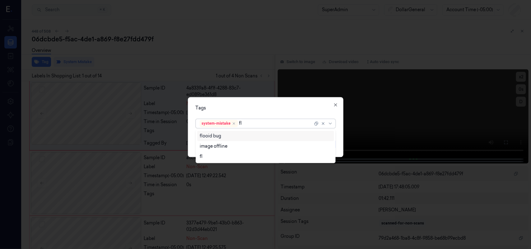
click at [233, 132] on div "flooid bug" at bounding box center [265, 136] width 137 height 10
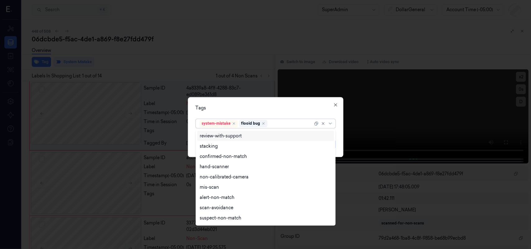
click at [311, 106] on div "Tags" at bounding box center [266, 108] width 140 height 7
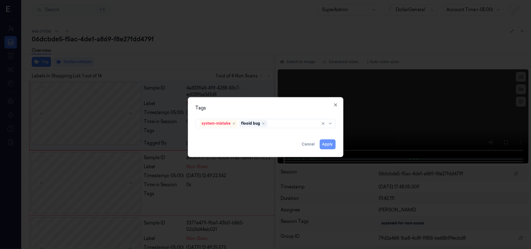
click at [323, 142] on button "Apply" at bounding box center [328, 144] width 16 height 10
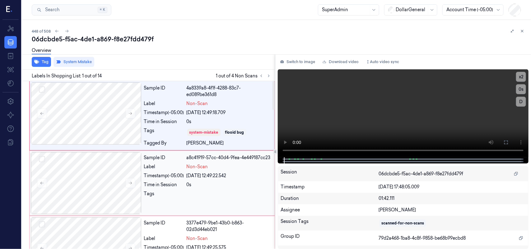
click at [259, 170] on div "Non-Scan" at bounding box center [229, 167] width 84 height 7
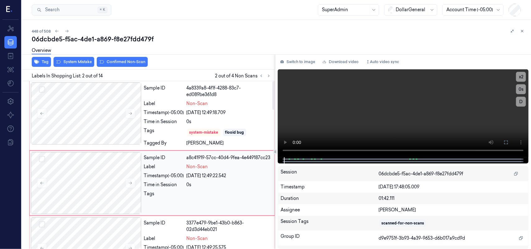
scroll to position [18, 0]
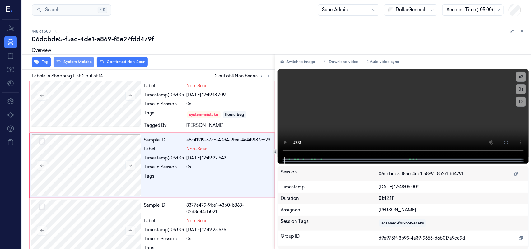
click at [84, 63] on button "System Mistake" at bounding box center [73, 62] width 41 height 10
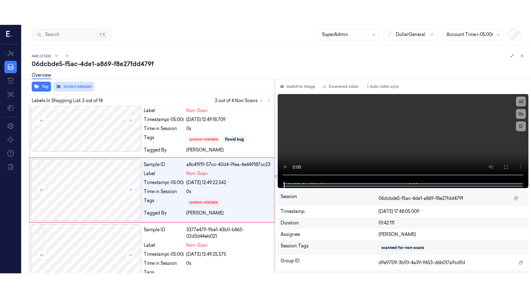
scroll to position [20, 0]
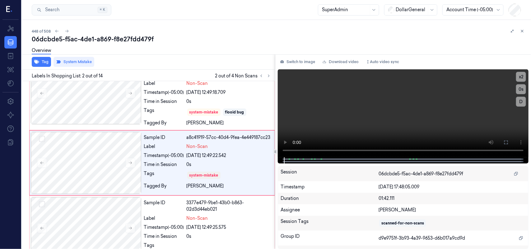
click at [44, 59] on div "Overview" at bounding box center [41, 52] width 19 height 16
click at [43, 61] on button "Tag" at bounding box center [41, 62] width 19 height 10
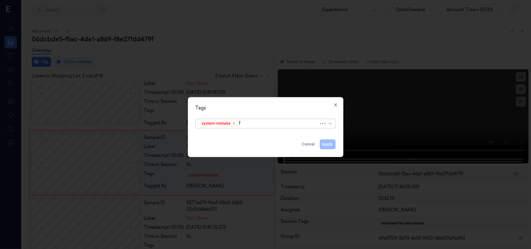
type input "fl"
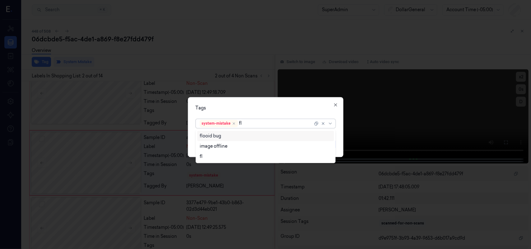
click at [226, 134] on div "flooid bug" at bounding box center [266, 136] width 132 height 7
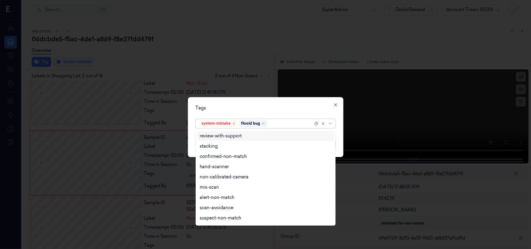
click at [306, 109] on div "Tags" at bounding box center [266, 108] width 140 height 7
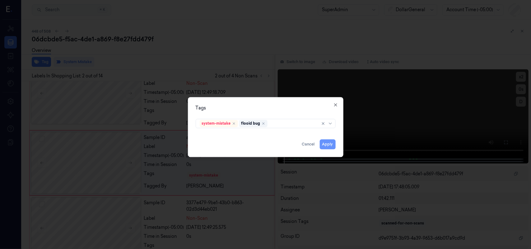
click at [324, 145] on button "Apply" at bounding box center [328, 144] width 16 height 10
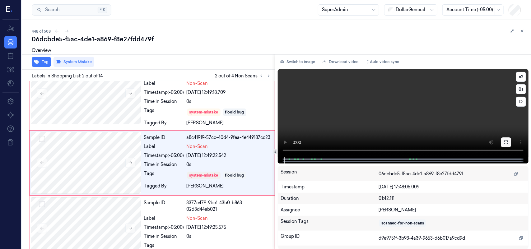
click at [506, 140] on icon at bounding box center [505, 142] width 5 height 5
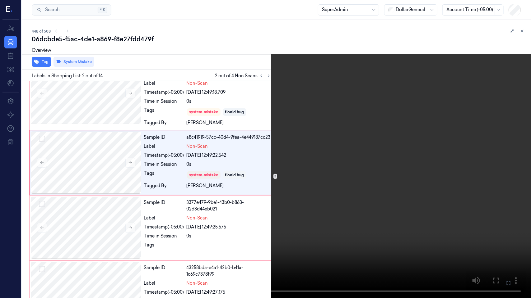
click at [45, 225] on video at bounding box center [265, 149] width 531 height 298
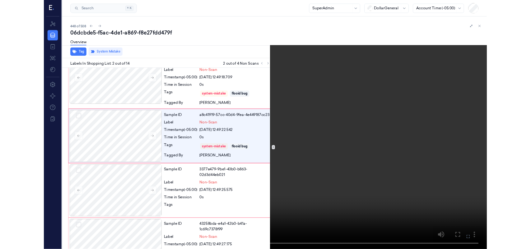
scroll to position [0, 0]
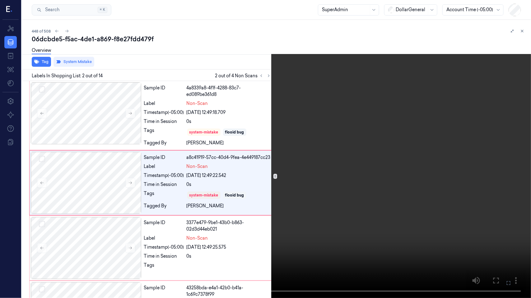
click at [116, 238] on video at bounding box center [265, 149] width 531 height 298
click at [0, 0] on button at bounding box center [0, 0] width 0 height 0
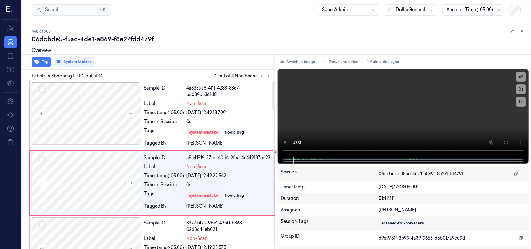
click at [268, 71] on div "Labels In Shopping List: 2 out of 14 2 out of 4 Non Scans" at bounding box center [147, 76] width 256 height 12
click at [269, 73] on button at bounding box center [268, 75] width 7 height 7
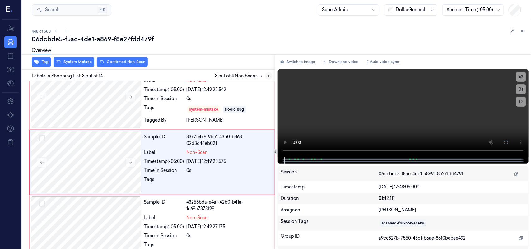
scroll to position [88, 0]
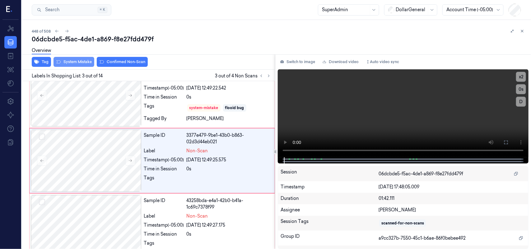
click at [60, 61] on icon at bounding box center [58, 61] width 5 height 5
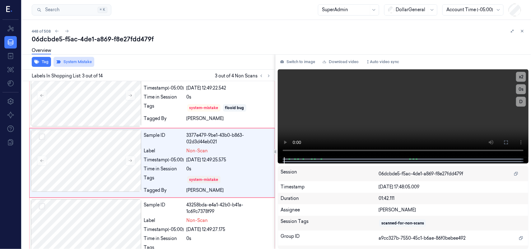
scroll to position [90, 0]
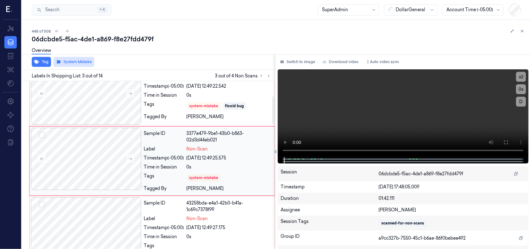
click at [238, 168] on div "0s" at bounding box center [229, 167] width 84 height 7
click at [43, 62] on button "Tag" at bounding box center [41, 62] width 19 height 10
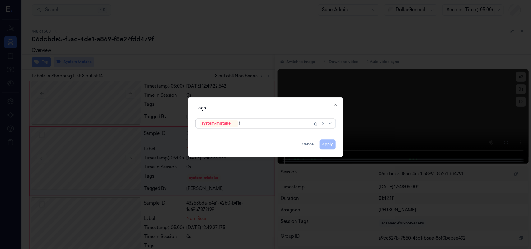
type input "fl"
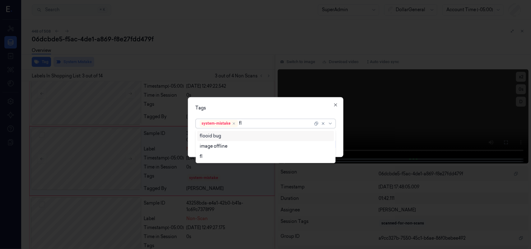
click at [252, 134] on div "flooid bug" at bounding box center [266, 136] width 132 height 7
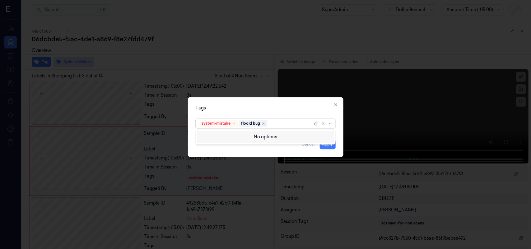
click at [269, 101] on div "Tags option flooid bug , selected. 0 results available. Use Up and Down to choo…" at bounding box center [265, 127] width 155 height 60
click at [332, 145] on button "Apply" at bounding box center [328, 144] width 16 height 10
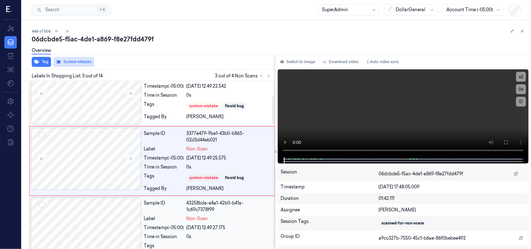
click at [246, 231] on div "[DATE] 12:49:27.175" at bounding box center [229, 227] width 84 height 7
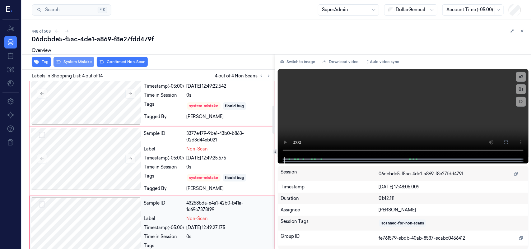
scroll to position [157, 0]
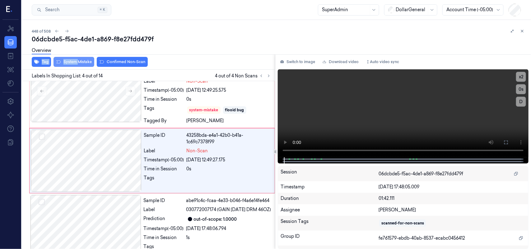
click at [78, 59] on div "06dcbde5-f5ac-4de1-a869-f8e27fdd479f Overview Tag System Mistake Confirmed Non-…" at bounding box center [279, 142] width 494 height 214
click at [86, 60] on button "System Mistake" at bounding box center [73, 62] width 41 height 10
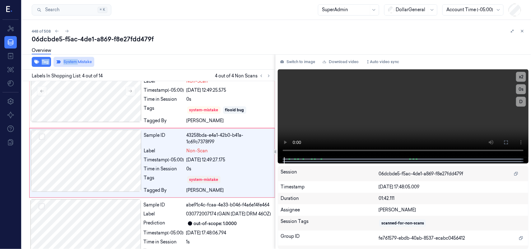
scroll to position [159, 0]
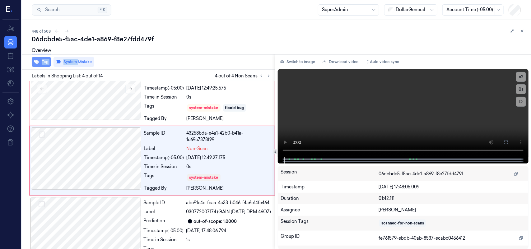
click at [34, 61] on icon "button" at bounding box center [36, 62] width 5 height 4
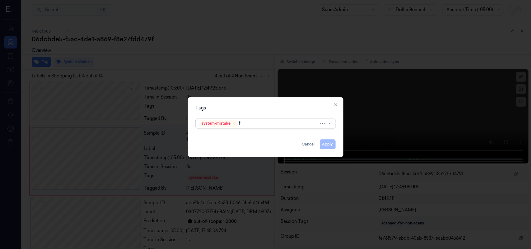
type input "fl"
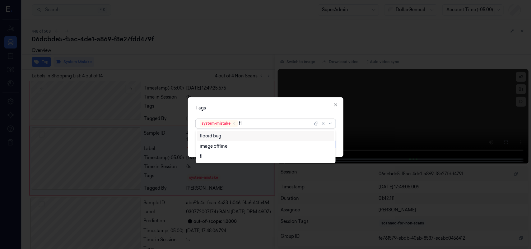
click at [224, 135] on div "flooid bug" at bounding box center [266, 136] width 132 height 7
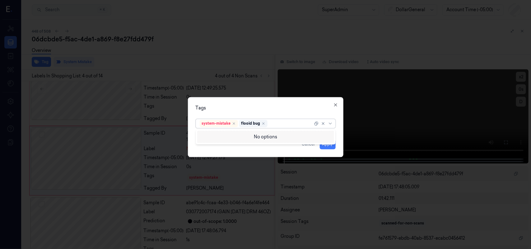
drag, startPoint x: 253, startPoint y: 103, endPoint x: 293, endPoint y: 123, distance: 45.3
click at [253, 103] on div "Tags option flooid bug , selected. 0 results available. Use Up and Down to choo…" at bounding box center [265, 127] width 155 height 60
click at [328, 147] on button "Apply" at bounding box center [328, 144] width 16 height 10
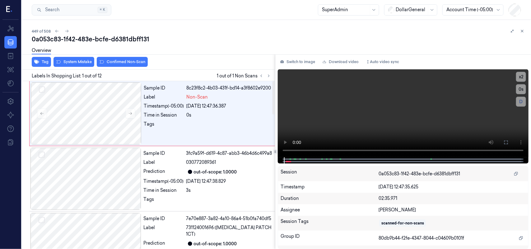
click at [232, 128] on div at bounding box center [233, 126] width 93 height 10
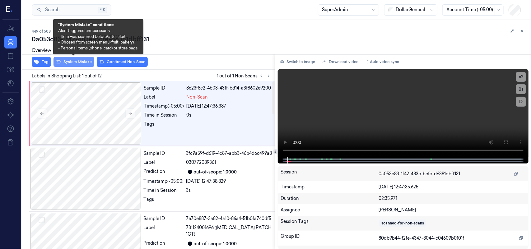
click at [66, 62] on button "System Mistake" at bounding box center [73, 62] width 41 height 10
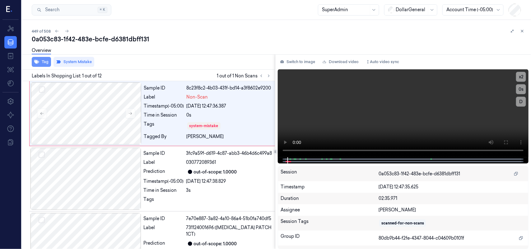
click at [38, 62] on icon "button" at bounding box center [36, 61] width 5 height 5
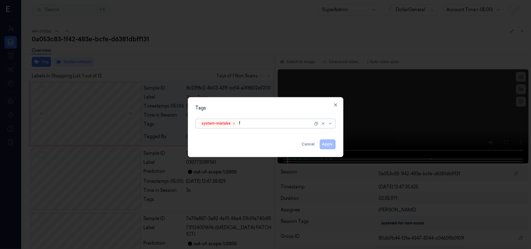
type input "fl"
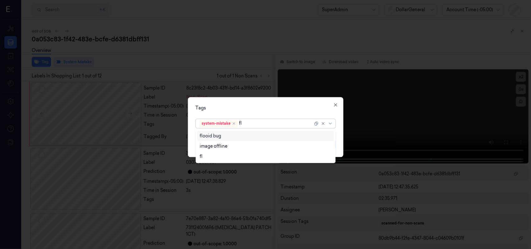
click at [222, 136] on div "flooid bug" at bounding box center [266, 136] width 132 height 7
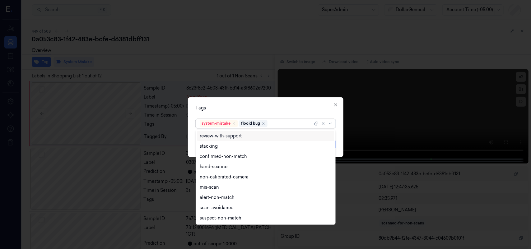
click at [237, 108] on div "Tags" at bounding box center [266, 108] width 140 height 7
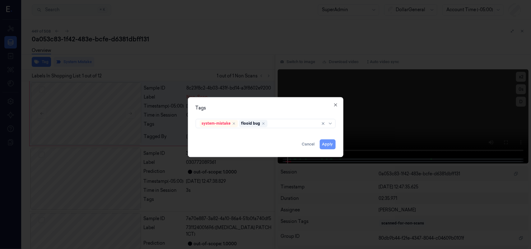
click at [327, 144] on button "Apply" at bounding box center [328, 144] width 16 height 10
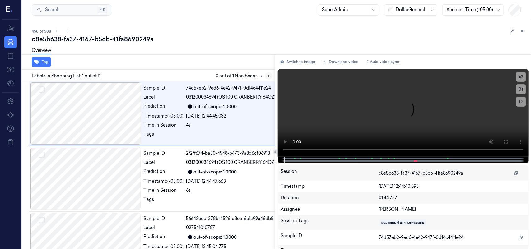
click at [268, 75] on icon at bounding box center [268, 76] width 4 height 4
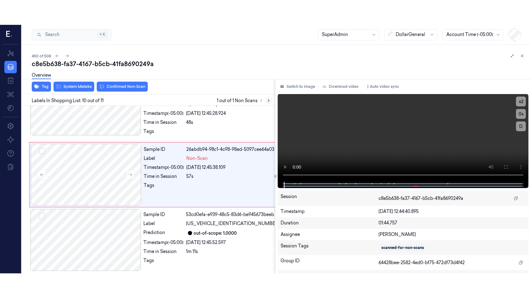
scroll to position [597, 0]
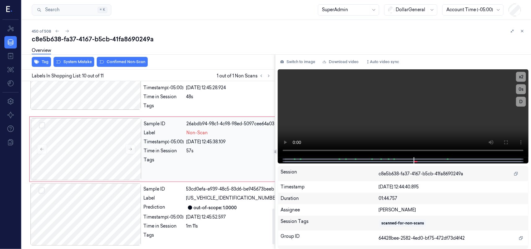
click at [240, 145] on div "[DATE] 12:45:38.109" at bounding box center [233, 142] width 93 height 7
click at [507, 141] on icon at bounding box center [506, 142] width 4 height 4
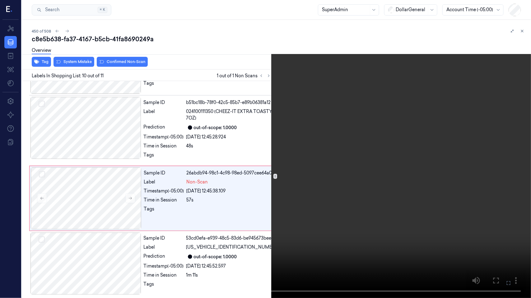
click at [322, 164] on video at bounding box center [265, 149] width 531 height 298
click at [301, 193] on video at bounding box center [265, 149] width 531 height 298
click at [306, 194] on video at bounding box center [265, 149] width 531 height 298
click at [0, 0] on button at bounding box center [0, 0] width 0 height 0
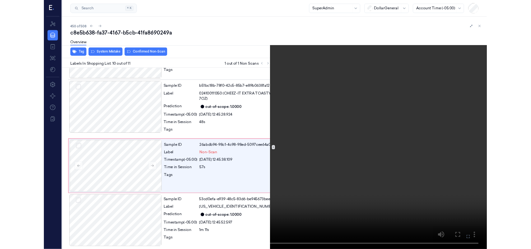
scroll to position [597, 0]
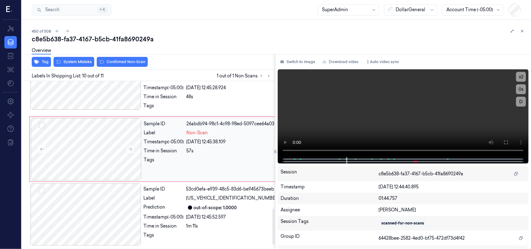
click at [228, 136] on div "Non-Scan" at bounding box center [233, 133] width 93 height 7
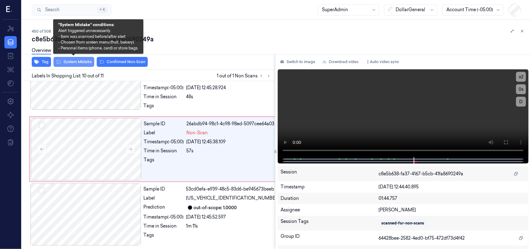
click at [68, 60] on button "System Mistake" at bounding box center [73, 62] width 41 height 10
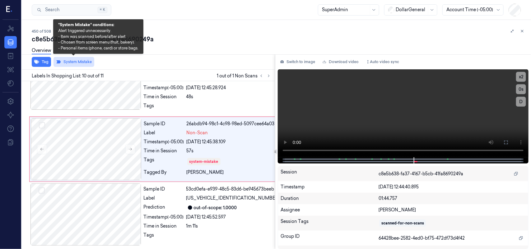
scroll to position [599, 0]
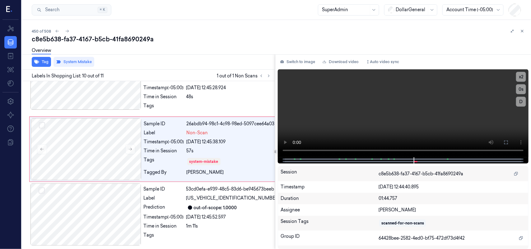
click at [181, 51] on div "Overview" at bounding box center [279, 52] width 494 height 16
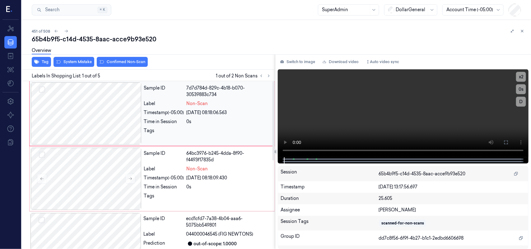
click at [246, 129] on div at bounding box center [229, 132] width 84 height 10
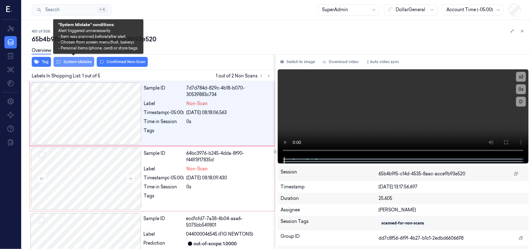
click at [59, 59] on icon at bounding box center [58, 61] width 5 height 5
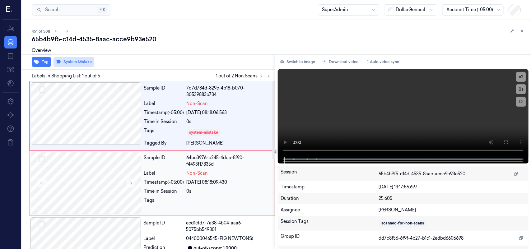
click at [155, 167] on div "Sample ID" at bounding box center [164, 160] width 40 height 13
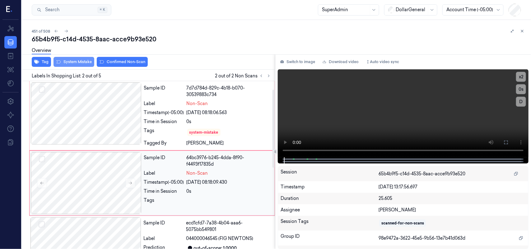
scroll to position [18, 0]
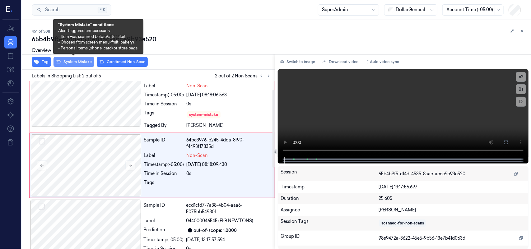
click at [75, 60] on button "System Mistake" at bounding box center [73, 62] width 41 height 10
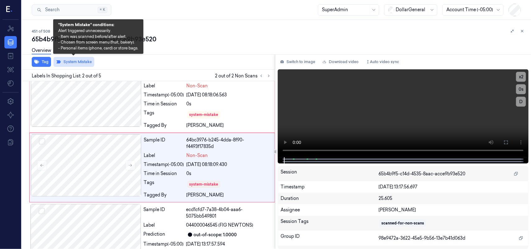
scroll to position [20, 0]
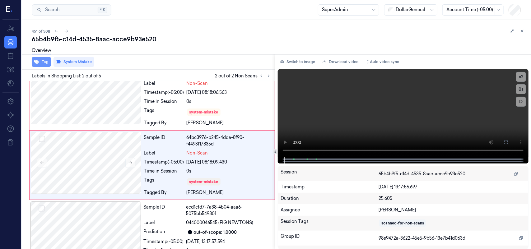
click at [37, 62] on icon "button" at bounding box center [36, 62] width 5 height 4
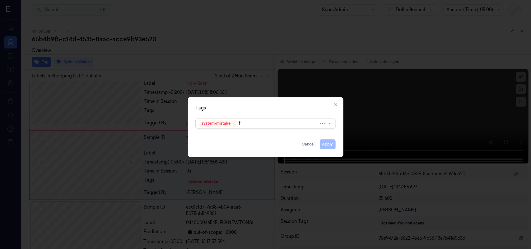
type input "fl"
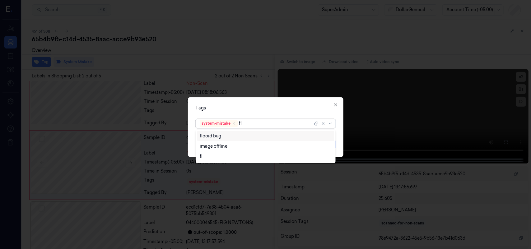
click at [214, 133] on div "flooid bug" at bounding box center [210, 136] width 21 height 7
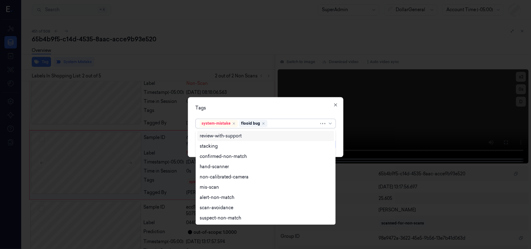
drag, startPoint x: 265, startPoint y: 109, endPoint x: 296, endPoint y: 118, distance: 32.1
click at [266, 109] on div "Tags" at bounding box center [266, 108] width 140 height 7
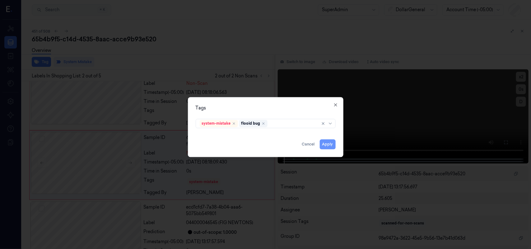
click at [329, 140] on button "Apply" at bounding box center [328, 144] width 16 height 10
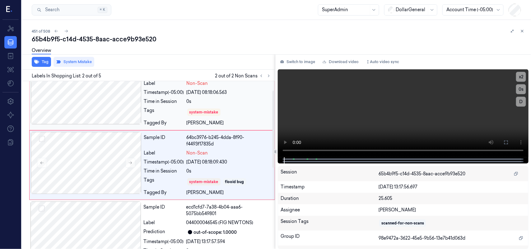
click at [215, 97] on div "Sample ID 7d7d784d-829c-4b18-b070-30539883c734 Label Non-Scan Timestamp (-05:00…" at bounding box center [207, 95] width 132 height 67
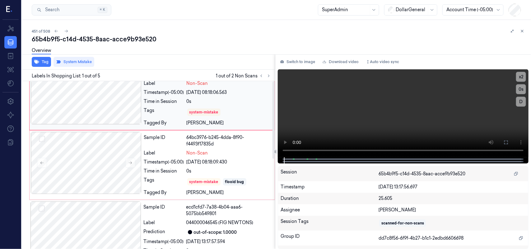
scroll to position [0, 0]
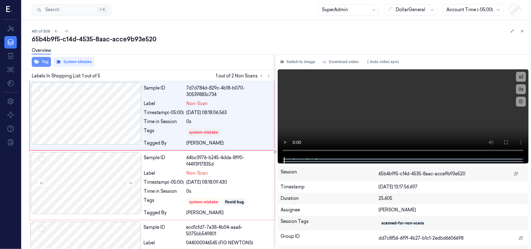
click at [41, 65] on button "Tag" at bounding box center [41, 62] width 19 height 10
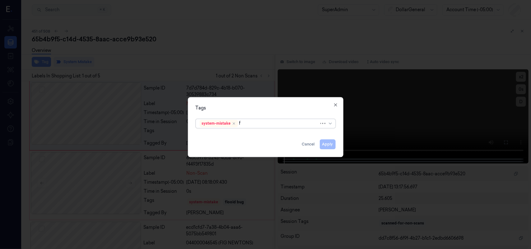
type input "fl"
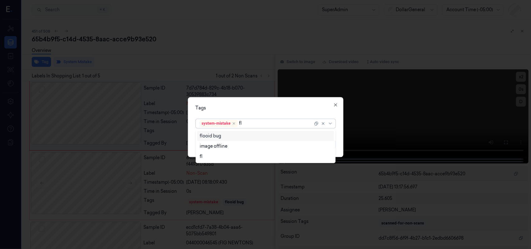
click at [219, 135] on div "flooid bug" at bounding box center [210, 136] width 21 height 7
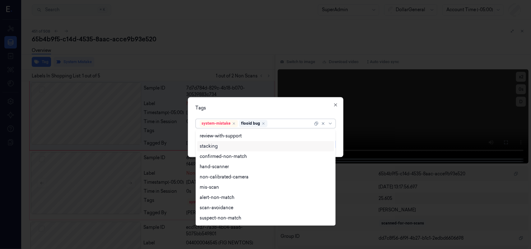
drag, startPoint x: 316, startPoint y: 110, endPoint x: 318, endPoint y: 114, distance: 4.6
click at [315, 110] on div "Tags" at bounding box center [266, 108] width 140 height 7
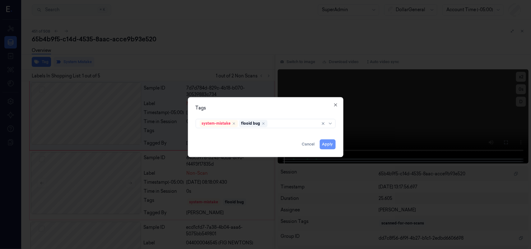
click at [332, 145] on button "Apply" at bounding box center [328, 144] width 16 height 10
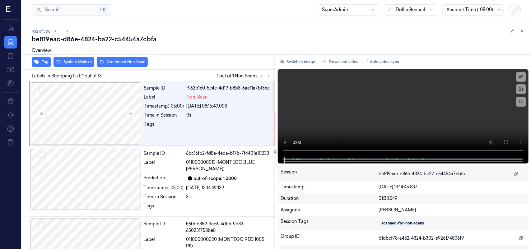
click at [250, 134] on div "Sample ID f962b1e0-5c4c-4d19-b8b3-6ae11a7bf3ec Label Non-Scan Timestamp (-05:00…" at bounding box center [207, 113] width 132 height 62
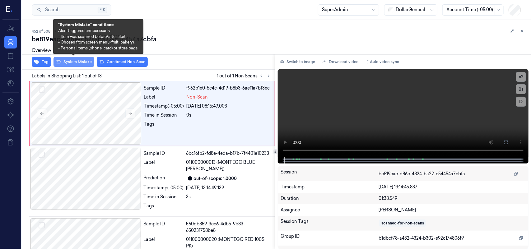
click at [80, 62] on button "System Mistake" at bounding box center [73, 62] width 41 height 10
click at [75, 61] on button "System Mistake" at bounding box center [73, 62] width 41 height 10
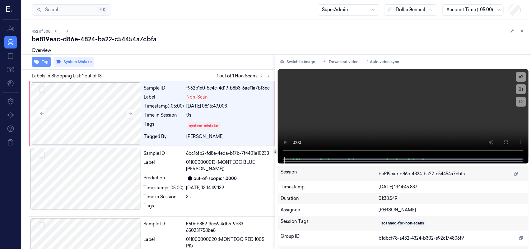
click at [38, 61] on icon "button" at bounding box center [36, 61] width 5 height 5
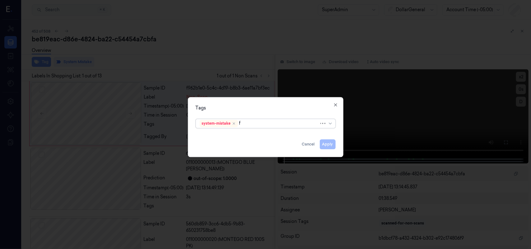
type input "fl"
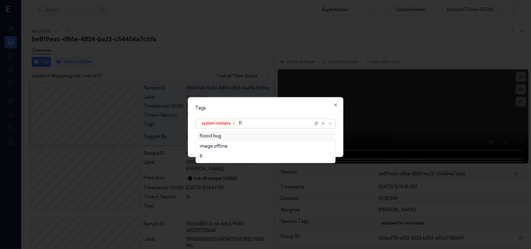
click at [225, 136] on div "flooid bug" at bounding box center [266, 136] width 132 height 7
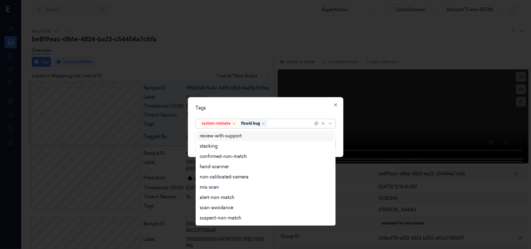
click at [281, 111] on div "Tags" at bounding box center [266, 108] width 140 height 7
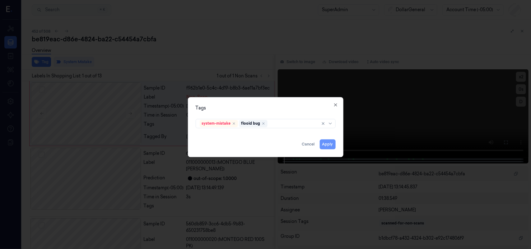
click at [327, 147] on button "Apply" at bounding box center [328, 144] width 16 height 10
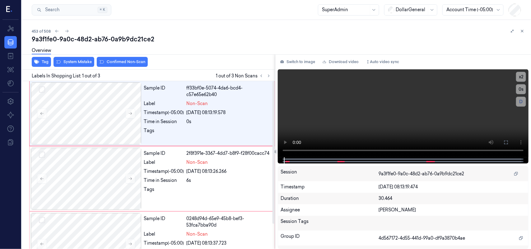
click at [251, 104] on div "Non-Scan" at bounding box center [229, 103] width 84 height 7
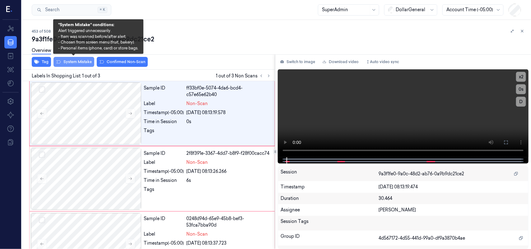
click at [79, 64] on button "System Mistake" at bounding box center [73, 62] width 41 height 10
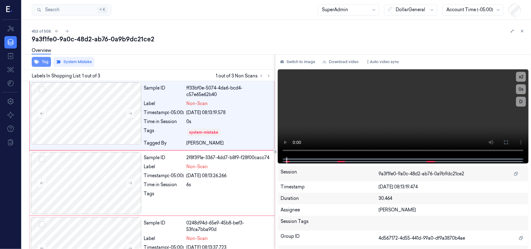
click at [39, 61] on button "Tag" at bounding box center [41, 62] width 19 height 10
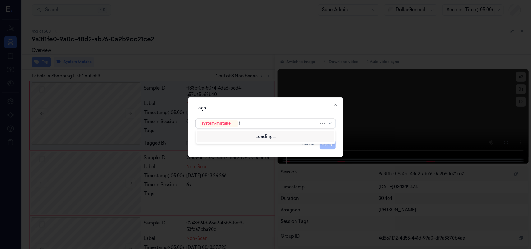
type input "fl"
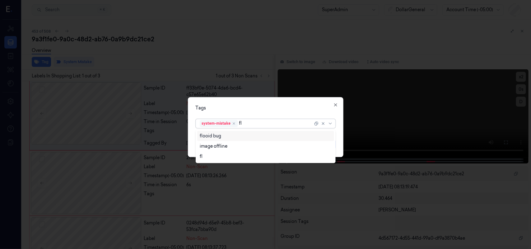
drag, startPoint x: 215, startPoint y: 136, endPoint x: 237, endPoint y: 122, distance: 25.6
click at [215, 136] on div "flooid bug" at bounding box center [210, 136] width 21 height 7
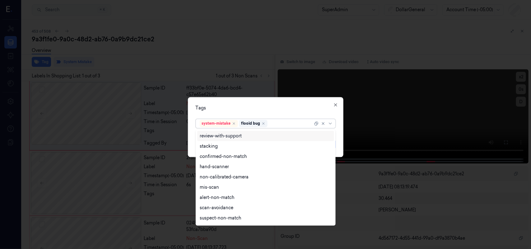
click at [264, 101] on div "Tags option flooid bug , selected. 18 results available. Use Up and Down to cho…" at bounding box center [265, 127] width 155 height 60
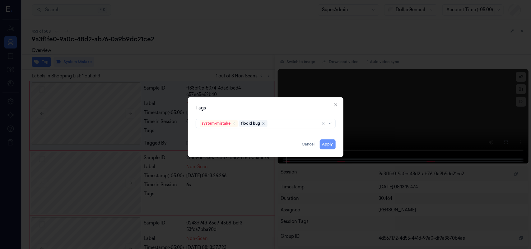
click at [329, 142] on button "Apply" at bounding box center [328, 144] width 16 height 10
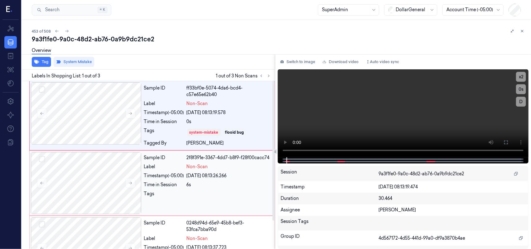
click at [257, 184] on div "6s" at bounding box center [229, 185] width 84 height 7
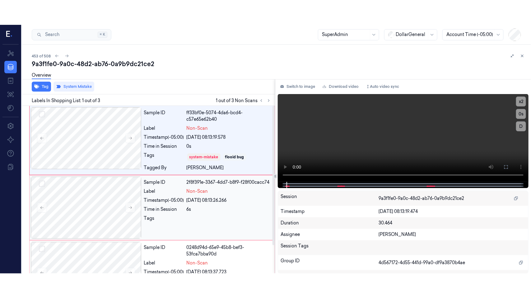
scroll to position [18, 0]
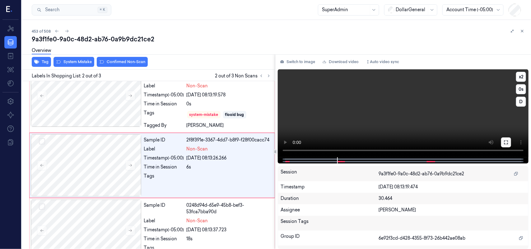
click at [508, 140] on icon at bounding box center [505, 142] width 5 height 5
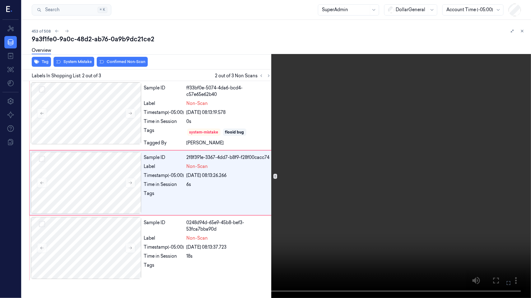
click at [122, 212] on video at bounding box center [265, 149] width 531 height 298
click at [190, 224] on video at bounding box center [265, 149] width 531 height 298
click at [0, 0] on icon at bounding box center [0, 0] width 0 height 0
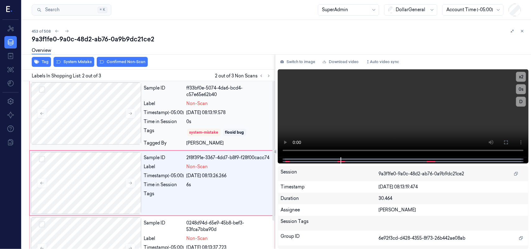
drag, startPoint x: 272, startPoint y: 155, endPoint x: 270, endPoint y: 149, distance: 6.5
click at [272, 149] on div at bounding box center [273, 150] width 2 height 139
click at [254, 176] on div "[DATE] 08:13:26.266" at bounding box center [229, 176] width 84 height 7
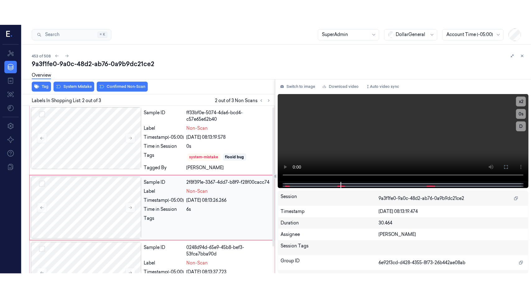
scroll to position [18, 0]
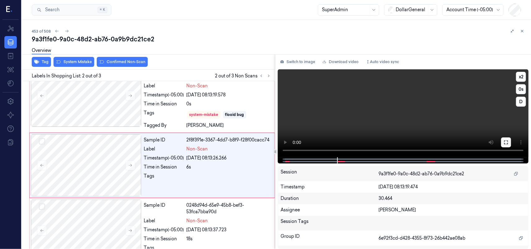
click at [504, 140] on icon at bounding box center [505, 142] width 5 height 5
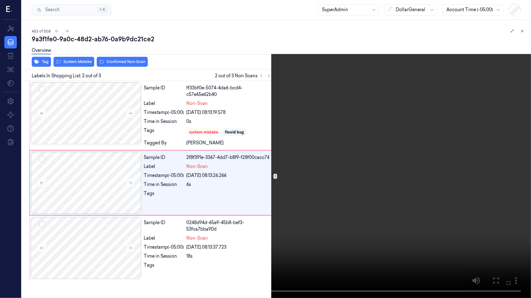
click at [173, 229] on video at bounding box center [265, 149] width 531 height 298
click at [94, 208] on video at bounding box center [265, 149] width 531 height 298
click at [0, 0] on icon at bounding box center [0, 0] width 0 height 0
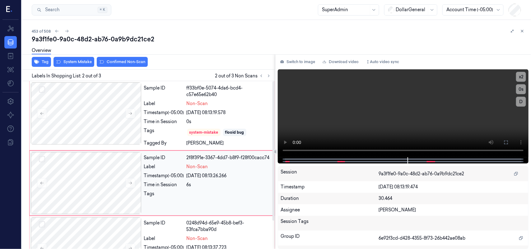
click at [236, 193] on div at bounding box center [229, 196] width 84 height 10
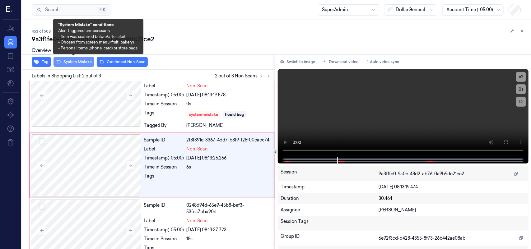
click at [82, 62] on button "System Mistake" at bounding box center [73, 62] width 41 height 10
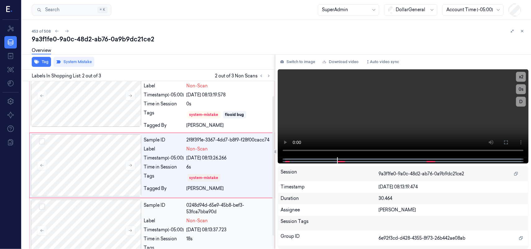
click at [246, 226] on div "Sample ID 0248d94d-65e9-45b8-bef3-53fca7bba90d Label Non-Scan Timestamp (-05:00…" at bounding box center [207, 231] width 132 height 62
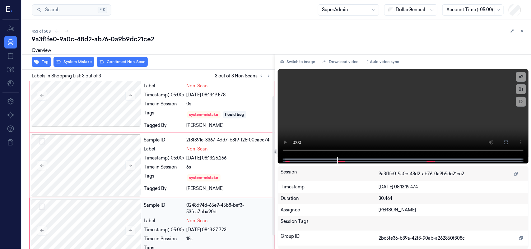
scroll to position [34, 0]
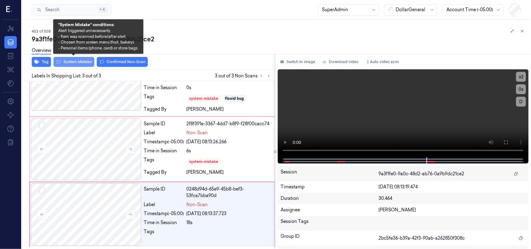
click at [76, 62] on button "System Mistake" at bounding box center [73, 62] width 41 height 10
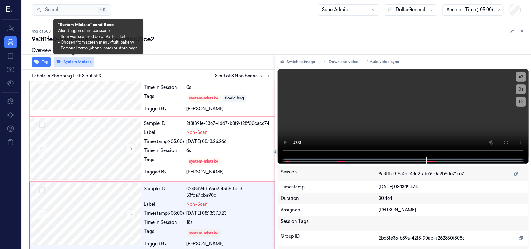
scroll to position [38, 0]
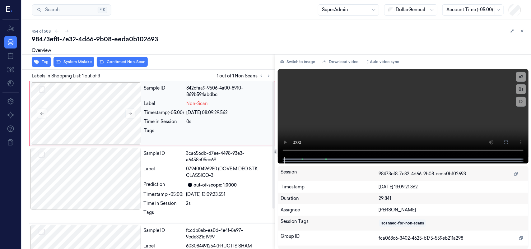
click at [223, 121] on div "0s" at bounding box center [229, 121] width 84 height 7
click at [75, 61] on button "System Mistake" at bounding box center [73, 62] width 41 height 10
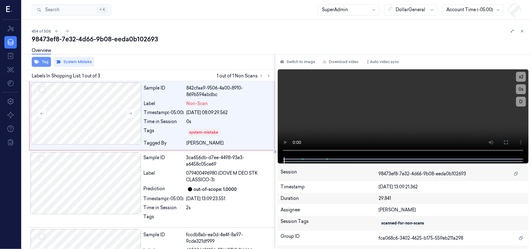
click at [41, 61] on button "Tag" at bounding box center [41, 62] width 19 height 10
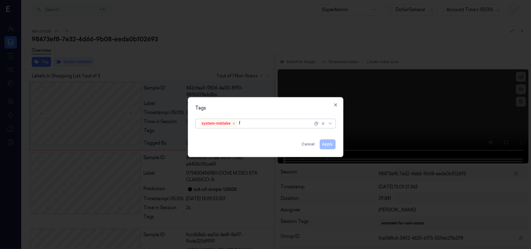
type input "fl"
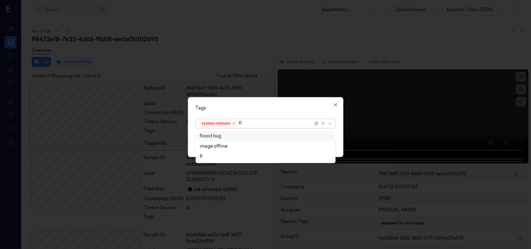
click at [247, 133] on div "flooid bug" at bounding box center [266, 136] width 132 height 7
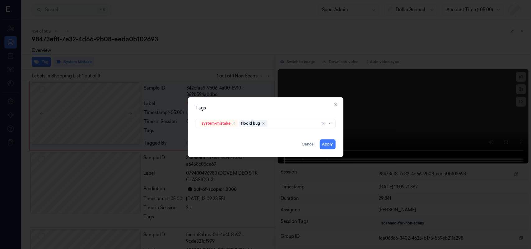
click at [285, 100] on div "Tags system-mistake flooid bug Apply Cancel Close" at bounding box center [265, 127] width 155 height 60
click at [329, 145] on button "Apply" at bounding box center [328, 144] width 16 height 10
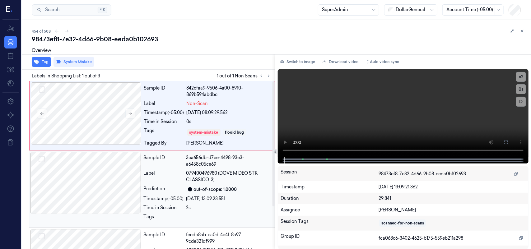
click at [254, 169] on div "Sample ID 3ca656db-d7ee-4498-93e3-a6458c05ce69 Label 079400496980 (DOVE M DEO S…" at bounding box center [207, 189] width 132 height 74
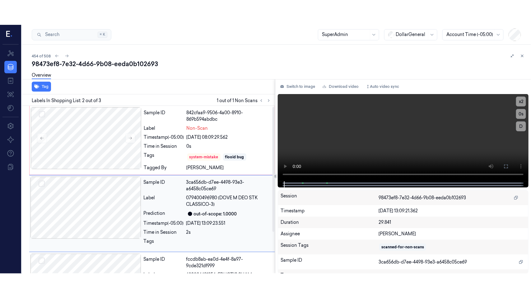
scroll to position [24, 0]
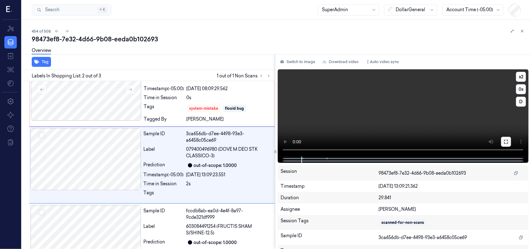
click at [504, 140] on button at bounding box center [506, 142] width 10 height 10
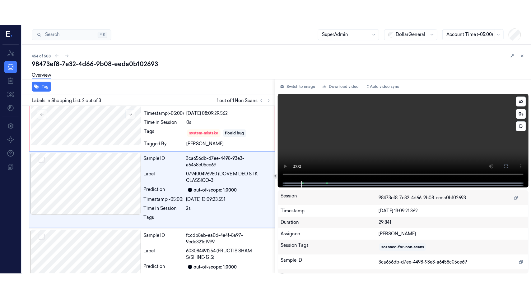
scroll to position [8, 0]
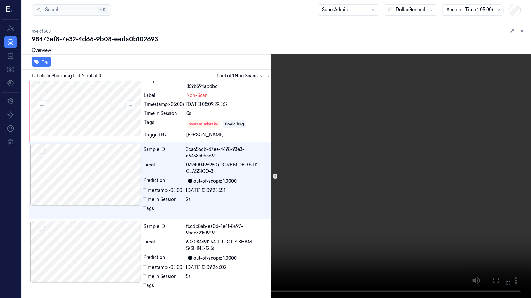
click at [274, 177] on video at bounding box center [265, 149] width 531 height 298
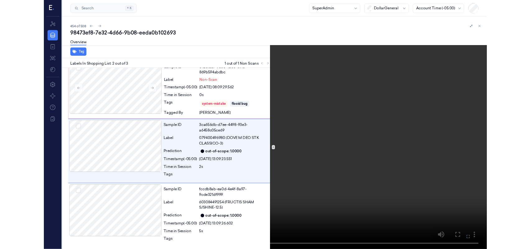
scroll to position [0, 0]
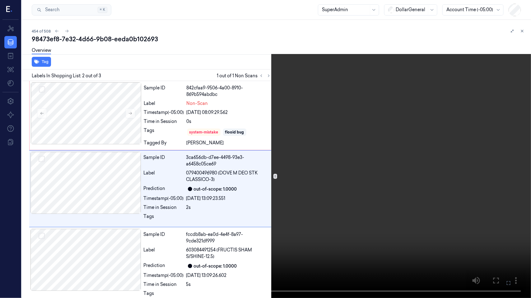
click at [341, 152] on video at bounding box center [265, 149] width 531 height 298
click at [0, 0] on icon at bounding box center [0, 0] width 0 height 0
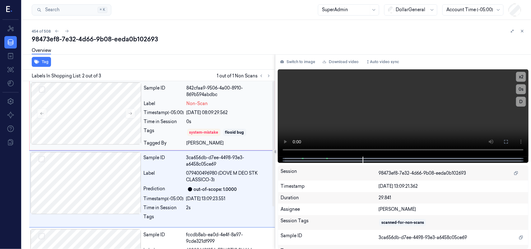
click at [246, 107] on div "Sample ID 842cfaa9-9506-4a00-8910-869b594abdbc Label Non-Scan Timestamp (-05:00…" at bounding box center [207, 115] width 132 height 67
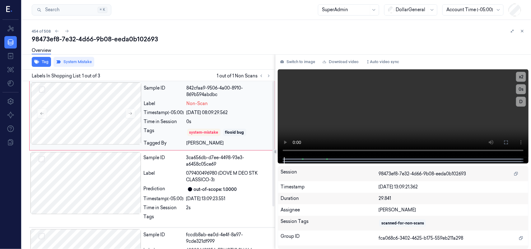
click at [254, 111] on div "[DATE] 08:09:29.562" at bounding box center [229, 112] width 84 height 7
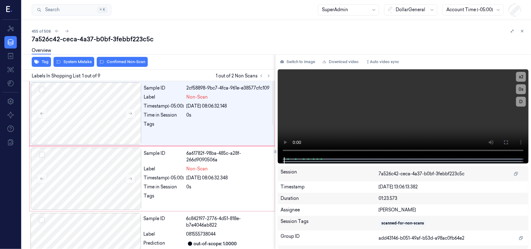
click at [254, 111] on div "Sample ID 2cf58898-9bc7-4fca-961e-e38577cfc109 Label Non-Scan Timestamp (-05:00…" at bounding box center [207, 113] width 132 height 62
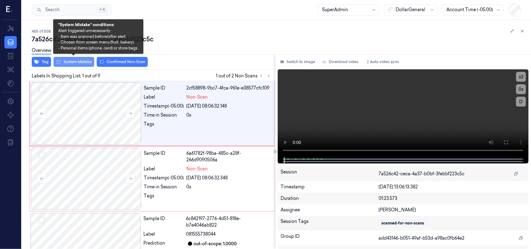
click at [74, 64] on button "System Mistake" at bounding box center [73, 62] width 41 height 10
click at [69, 62] on button "System Mistake" at bounding box center [73, 62] width 41 height 10
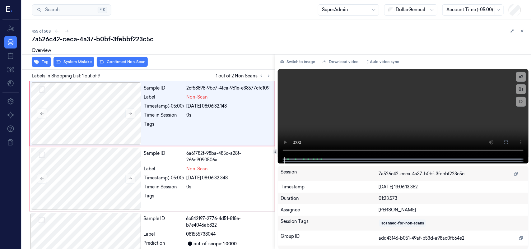
click at [74, 58] on div "Overview" at bounding box center [279, 52] width 494 height 16
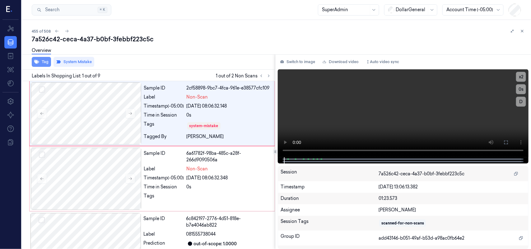
click at [37, 61] on icon "button" at bounding box center [36, 62] width 5 height 4
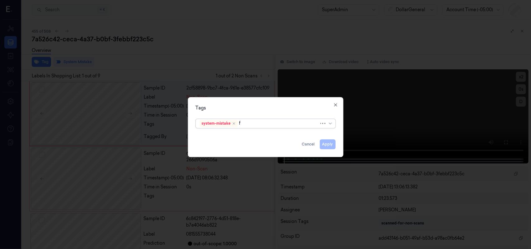
type input "fl"
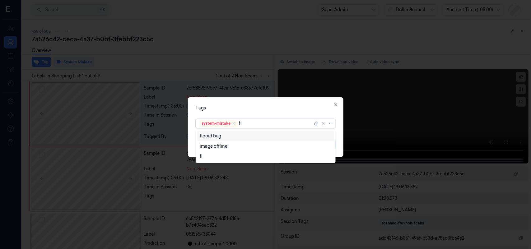
click at [215, 135] on div "flooid bug" at bounding box center [210, 136] width 21 height 7
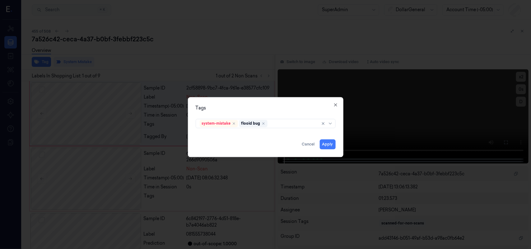
click at [294, 109] on div "Tags" at bounding box center [266, 108] width 140 height 7
click at [330, 145] on button "Apply" at bounding box center [328, 144] width 16 height 10
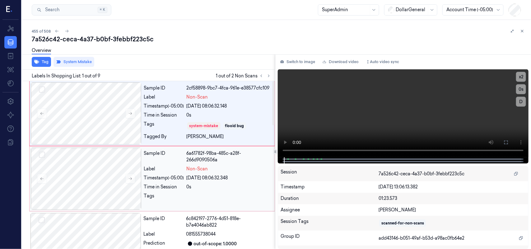
click at [222, 177] on div "[DATE] 08:06:32.348" at bounding box center [229, 178] width 84 height 7
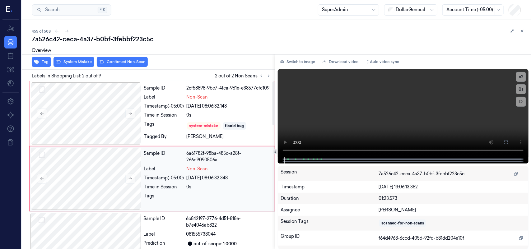
scroll to position [13, 0]
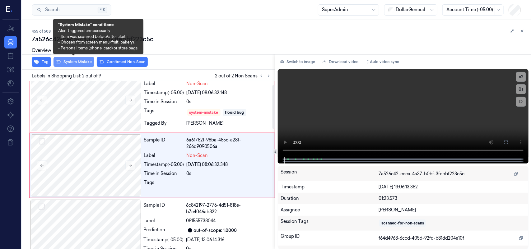
click at [79, 59] on button "System Mistake" at bounding box center [73, 62] width 41 height 10
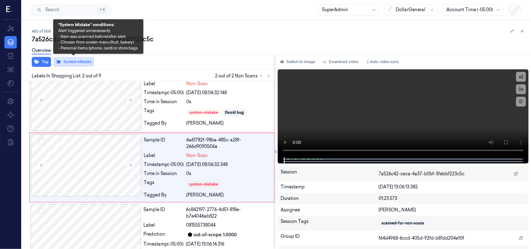
scroll to position [16, 0]
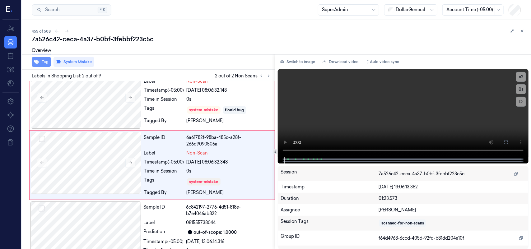
click at [43, 61] on button "Tag" at bounding box center [41, 62] width 19 height 10
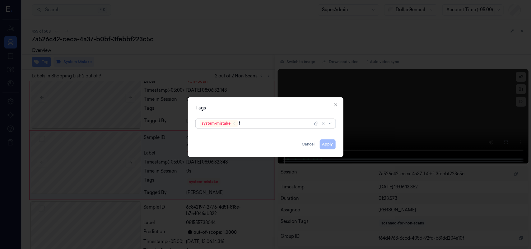
type input "fl"
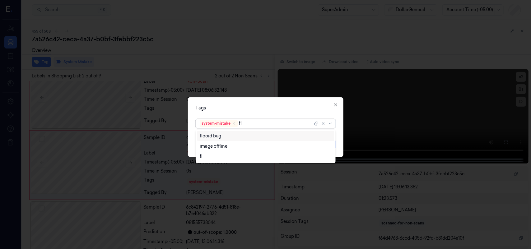
click at [220, 136] on div "flooid bug" at bounding box center [210, 136] width 21 height 7
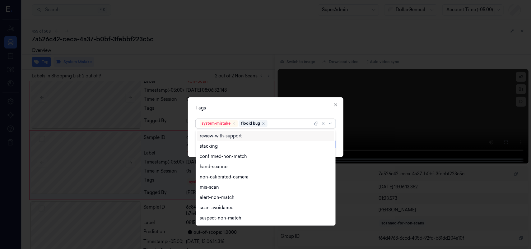
click at [225, 109] on div "Tags" at bounding box center [266, 108] width 140 height 7
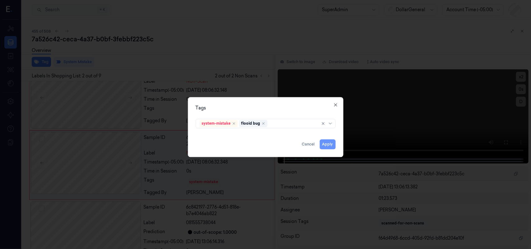
click at [324, 146] on button "Apply" at bounding box center [328, 144] width 16 height 10
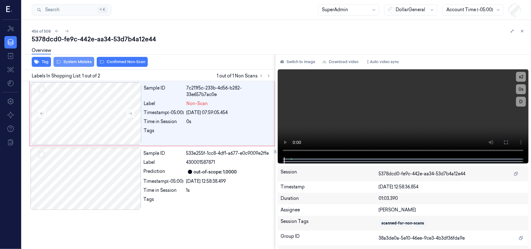
click at [76, 63] on button "System Mistake" at bounding box center [73, 62] width 41 height 10
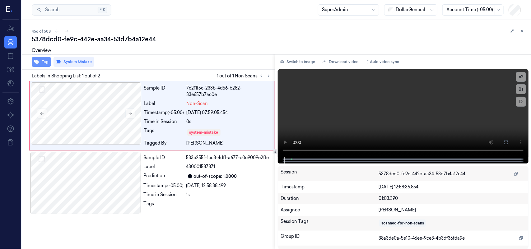
click at [39, 61] on button "Tag" at bounding box center [41, 62] width 19 height 10
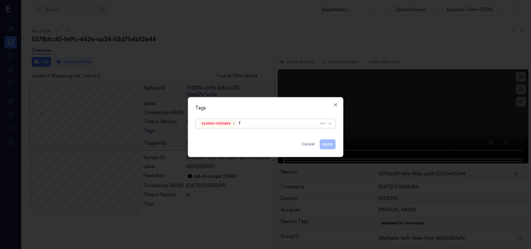
type input "fl"
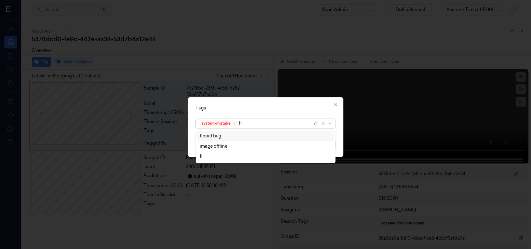
click at [231, 136] on div "flooid bug" at bounding box center [266, 136] width 132 height 7
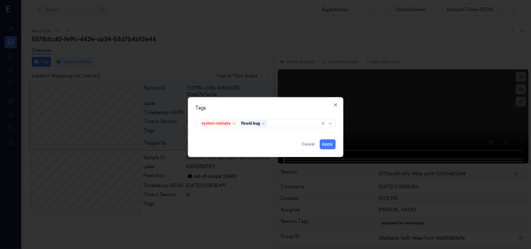
click at [264, 107] on div "Tags" at bounding box center [266, 108] width 140 height 7
click at [329, 142] on button "Apply" at bounding box center [328, 144] width 16 height 10
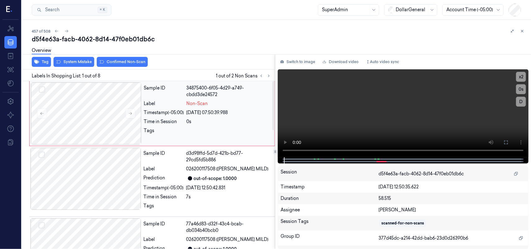
click at [222, 113] on div "[DATE] 07:50:39.988" at bounding box center [229, 112] width 84 height 7
click at [84, 58] on div "Overview" at bounding box center [279, 52] width 494 height 16
click at [82, 62] on button "System Mistake" at bounding box center [73, 62] width 41 height 10
click at [73, 60] on button "System Mistake" at bounding box center [73, 62] width 41 height 10
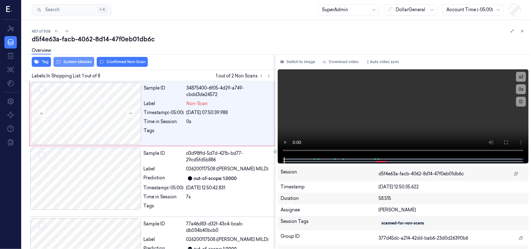
click at [73, 60] on button "System Mistake" at bounding box center [73, 62] width 41 height 10
click at [175, 59] on div "Tag System Mistake Confirmed Non-Scan" at bounding box center [147, 61] width 256 height 15
click at [71, 59] on div "Overview" at bounding box center [279, 52] width 494 height 16
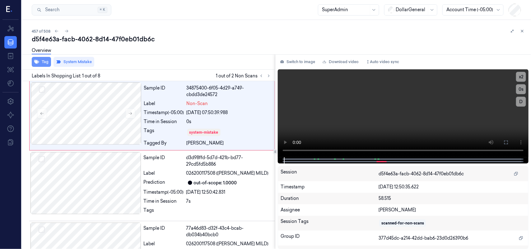
click at [40, 60] on button "Tag" at bounding box center [41, 62] width 19 height 10
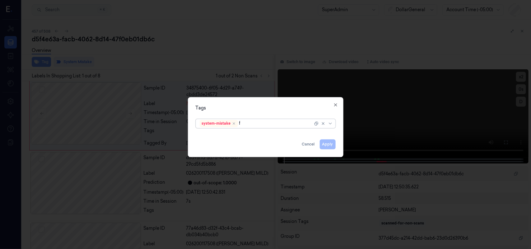
type input "fl"
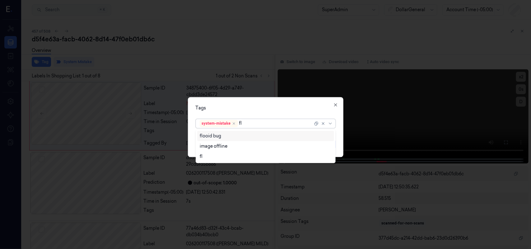
click at [209, 135] on div "flooid bug" at bounding box center [210, 136] width 21 height 7
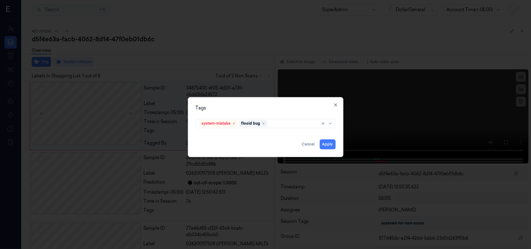
click at [266, 103] on div "Tags system-mistake flooid bug Apply Cancel Close" at bounding box center [265, 127] width 155 height 60
click at [325, 142] on button "Apply" at bounding box center [328, 144] width 16 height 10
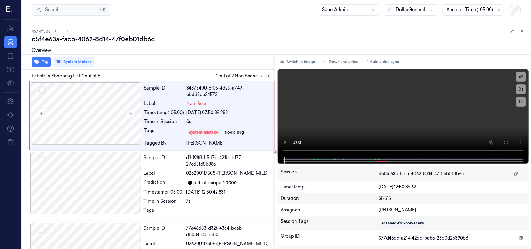
click at [269, 74] on icon at bounding box center [268, 76] width 4 height 4
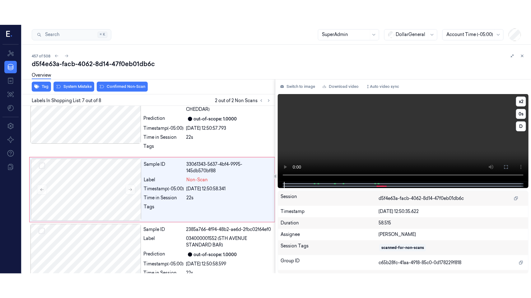
scroll to position [391, 0]
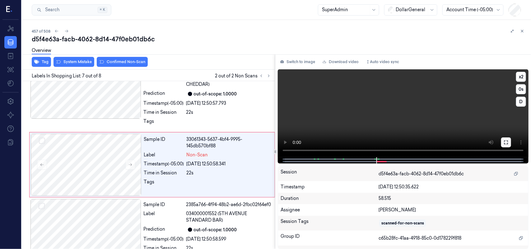
click at [506, 142] on icon at bounding box center [505, 142] width 5 height 5
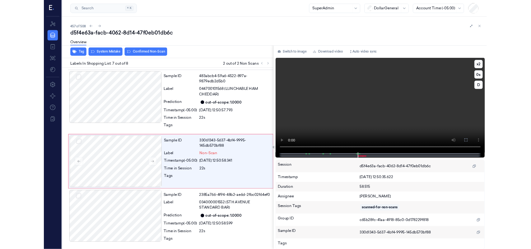
scroll to position [363, 0]
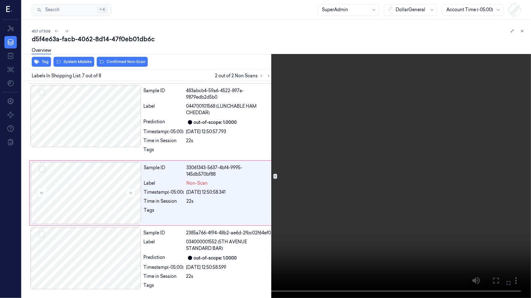
click at [176, 204] on video at bounding box center [265, 149] width 531 height 298
click at [285, 182] on video at bounding box center [265, 149] width 531 height 298
click at [0, 0] on icon at bounding box center [0, 0] width 0 height 0
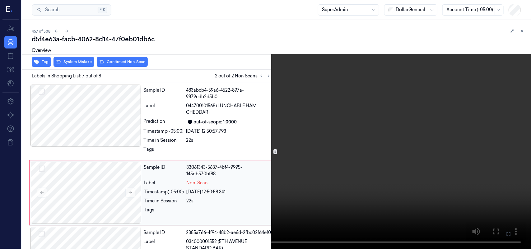
scroll to position [391, 0]
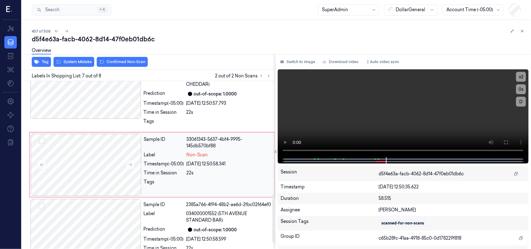
click at [252, 163] on div "[DATE] 12:50:58.341" at bounding box center [229, 164] width 84 height 7
click at [81, 61] on button "System Mistake" at bounding box center [73, 62] width 41 height 10
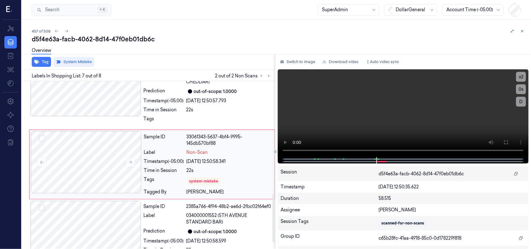
click at [236, 173] on div "22s" at bounding box center [229, 170] width 84 height 7
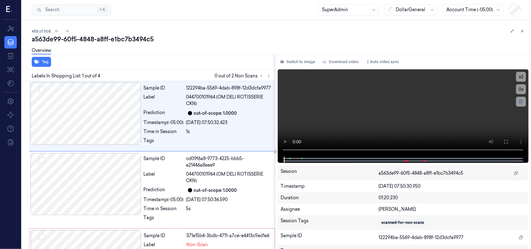
click at [211, 58] on div "a563de99-60f5-4848-a8ff-e1bc7b3494c5 Overview Tag Labels In Shopping List: 1 ou…" at bounding box center [279, 142] width 494 height 214
click at [269, 74] on icon at bounding box center [268, 76] width 4 height 4
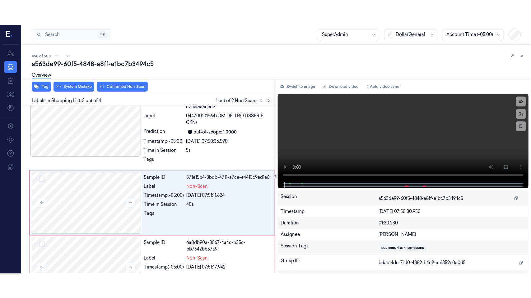
scroll to position [96, 0]
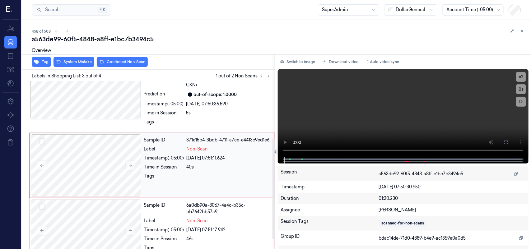
click at [214, 171] on div "Sample ID 371e15b4-3bdb-4711-a7ce-e4413c9ed1e6 Label Non-Scan Timestamp (-05:00…" at bounding box center [207, 165] width 132 height 62
click at [507, 139] on button at bounding box center [506, 142] width 10 height 10
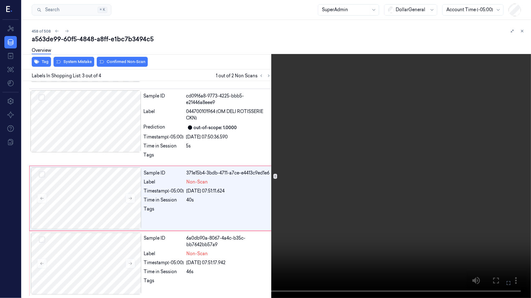
click at [193, 237] on video at bounding box center [265, 149] width 531 height 298
click at [64, 249] on video at bounding box center [265, 149] width 531 height 298
click at [0, 0] on icon at bounding box center [0, 0] width 0 height 0
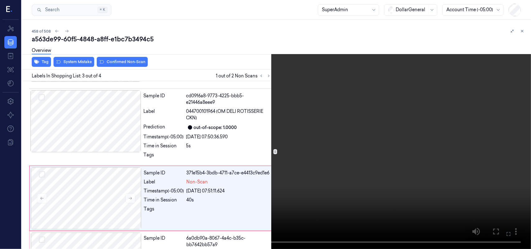
scroll to position [96, 0]
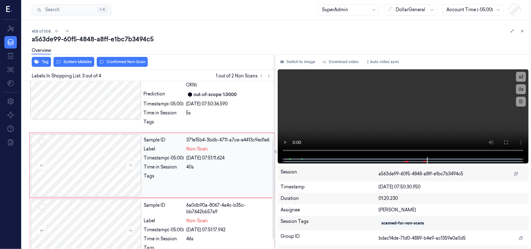
click at [207, 173] on div at bounding box center [229, 178] width 84 height 10
click at [219, 117] on div "Sample ID cd09f6a8-9773-4225-bbb5-e21446a8eee9 Label 044700101964 (OM DELI ROTI…" at bounding box center [207, 94] width 132 height 74
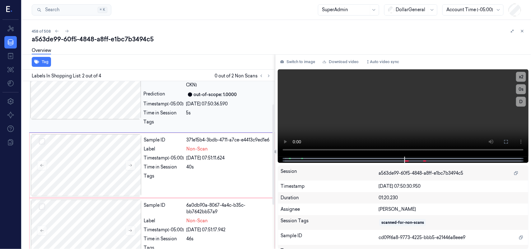
scroll to position [25, 0]
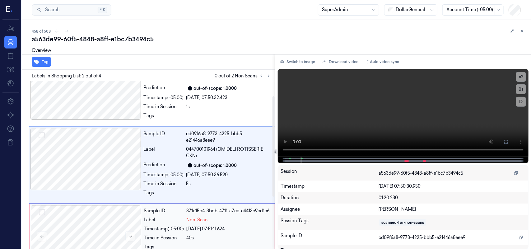
click at [235, 228] on div "[DATE] 07:51:11.624" at bounding box center [229, 229] width 84 height 7
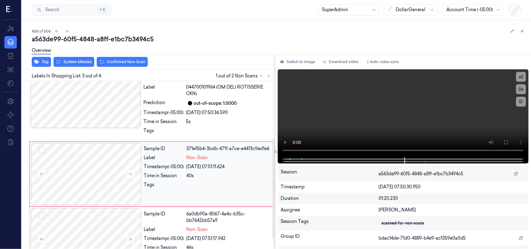
scroll to position [96, 0]
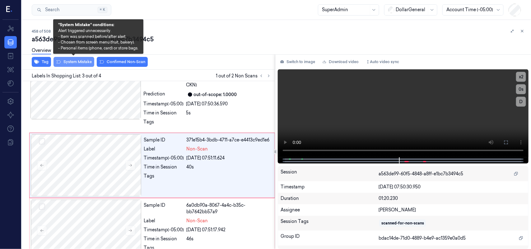
click at [67, 60] on button "System Mistake" at bounding box center [73, 62] width 41 height 10
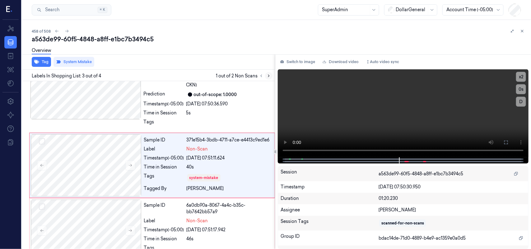
click at [271, 75] on icon at bounding box center [268, 76] width 4 height 4
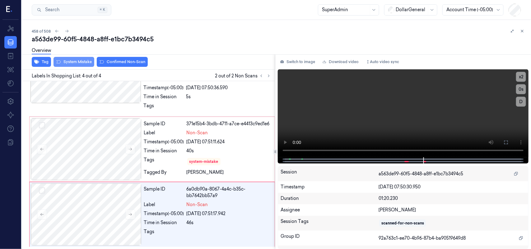
click at [76, 61] on button "System Mistake" at bounding box center [73, 62] width 41 height 10
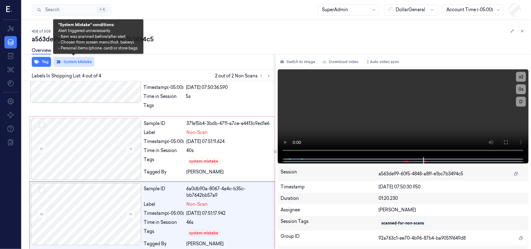
scroll to position [117, 0]
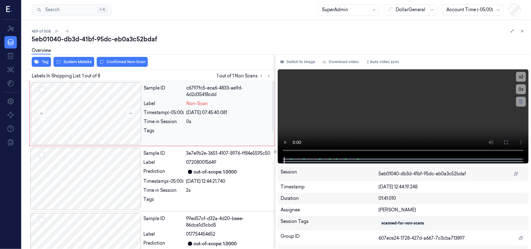
click at [236, 105] on div "Non-Scan" at bounding box center [229, 103] width 84 height 7
click at [74, 62] on button "System Mistake" at bounding box center [73, 62] width 41 height 10
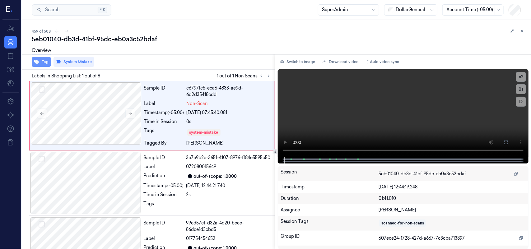
click at [36, 64] on icon "button" at bounding box center [36, 61] width 5 height 5
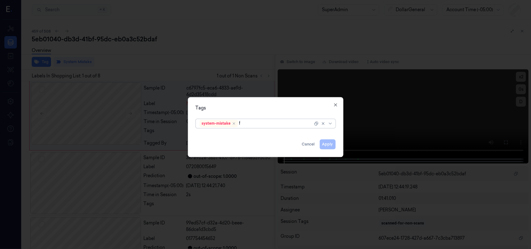
type input "fl"
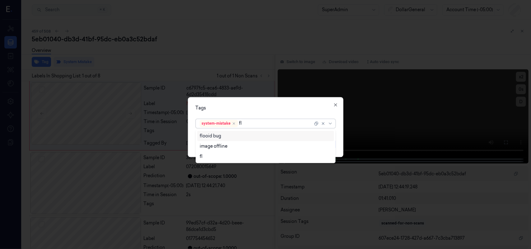
click at [280, 134] on div "flooid bug" at bounding box center [266, 136] width 132 height 7
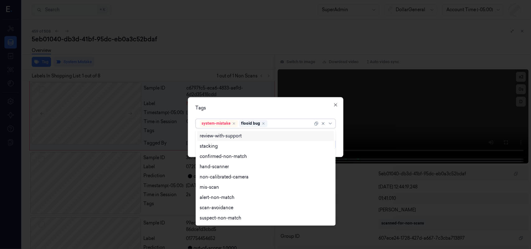
click at [302, 99] on div "Tags option flooid bug , selected. 18 results available. Use Up and Down to cho…" at bounding box center [265, 127] width 155 height 60
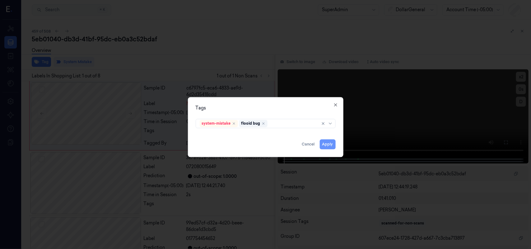
click at [325, 144] on button "Apply" at bounding box center [328, 144] width 16 height 10
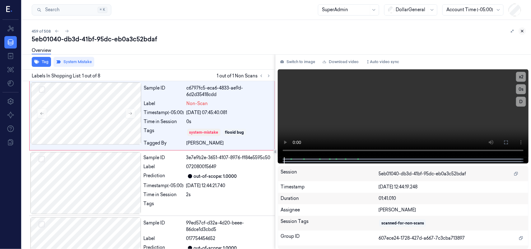
click at [523, 31] on icon at bounding box center [522, 31] width 4 height 4
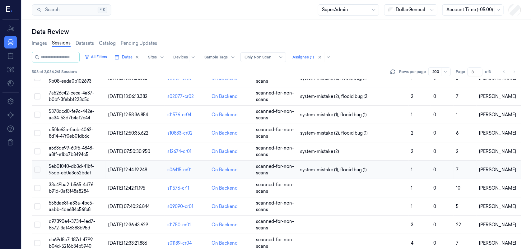
scroll to position [1000, 0]
